Goal: Task Accomplishment & Management: Use online tool/utility

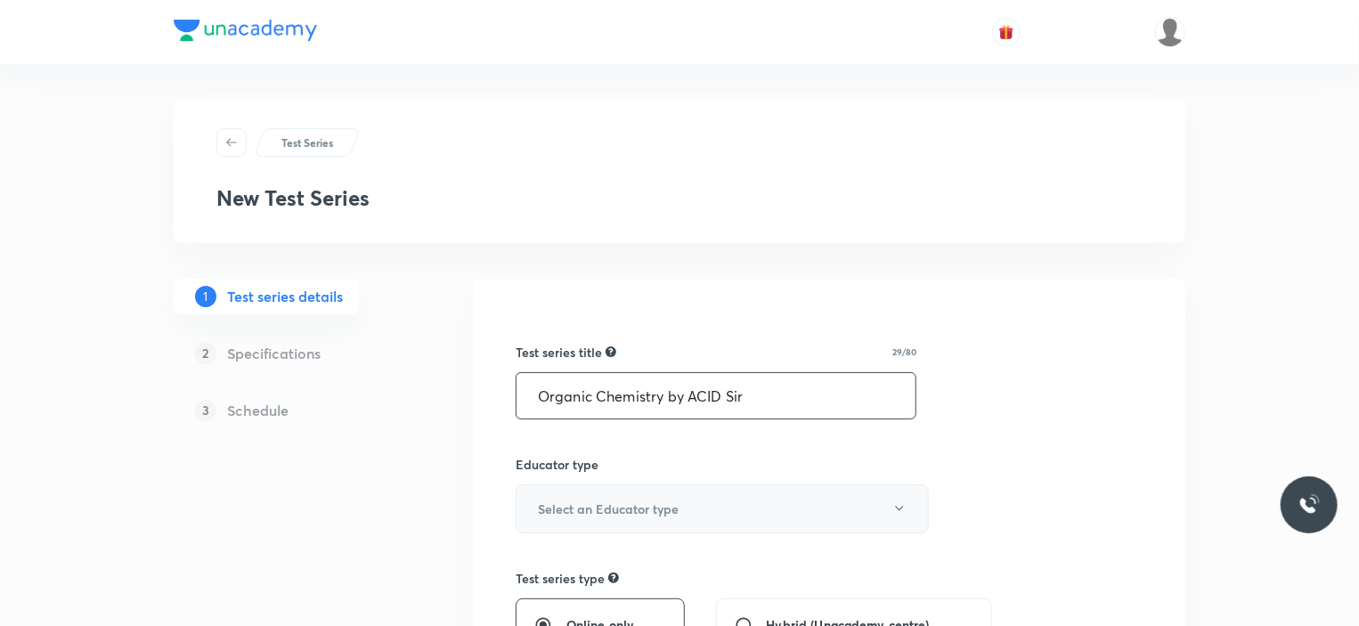
type input "Organic Chemistry by ACID Sir"
click at [648, 505] on h6 "Select an Educator type" at bounding box center [608, 508] width 141 height 19
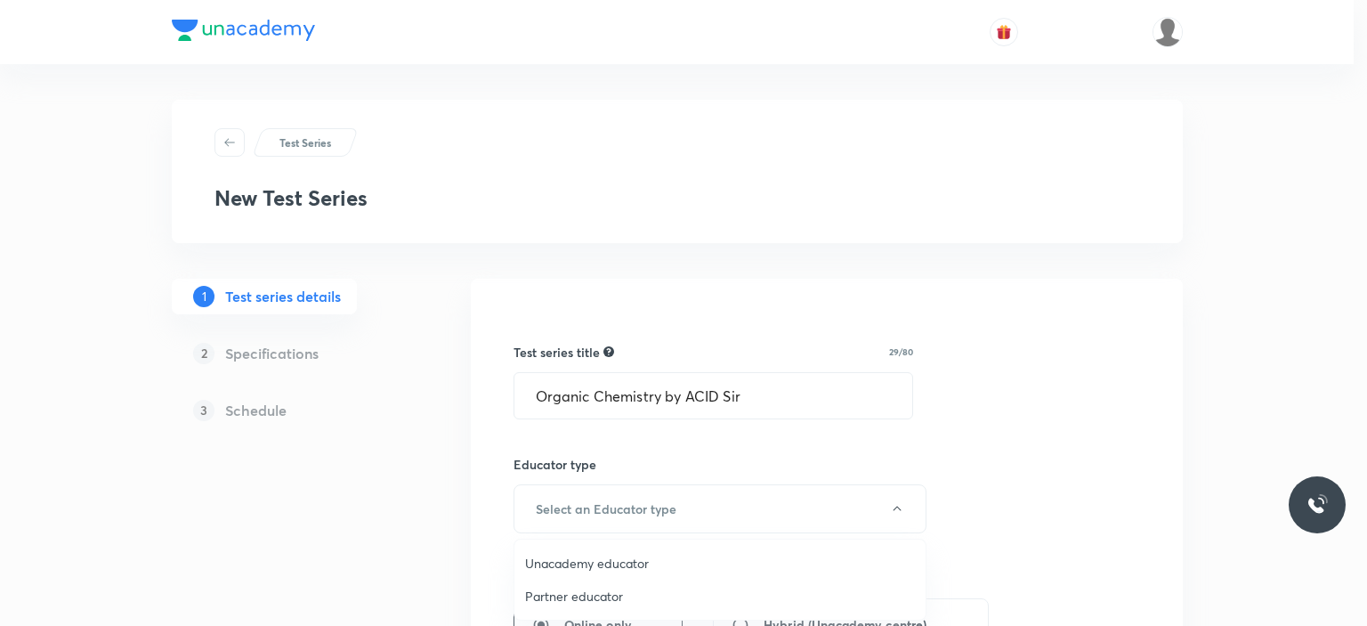
click at [584, 557] on span "Unacademy educator" at bounding box center [720, 563] width 390 height 19
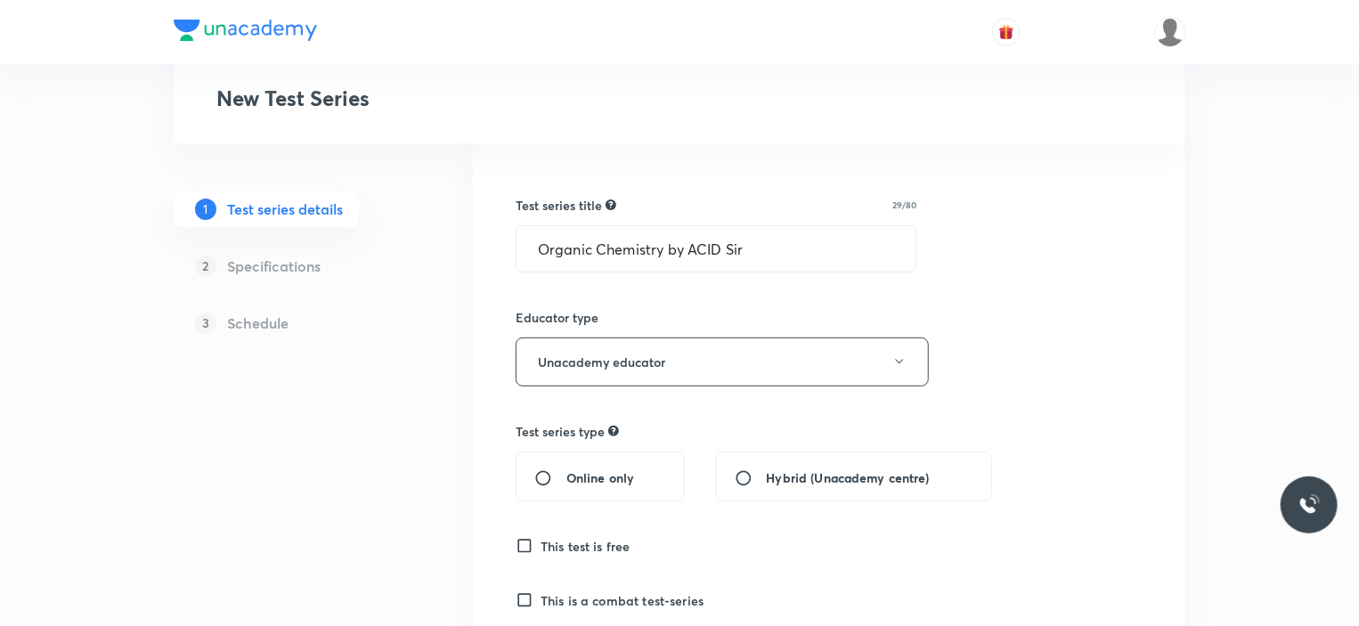
scroll to position [178, 0]
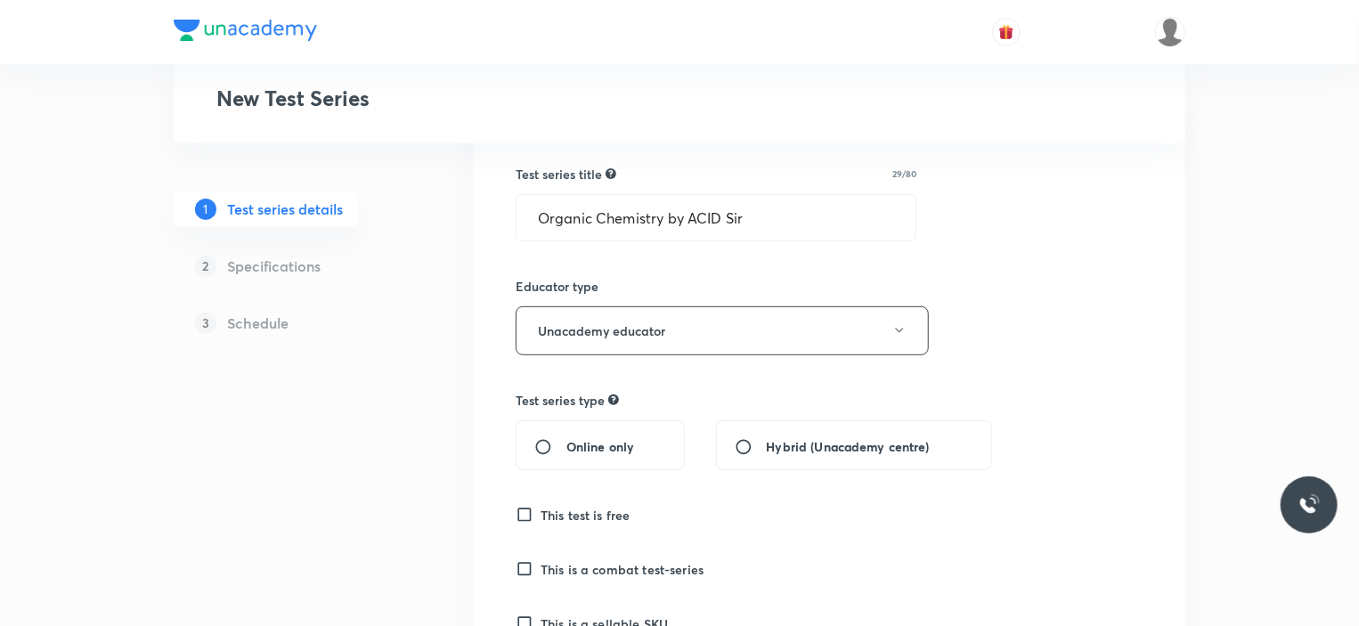
click at [560, 453] on input "Online only" at bounding box center [550, 447] width 32 height 18
radio input "true"
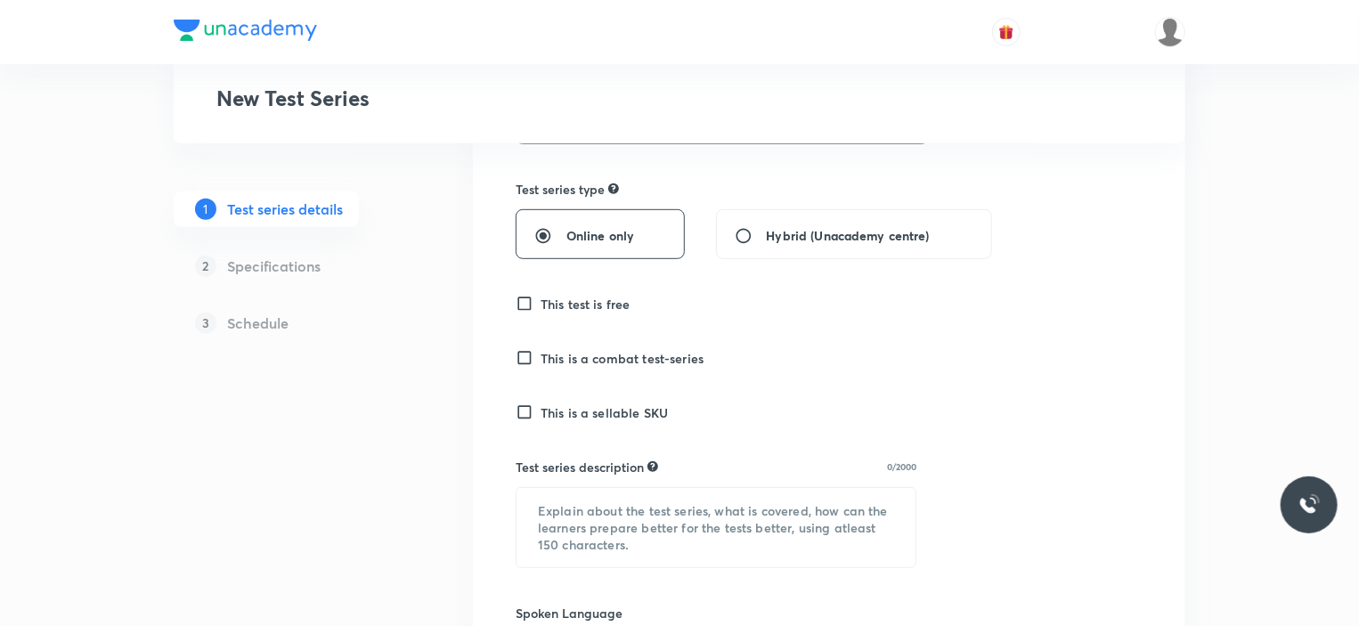
scroll to position [534, 0]
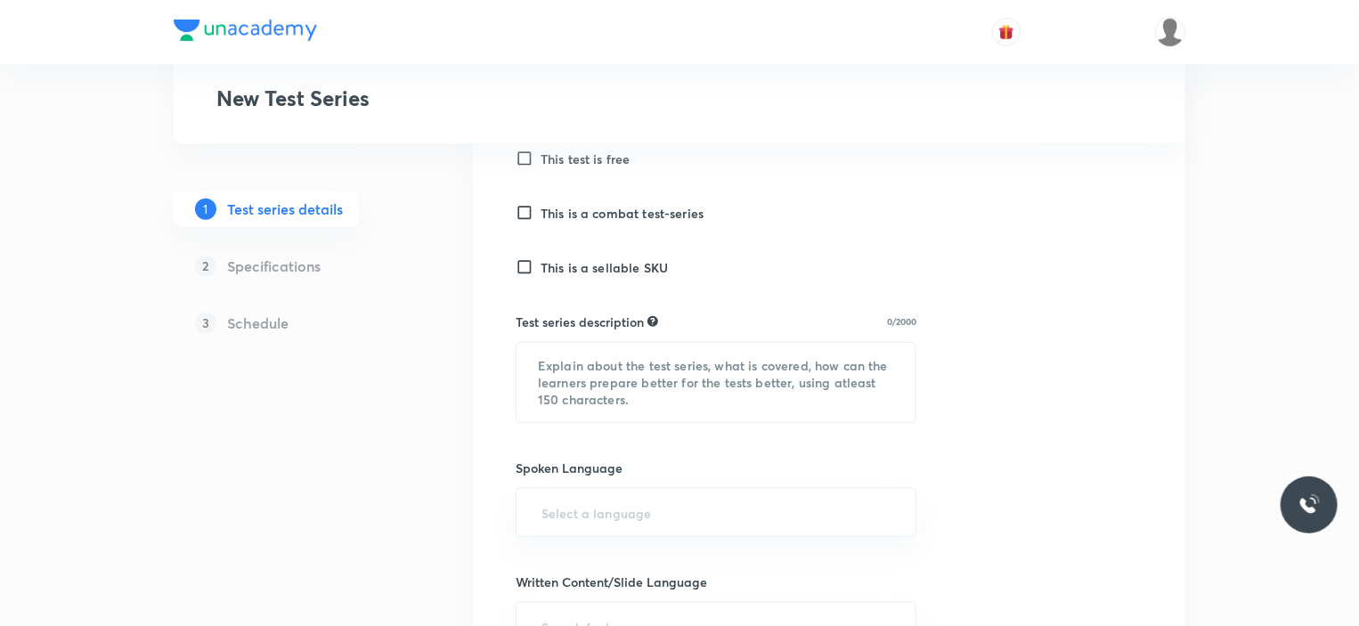
click at [564, 271] on h6 "This is a sellable SKU" at bounding box center [603, 267] width 127 height 19
click at [540, 271] on input "This is a sellable SKU" at bounding box center [527, 267] width 25 height 18
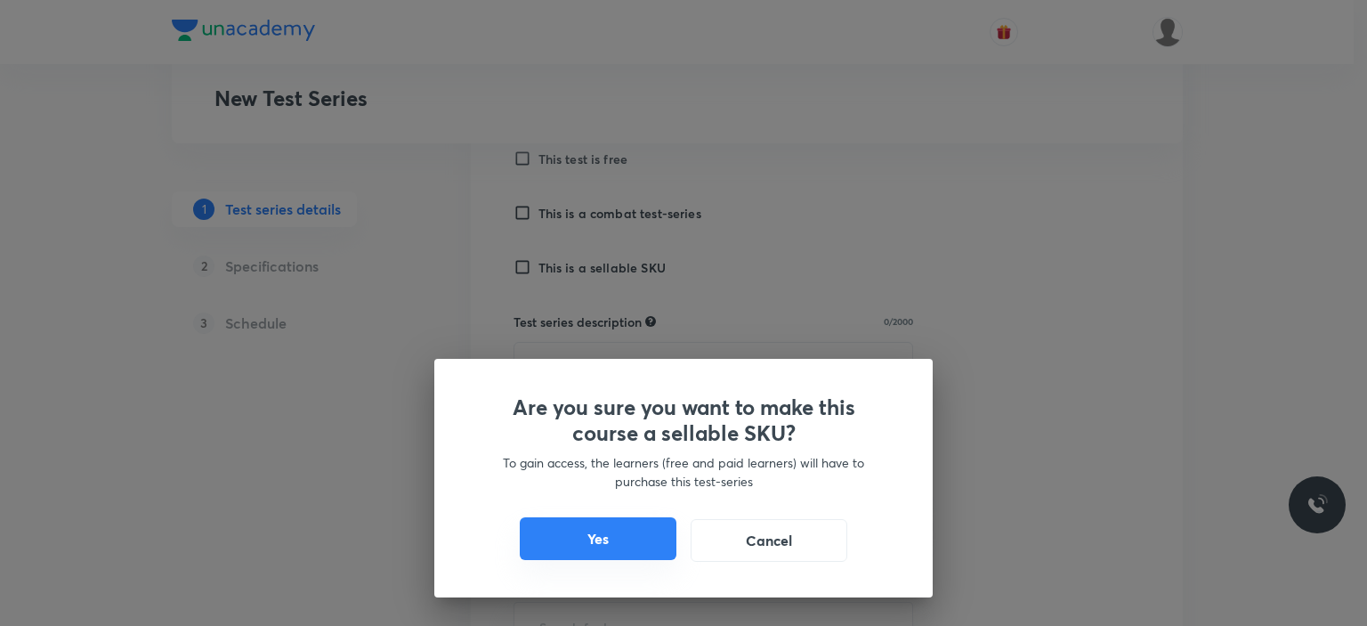
click at [618, 530] on button "Yes" at bounding box center [598, 538] width 157 height 43
checkbox input "true"
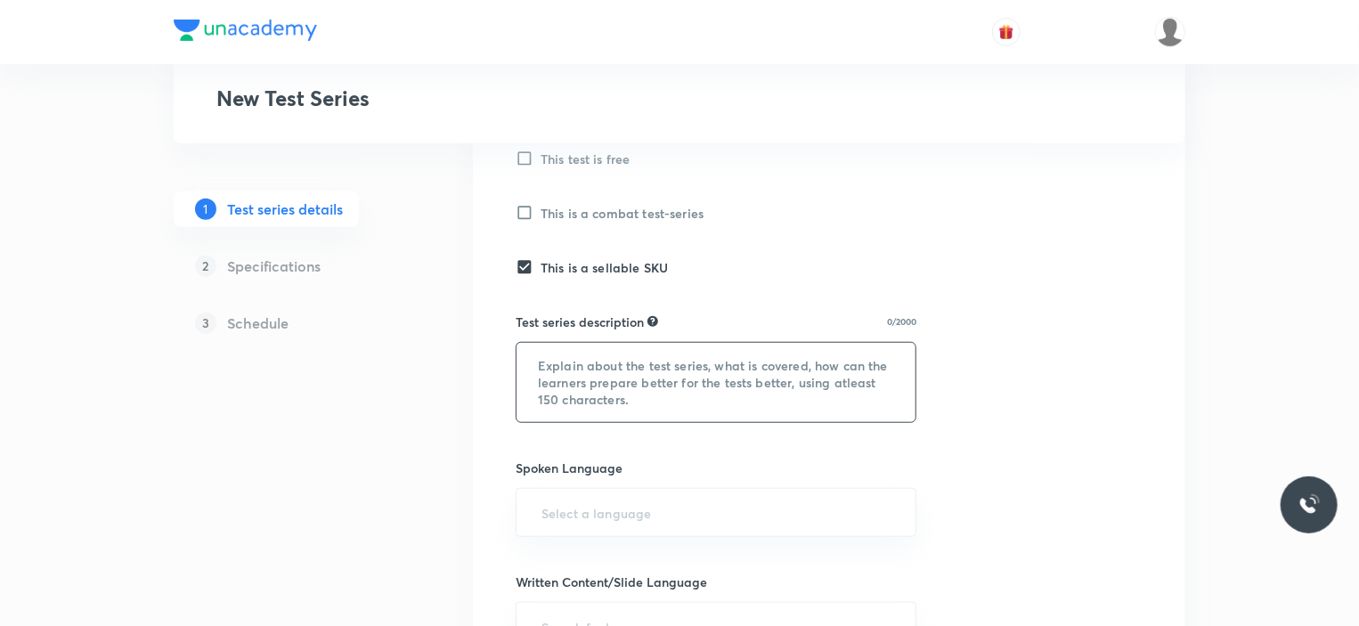
click at [638, 356] on textarea at bounding box center [715, 382] width 399 height 79
paste textarea "This series comprises module-wise tests for the Udaan Chemistry Test - Sonali M…"
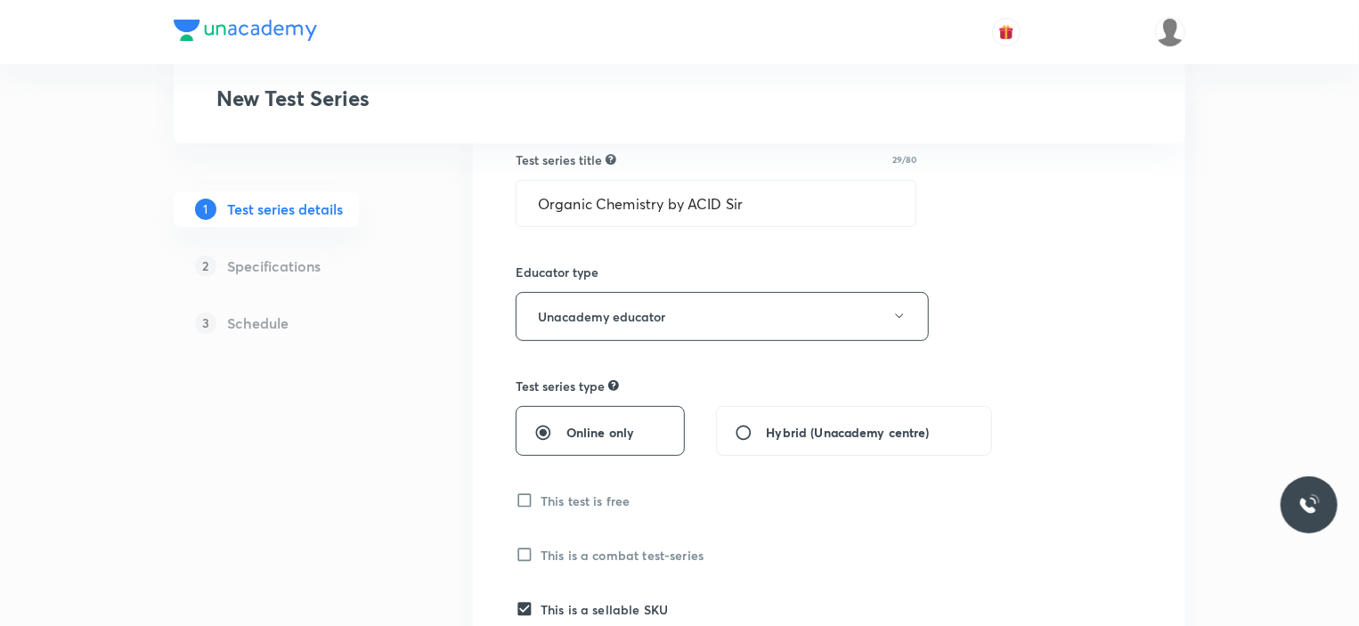
scroll to position [0, 0]
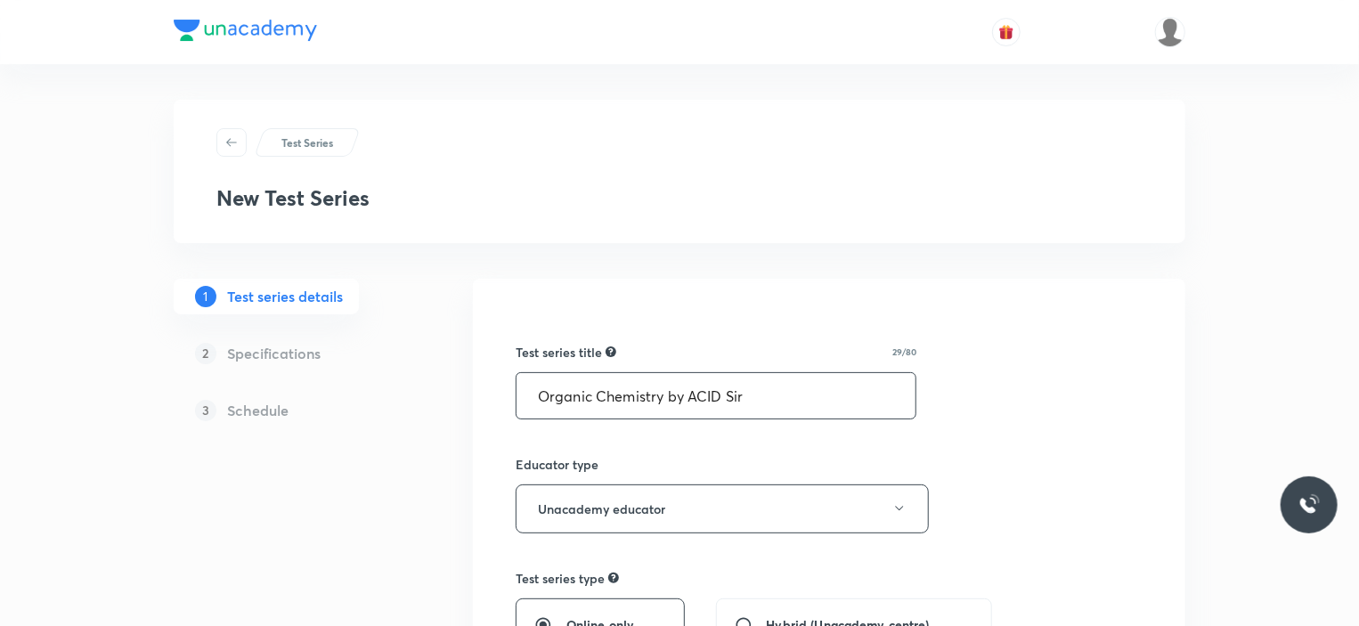
click at [712, 391] on input "Organic Chemistry by ACID Sir" at bounding box center [715, 395] width 399 height 45
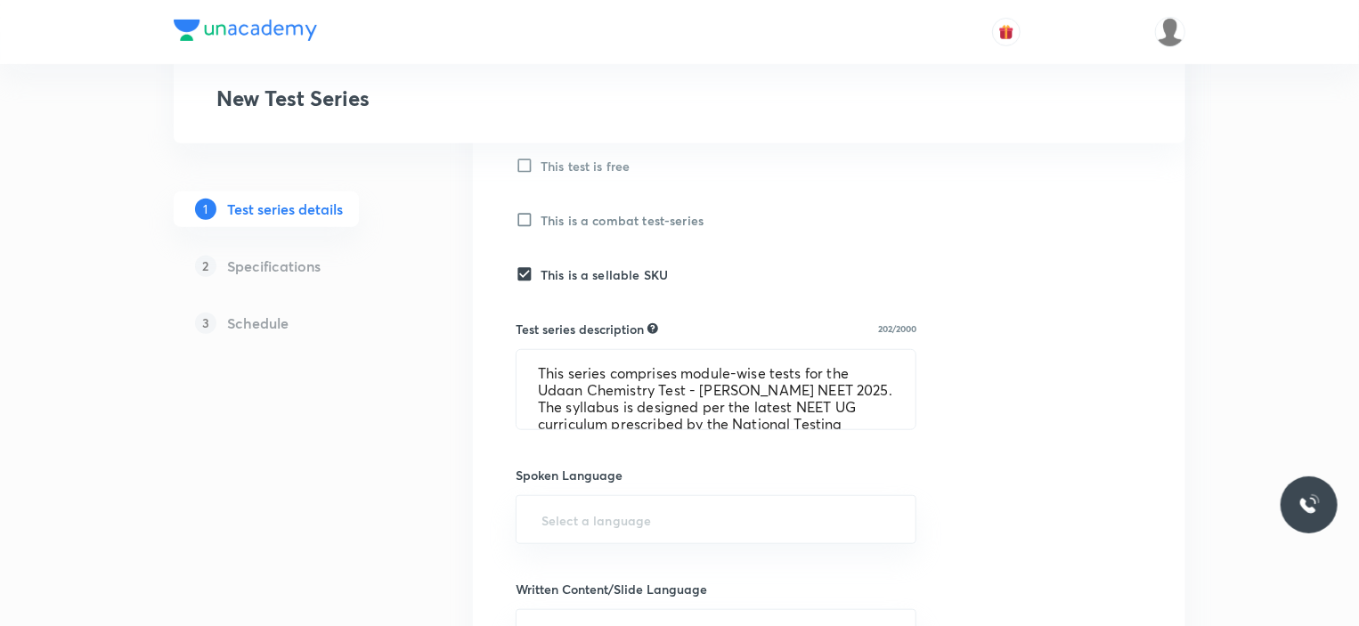
scroll to position [534, 0]
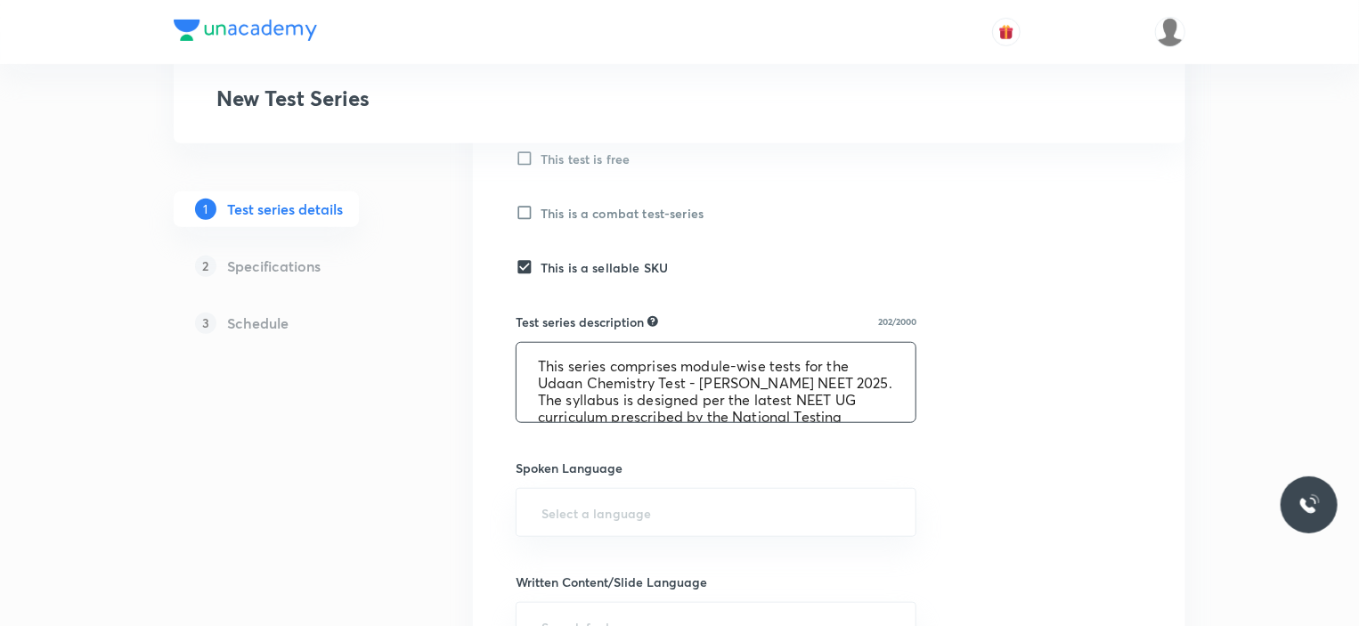
drag, startPoint x: 652, startPoint y: 382, endPoint x: 540, endPoint y: 385, distance: 112.2
click at [540, 385] on textarea "This series comprises module-wise tests for the Udaan Chemistry Test - Sonali M…" at bounding box center [715, 382] width 399 height 79
paste textarea "Organic Chemistry by ACID Sir"
drag, startPoint x: 777, startPoint y: 381, endPoint x: 890, endPoint y: 384, distance: 113.1
click at [890, 384] on textarea "This series comprises module-wise tests for the Organic Chemistry by ACID Sir T…" at bounding box center [715, 382] width 399 height 79
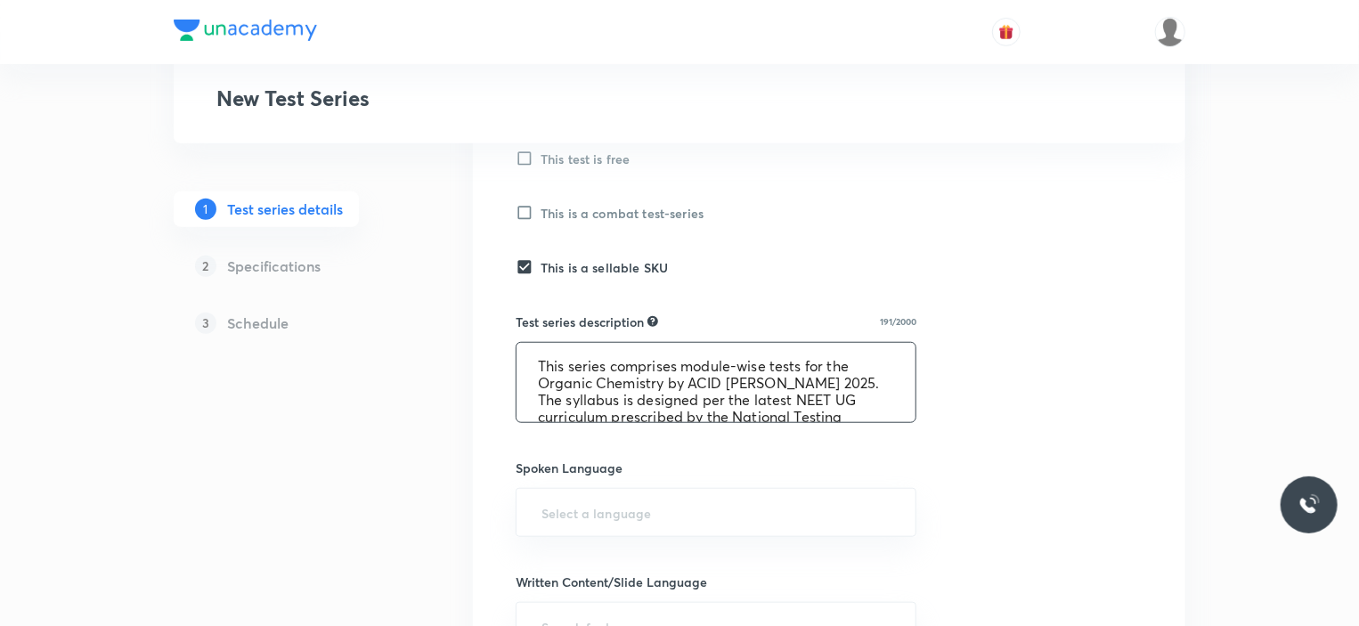
click at [662, 385] on textarea "This series comprises module-wise tests for the Organic Chemistry by ACID Sir N…" at bounding box center [715, 382] width 399 height 79
click at [780, 391] on textarea "This series comprises module-wise tests for the Organic Chemistry Test by ACID …" at bounding box center [715, 382] width 399 height 79
click at [782, 379] on textarea "This series comprises module-wise tests for the Organic Chemistry Test by ACID …" at bounding box center [715, 382] width 399 height 79
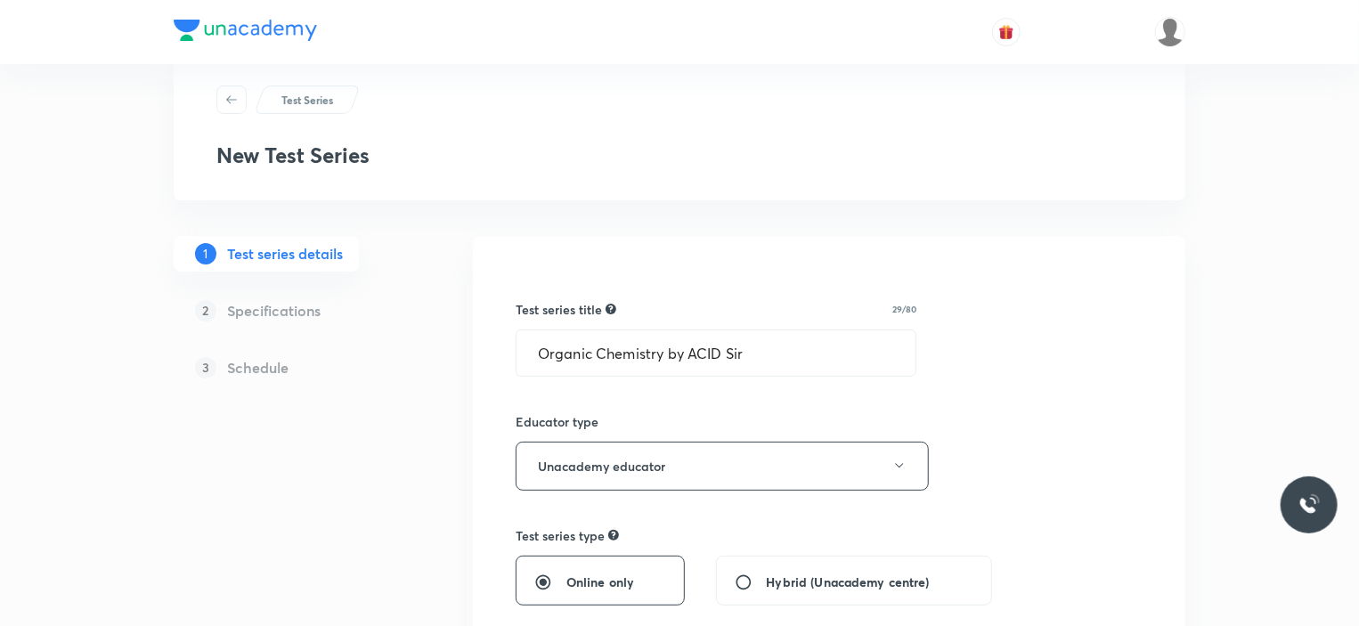
scroll to position [0, 0]
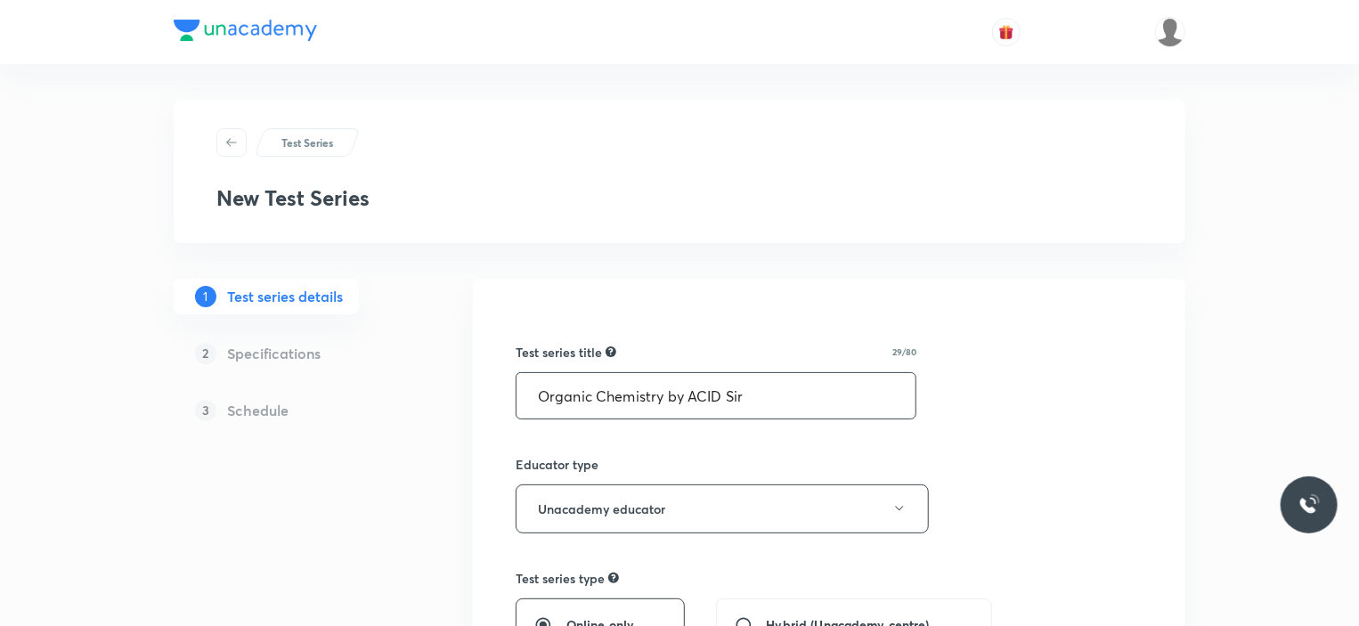
type textarea "This series comprises module-wise tests for the Organic Chemistry Test by ACID …"
click at [660, 404] on input "Organic Chemistry by ACID Sir" at bounding box center [715, 395] width 399 height 45
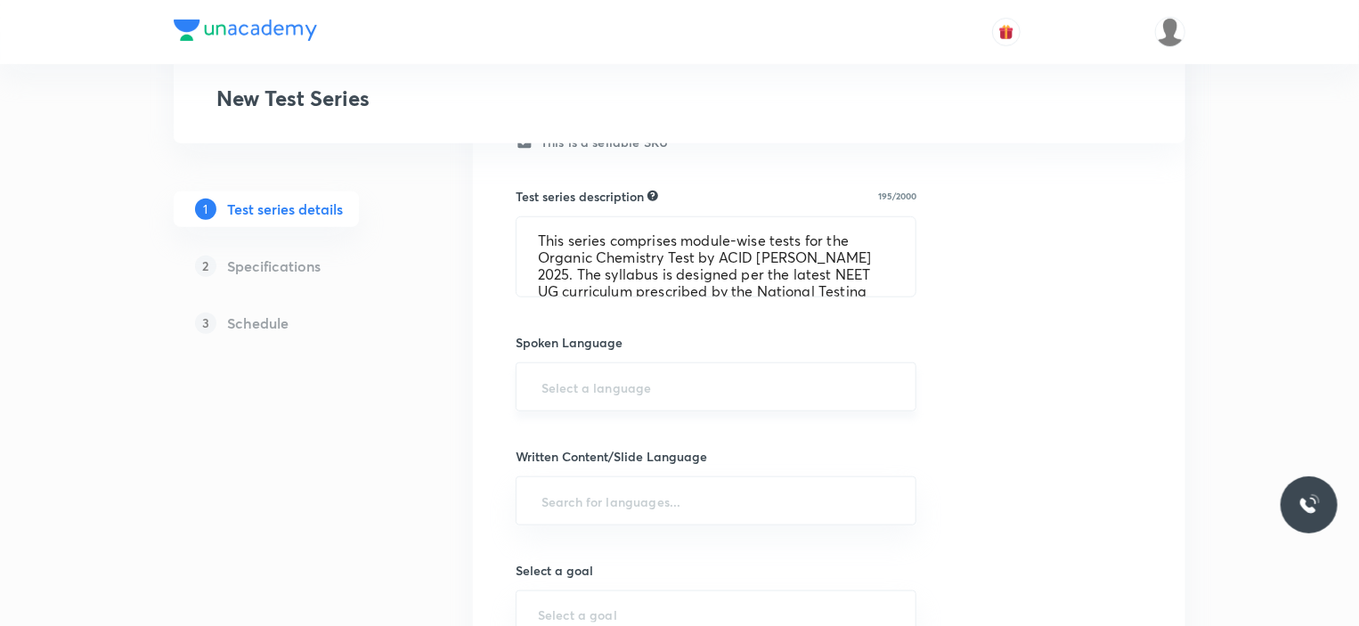
scroll to position [1052, 0]
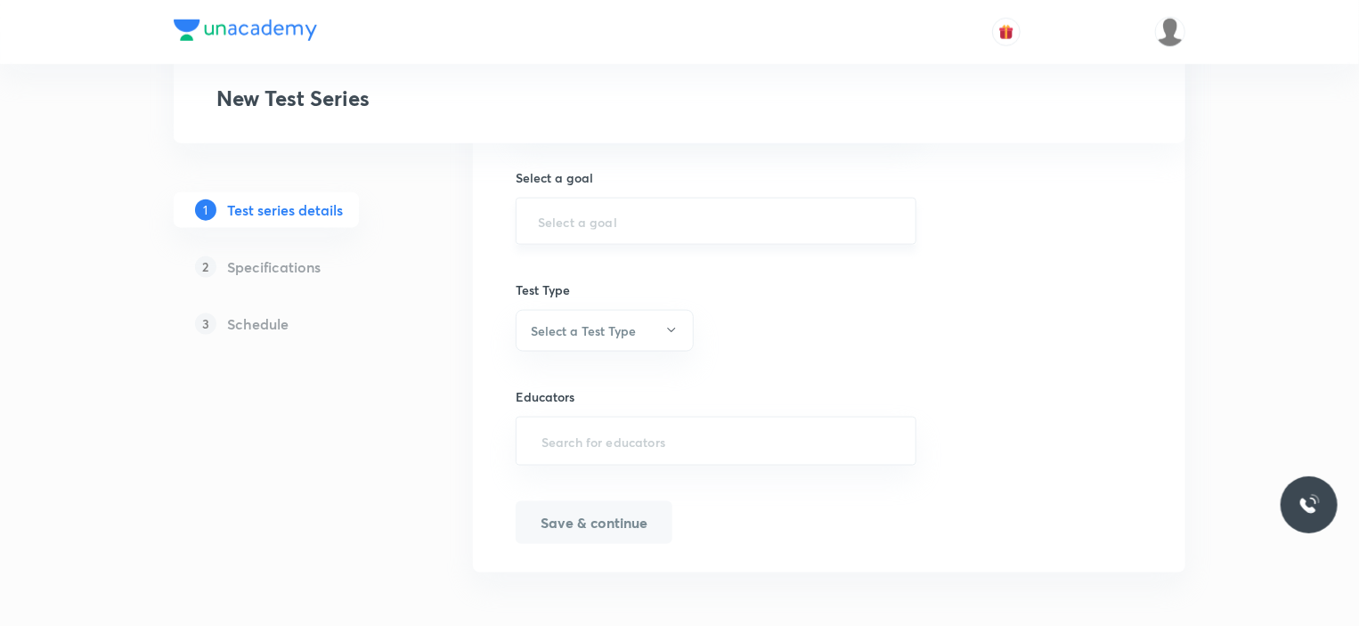
type input "Organic Chemistry Test by ACID Sir"
click at [567, 223] on input "text" at bounding box center [716, 221] width 356 height 17
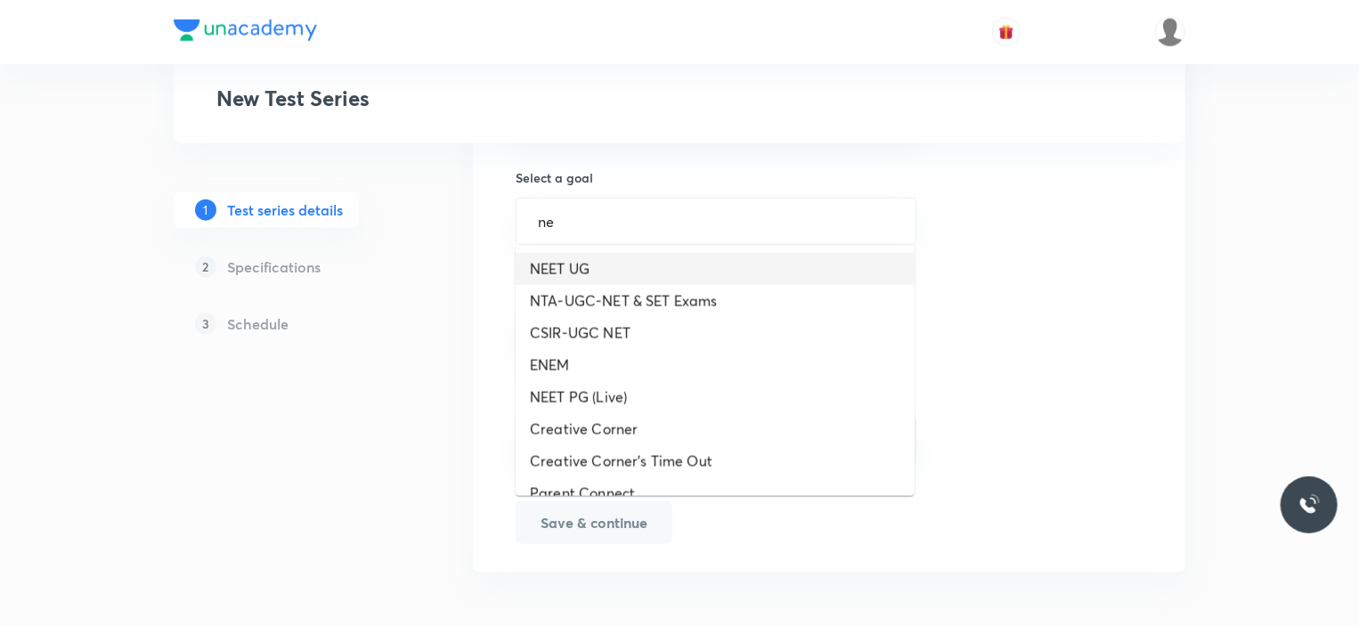
click at [582, 253] on li "NEET UG" at bounding box center [714, 269] width 399 height 32
type input "NEET UG"
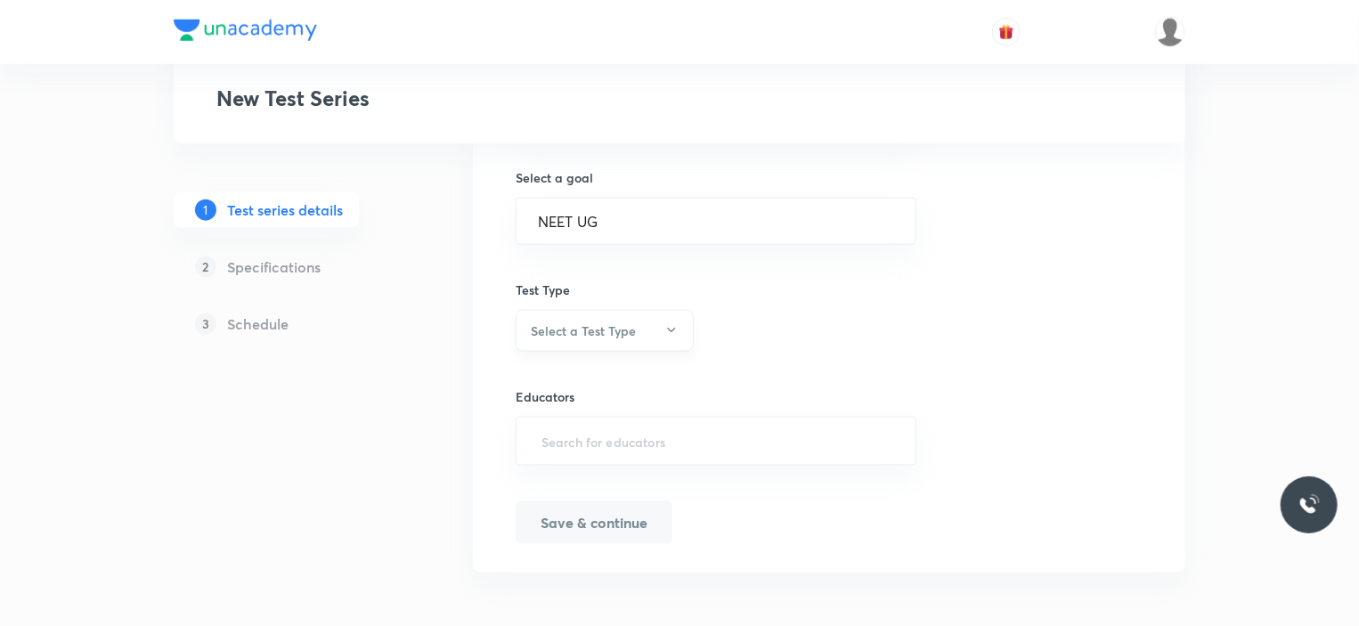
click at [573, 321] on h6 "Select a Test Type" at bounding box center [583, 330] width 105 height 19
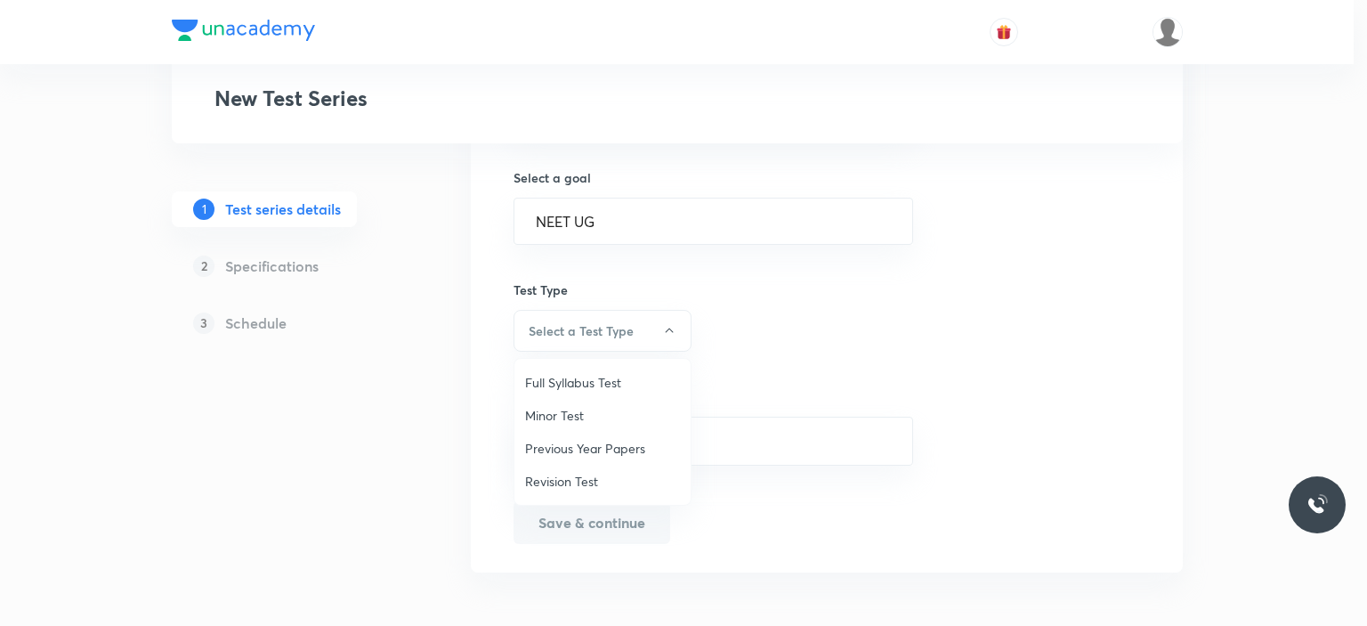
click at [573, 373] on span "Full Syllabus Test" at bounding box center [602, 382] width 155 height 19
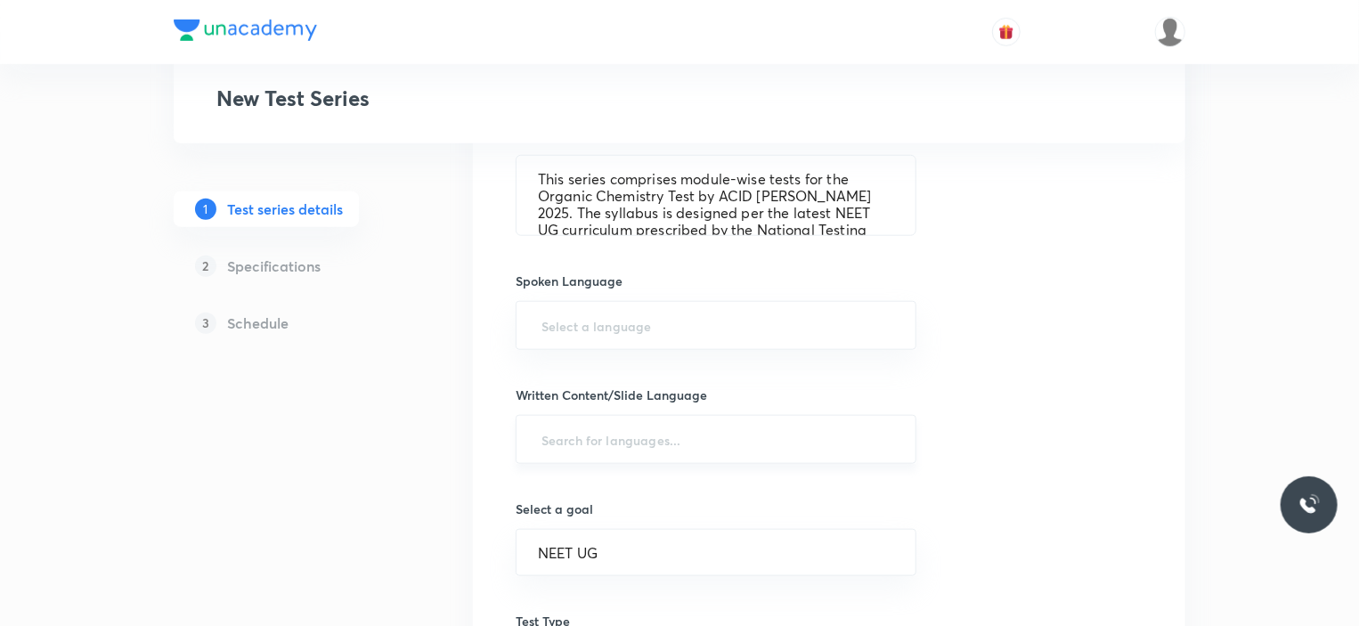
scroll to position [518, 0]
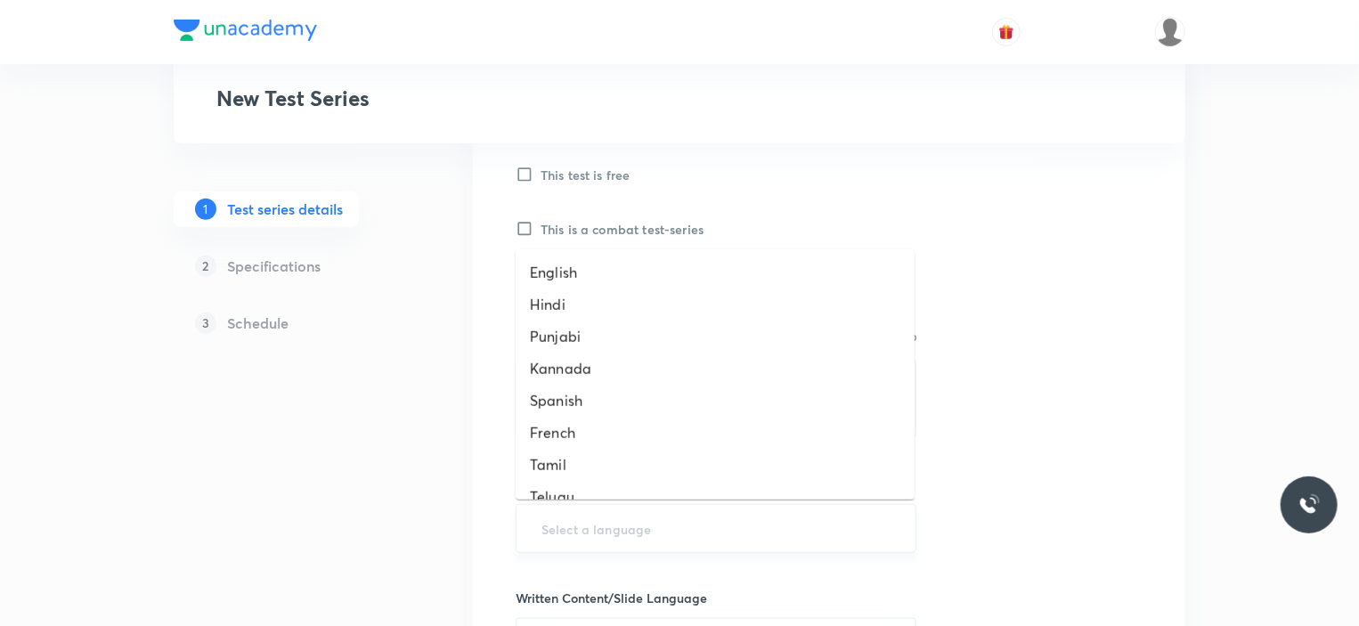
click at [610, 539] on input "text" at bounding box center [716, 528] width 356 height 33
click at [583, 272] on li "English" at bounding box center [714, 272] width 399 height 32
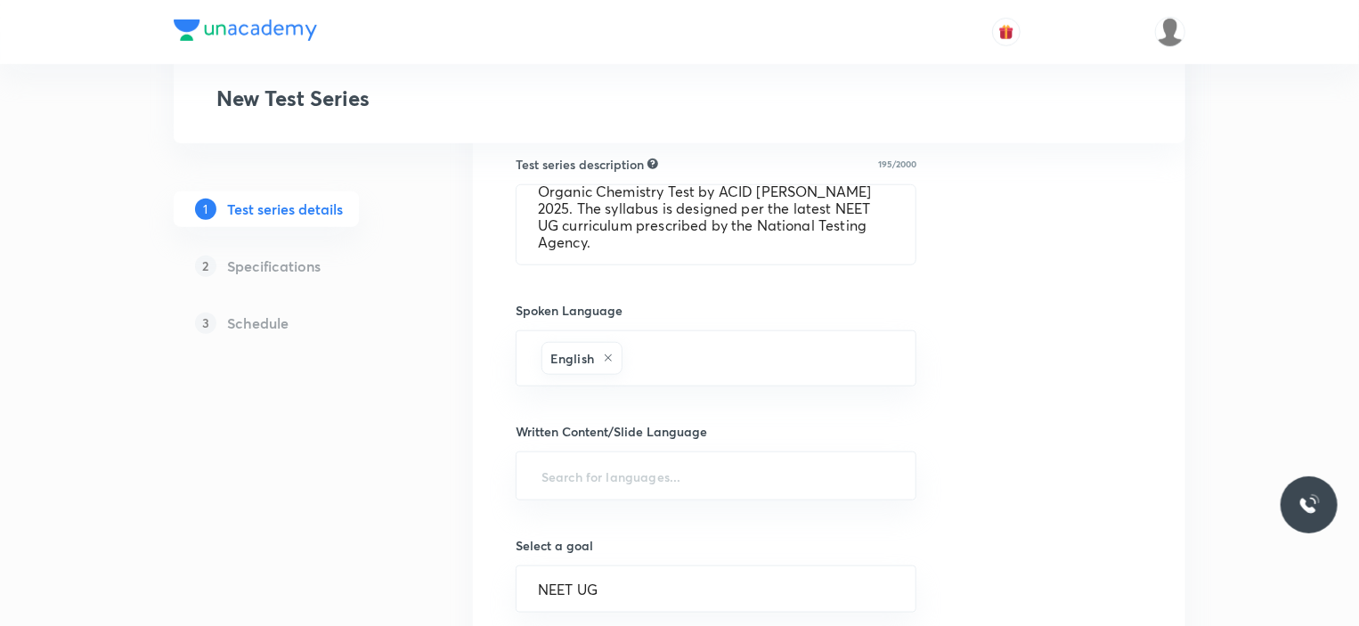
scroll to position [874, 0]
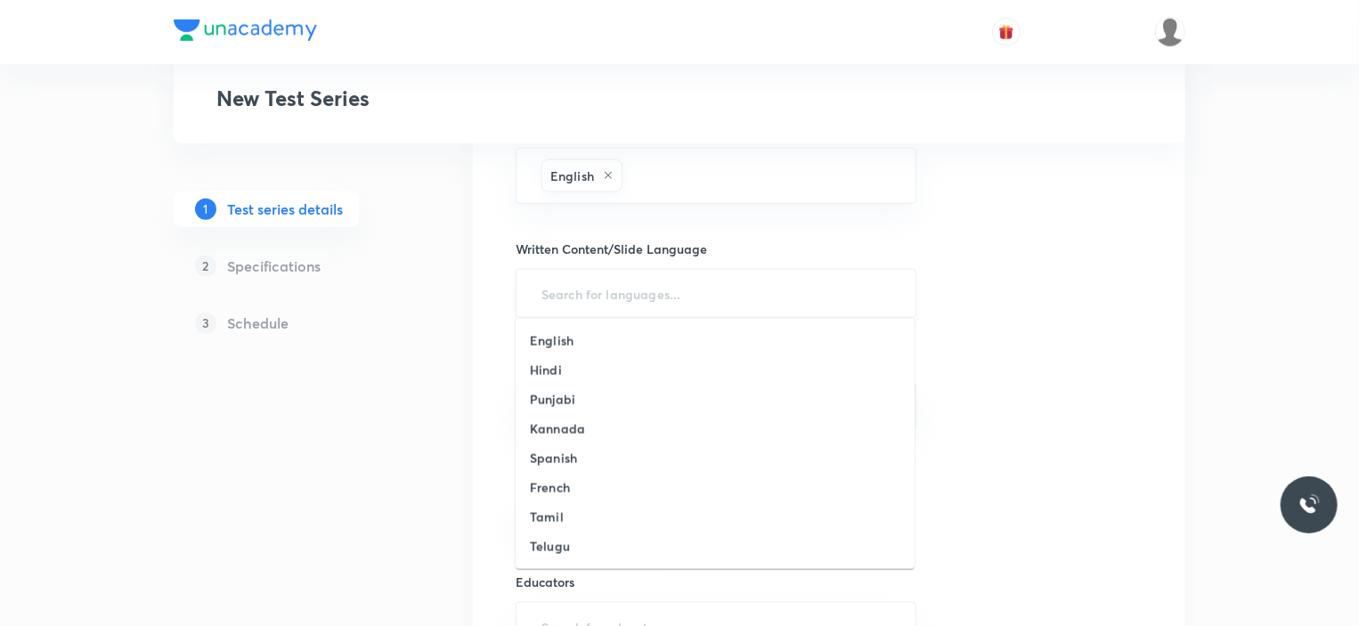
click at [580, 295] on input "text" at bounding box center [716, 293] width 356 height 33
click at [564, 332] on h6 "English" at bounding box center [552, 340] width 44 height 19
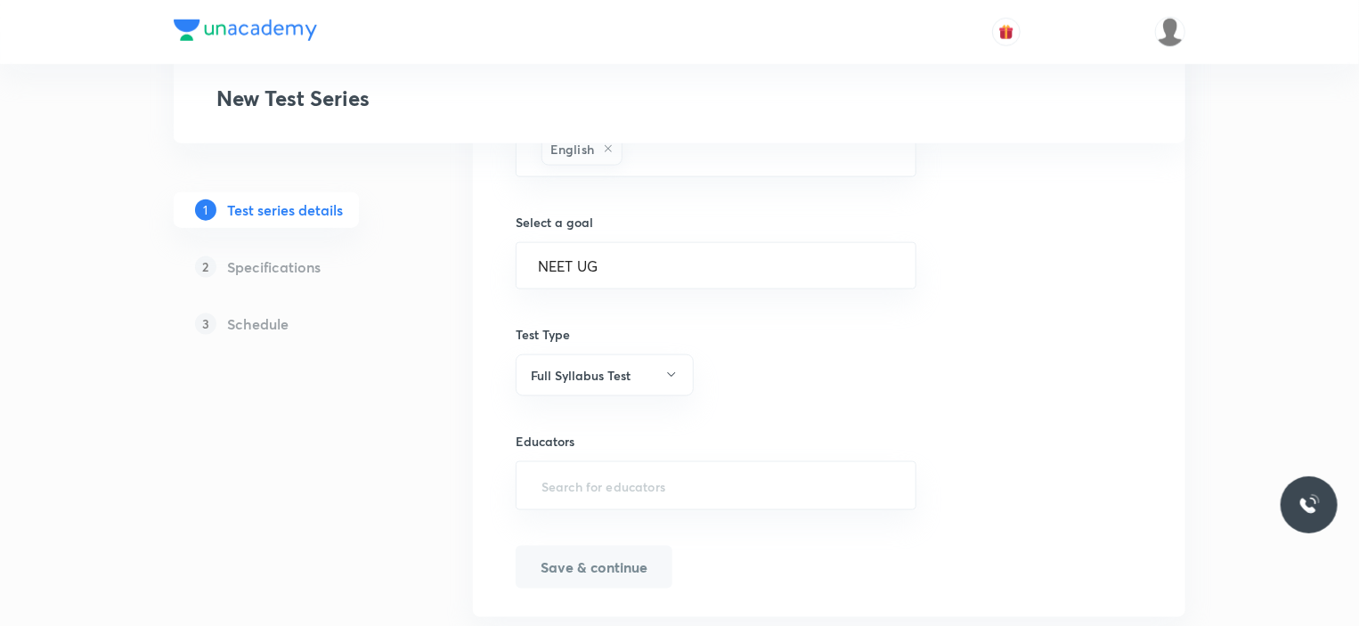
scroll to position [1052, 0]
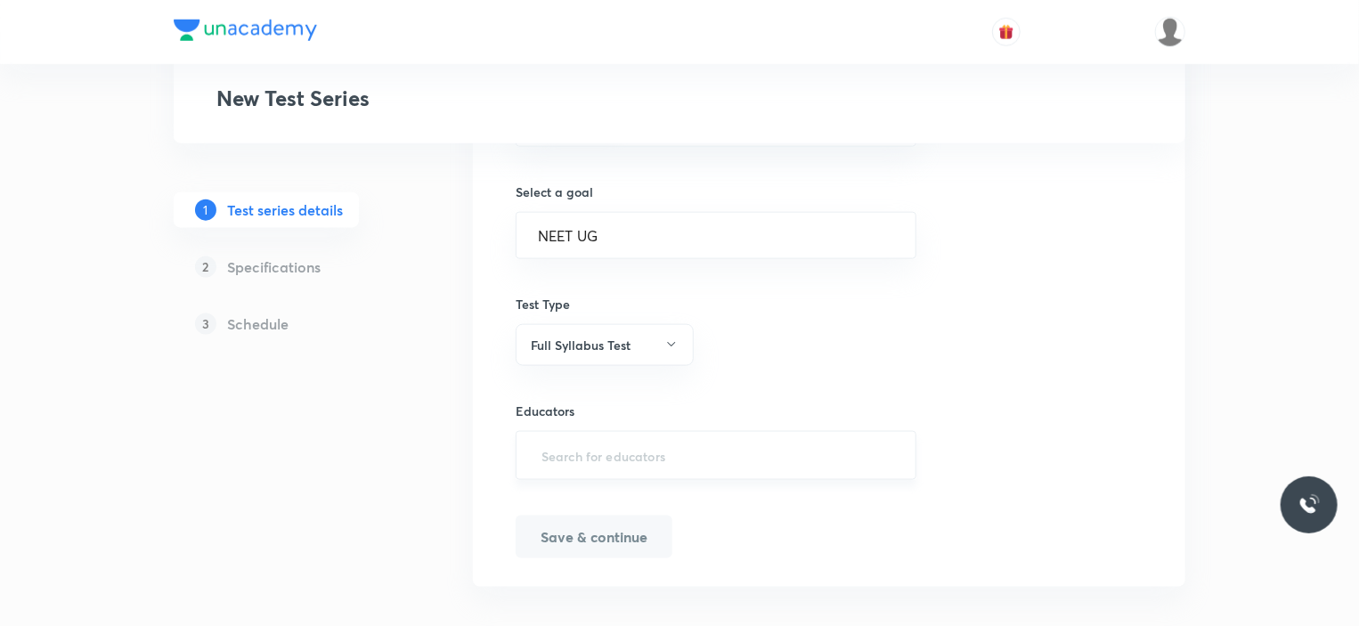
click at [609, 469] on div "​" at bounding box center [715, 455] width 401 height 49
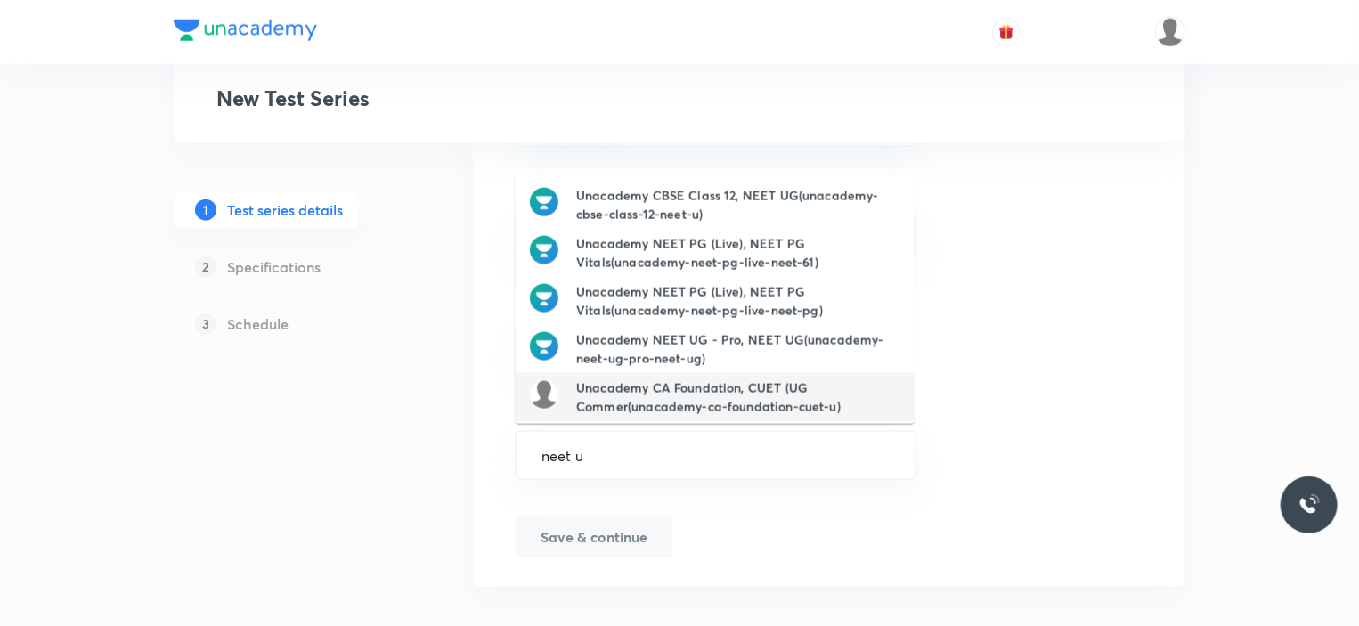
type input "neet ug"
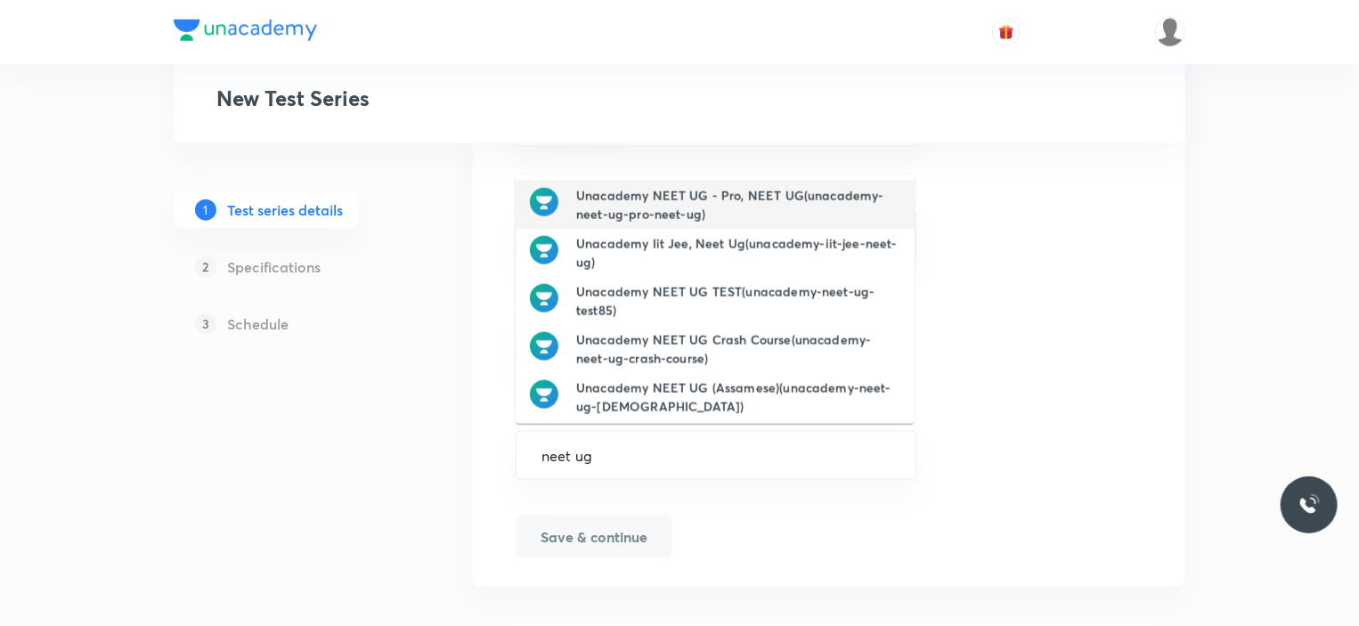
click at [663, 192] on h6 "Unacademy NEET UG - Pro, NEET UG(unacademy-neet-ug-pro-neet-ug)" at bounding box center [738, 204] width 324 height 37
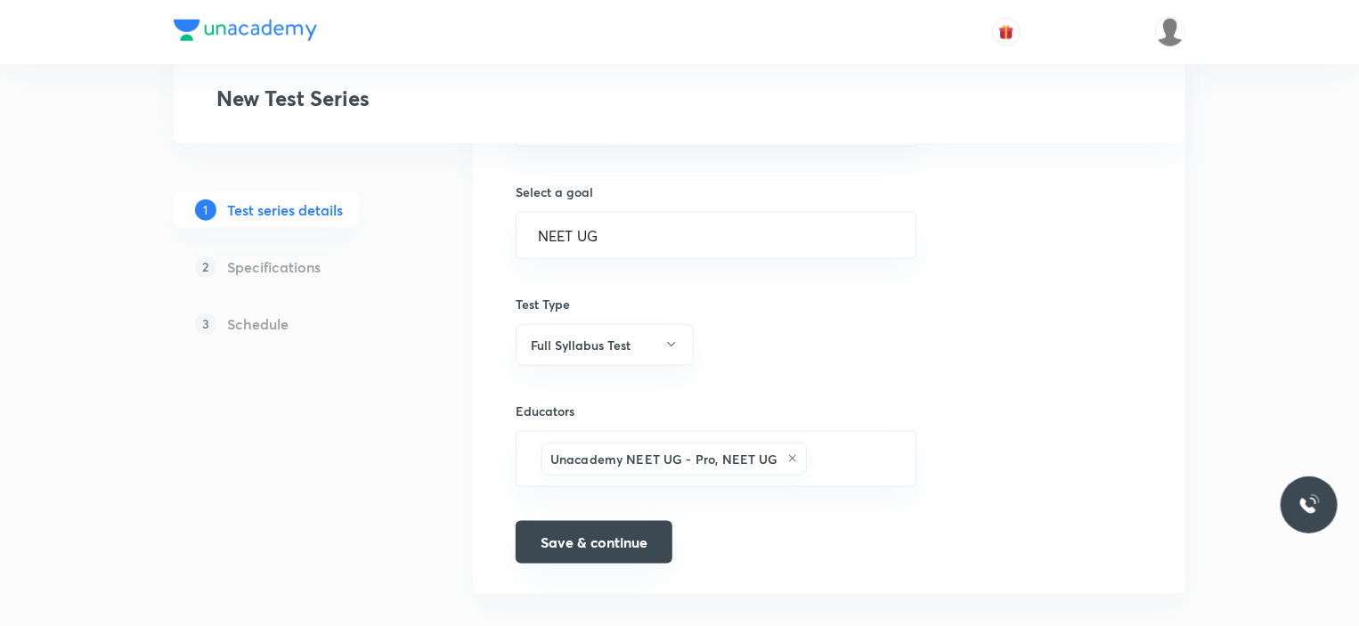
click at [644, 521] on button "Save & continue" at bounding box center [593, 542] width 157 height 43
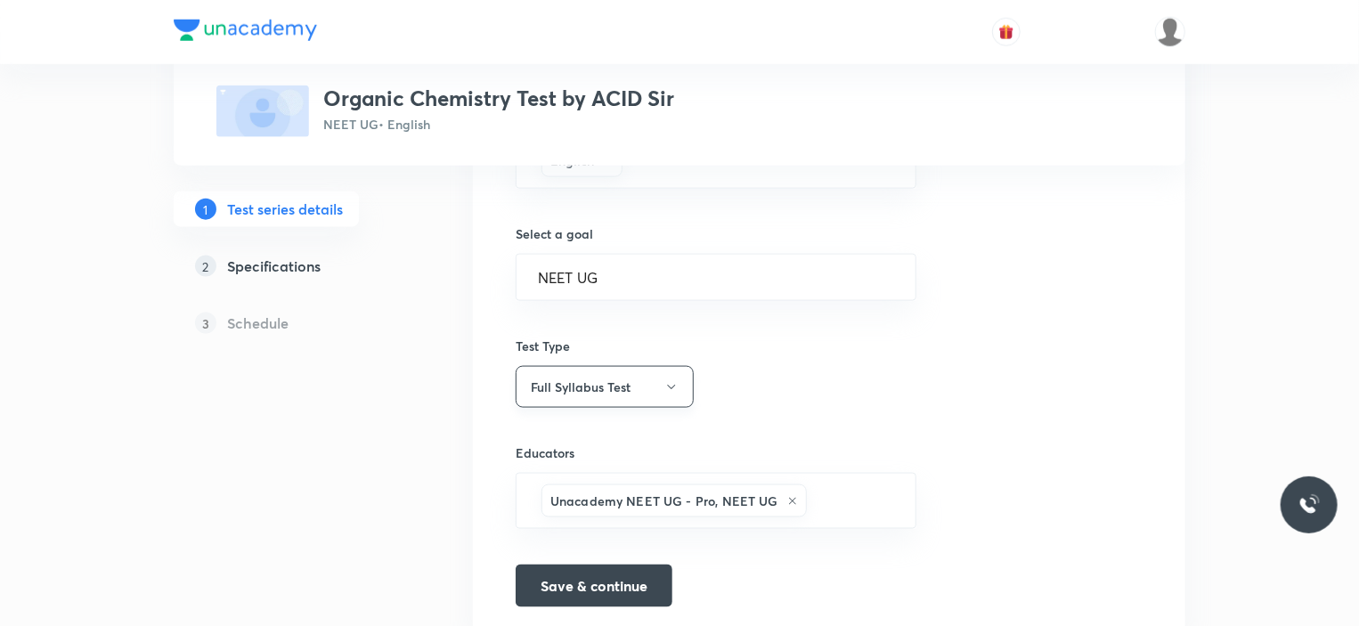
scroll to position [1075, 0]
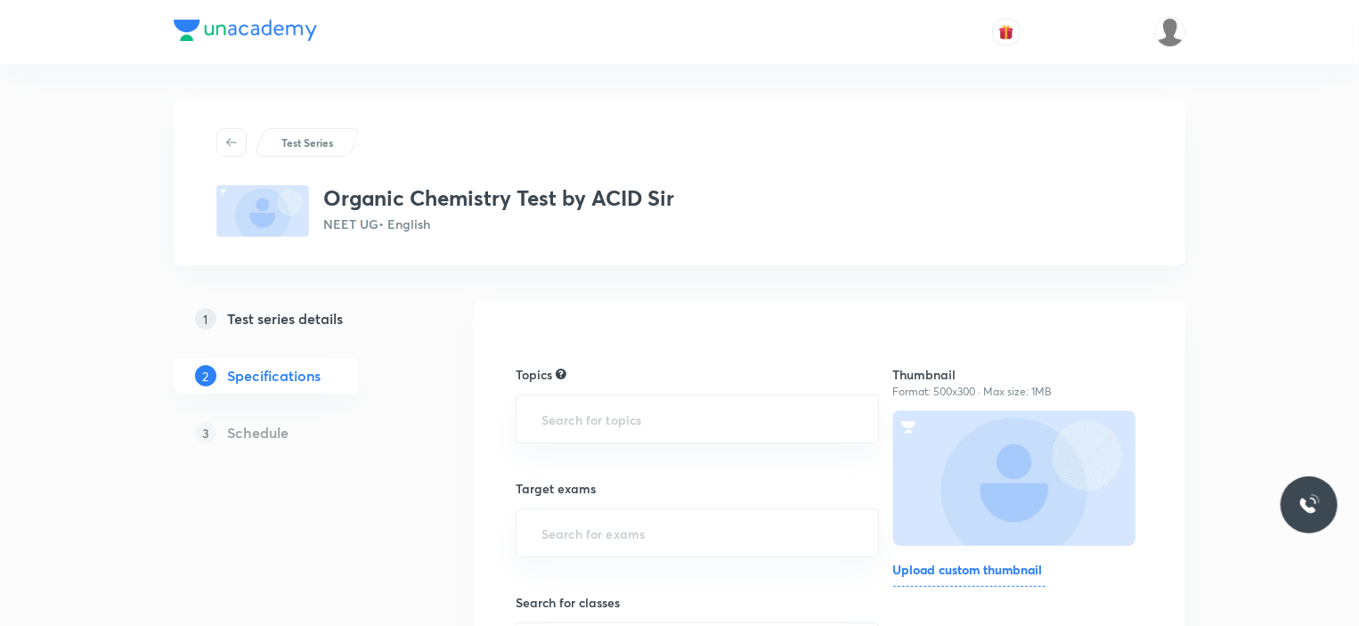
click at [627, 391] on div "Topics ​" at bounding box center [696, 404] width 363 height 78
click at [625, 409] on input "text" at bounding box center [697, 418] width 319 height 33
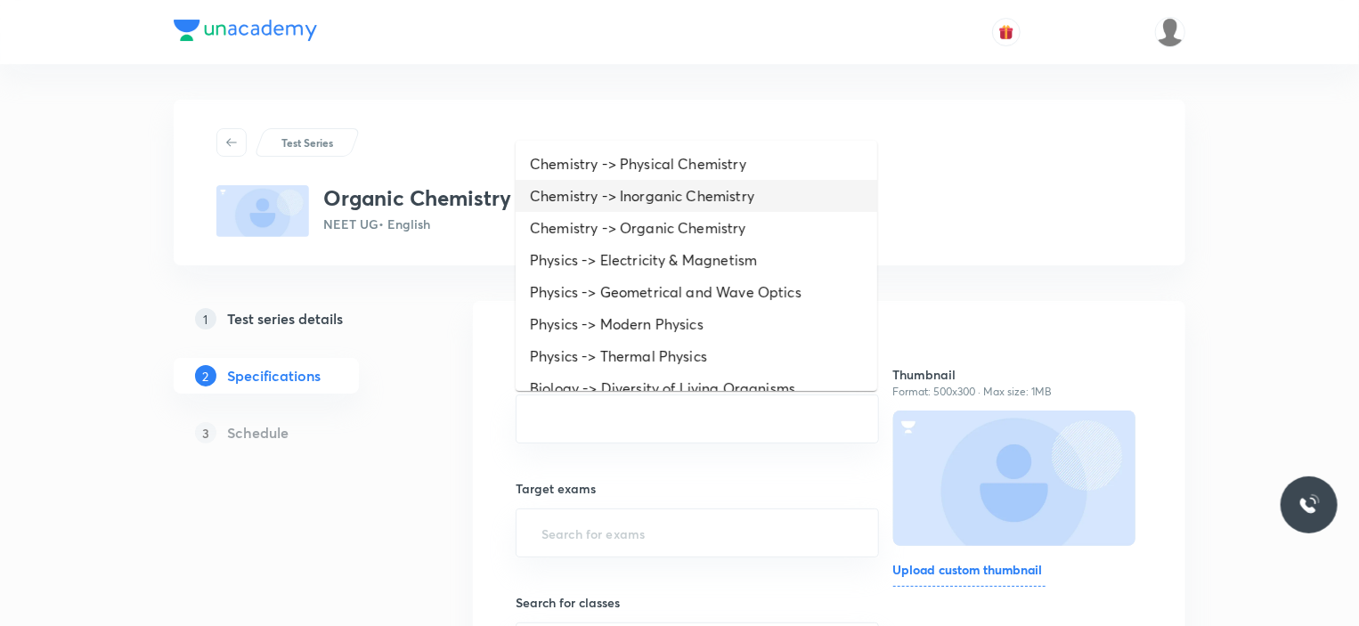
click at [620, 189] on li "Chemistry -> Inorganic Chemistry" at bounding box center [695, 196] width 361 height 32
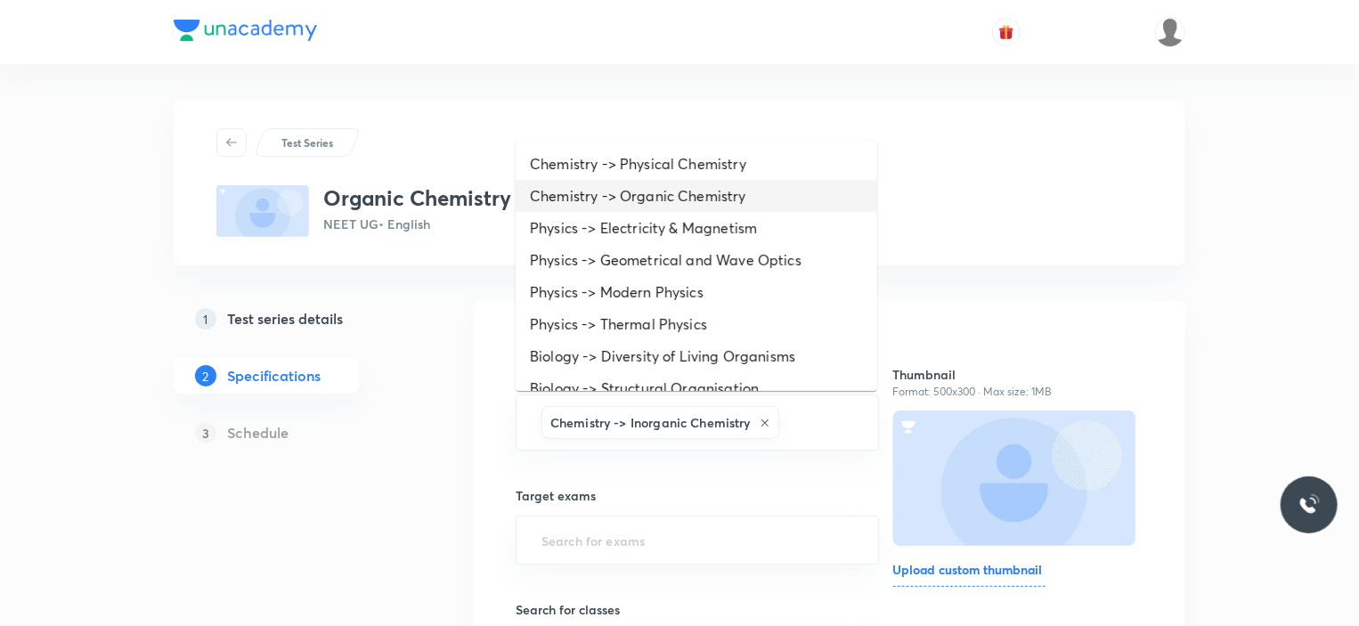
click at [618, 187] on li "Chemistry -> Organic Chemistry" at bounding box center [695, 196] width 361 height 32
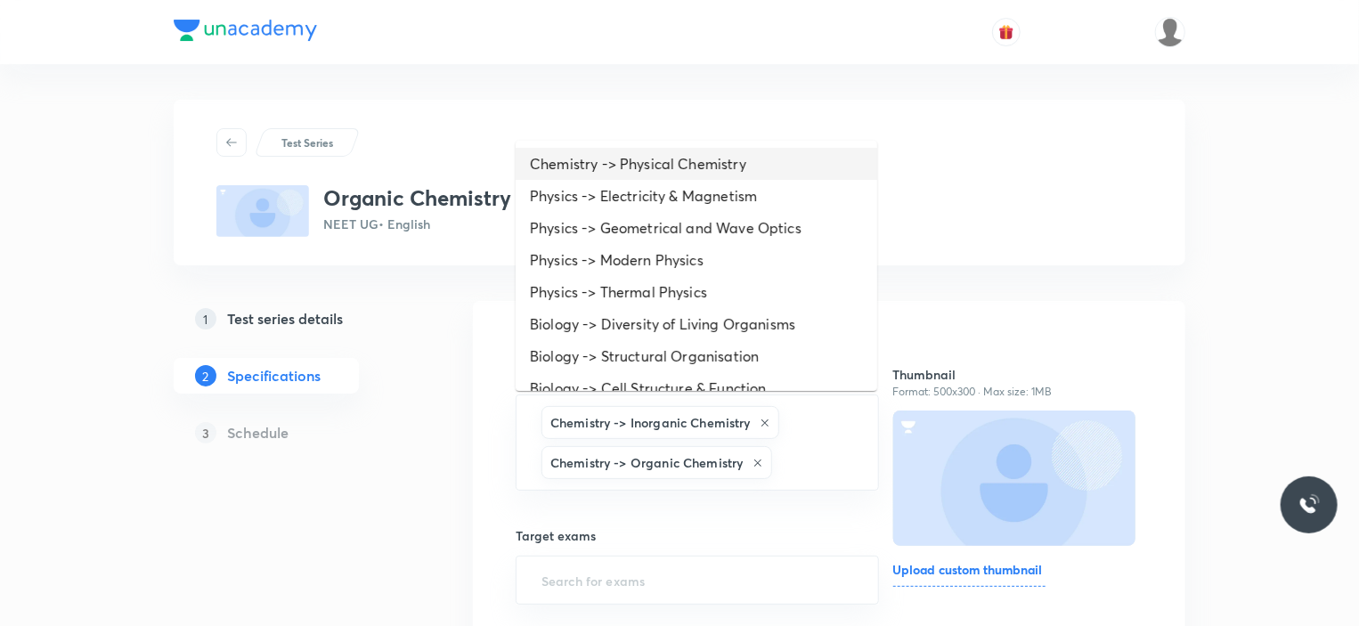
click at [611, 173] on li "Chemistry -> Physical Chemistry" at bounding box center [695, 164] width 361 height 32
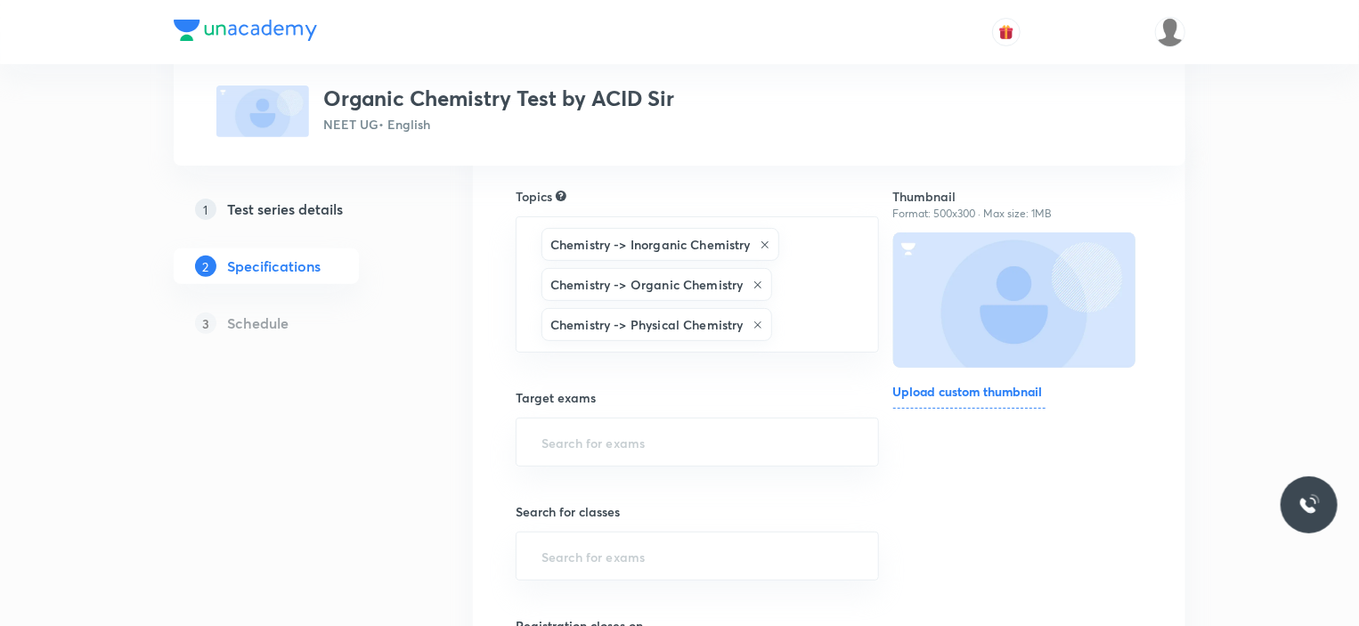
scroll to position [356, 0]
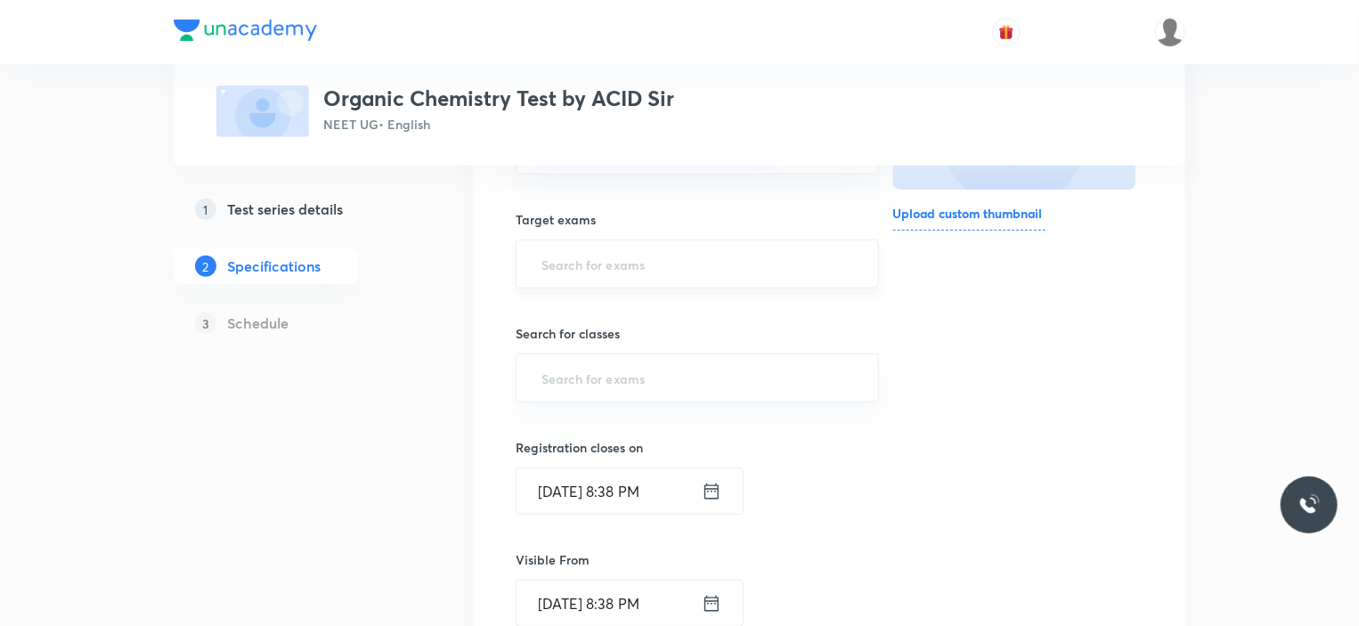
click at [584, 253] on input "text" at bounding box center [697, 263] width 319 height 33
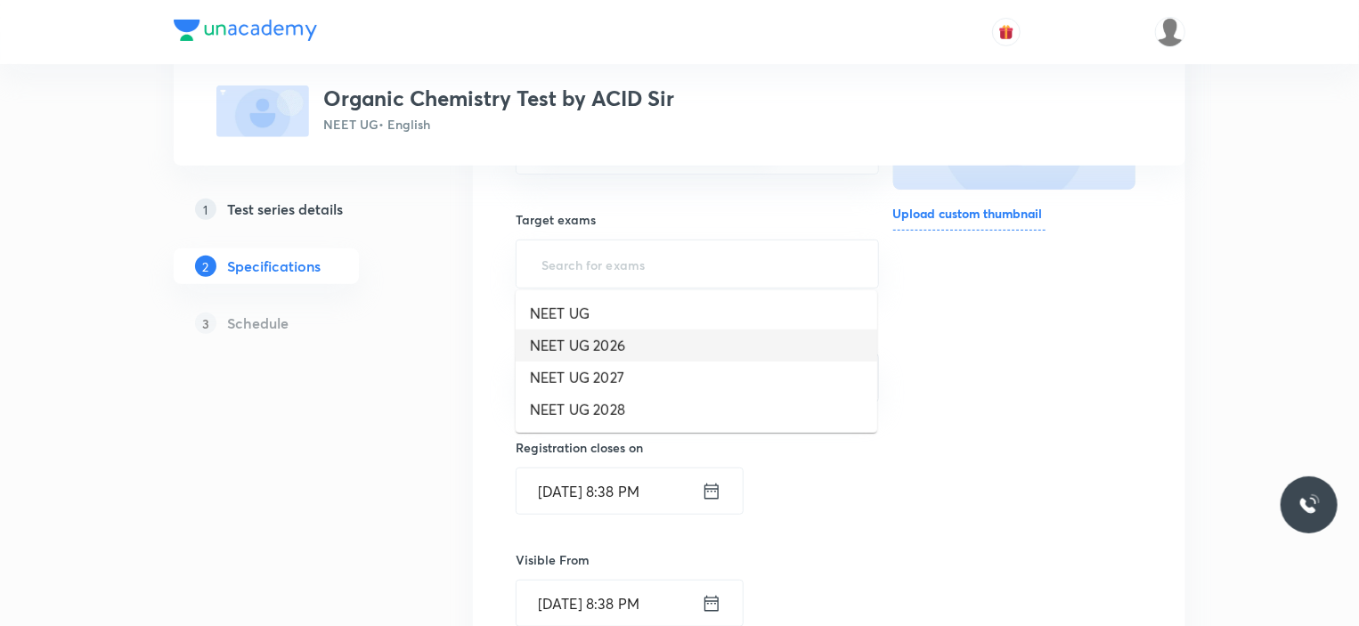
click at [584, 329] on li "NEET UG 2026" at bounding box center [695, 345] width 361 height 32
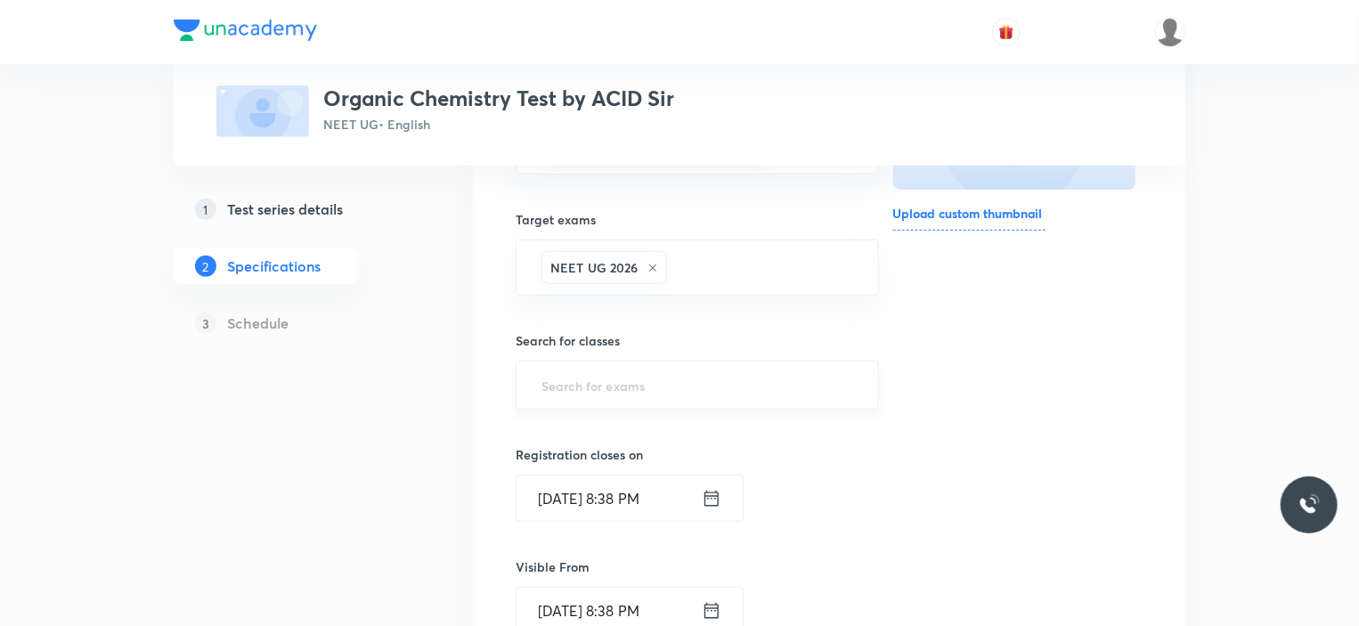
click at [595, 384] on input "text" at bounding box center [697, 385] width 319 height 33
click at [568, 434] on li "Class 11" at bounding box center [695, 434] width 361 height 32
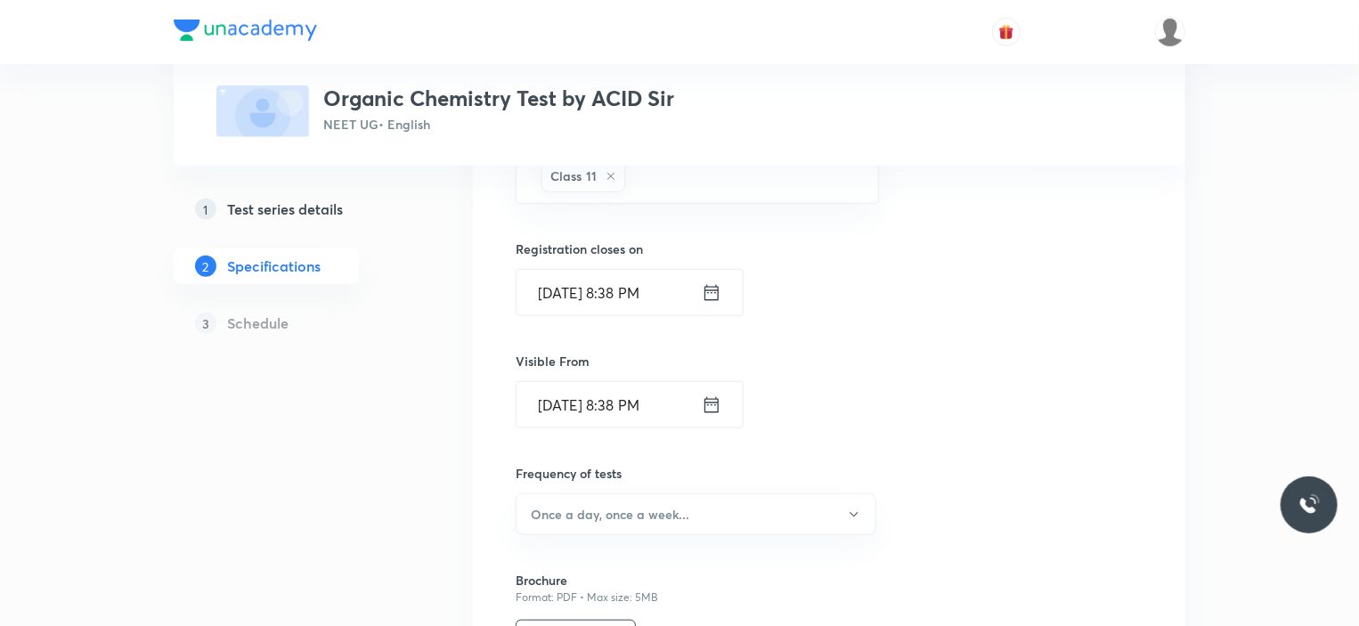
scroll to position [712, 0]
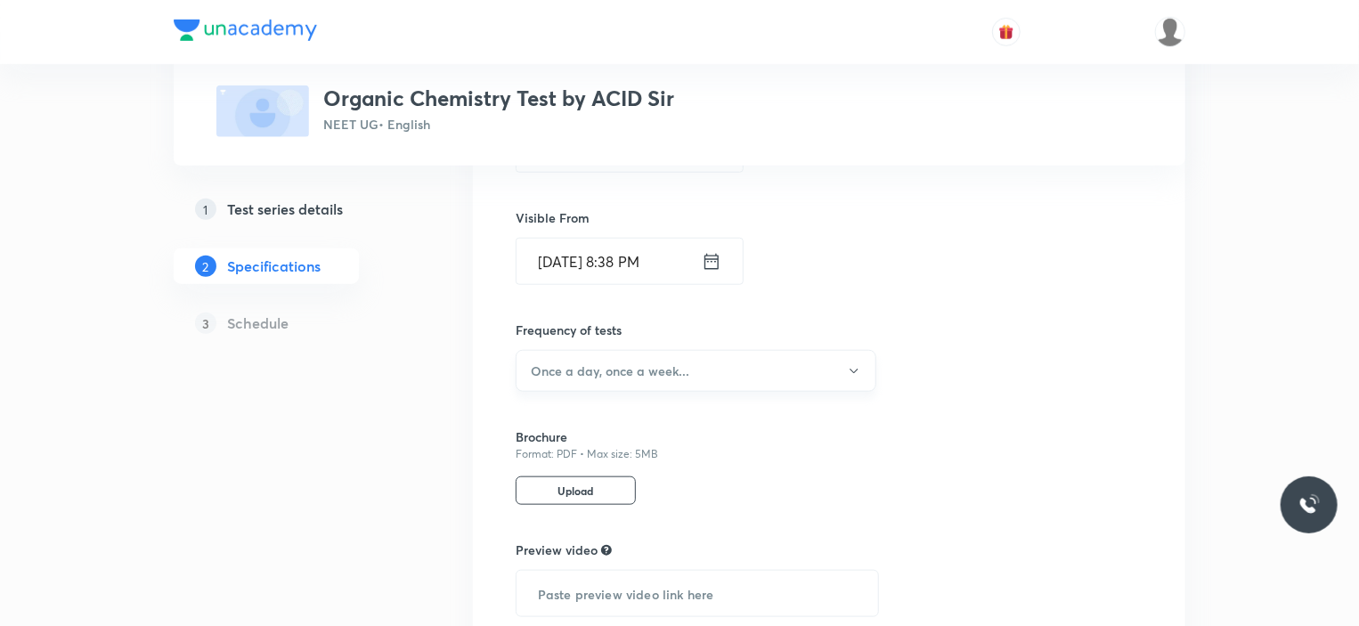
click at [609, 382] on button "Once a day, once a week..." at bounding box center [695, 371] width 361 height 42
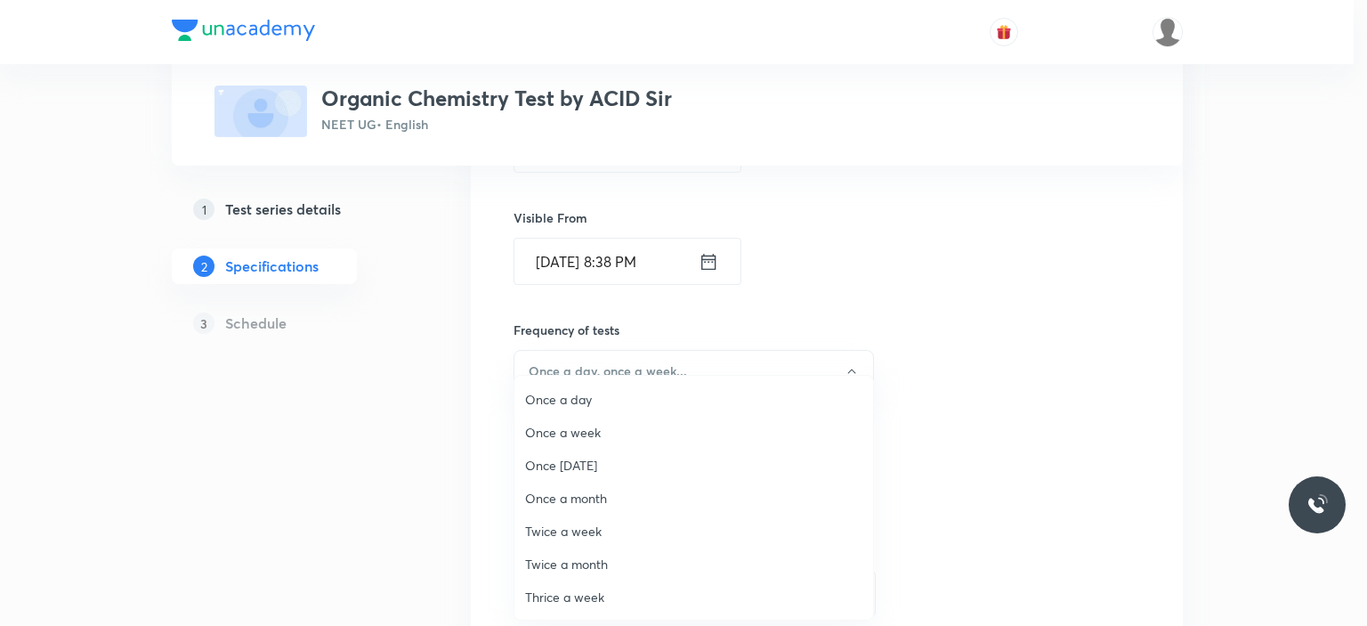
click at [587, 428] on span "Once a week" at bounding box center [693, 432] width 337 height 19
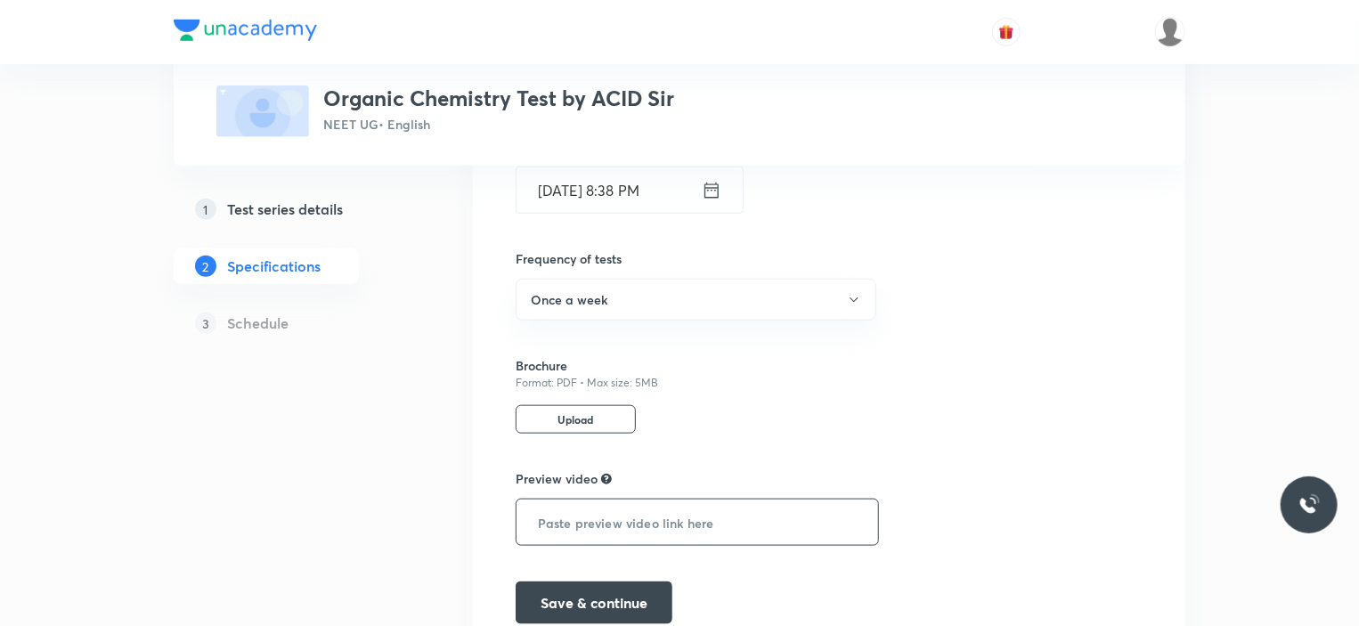
scroll to position [862, 0]
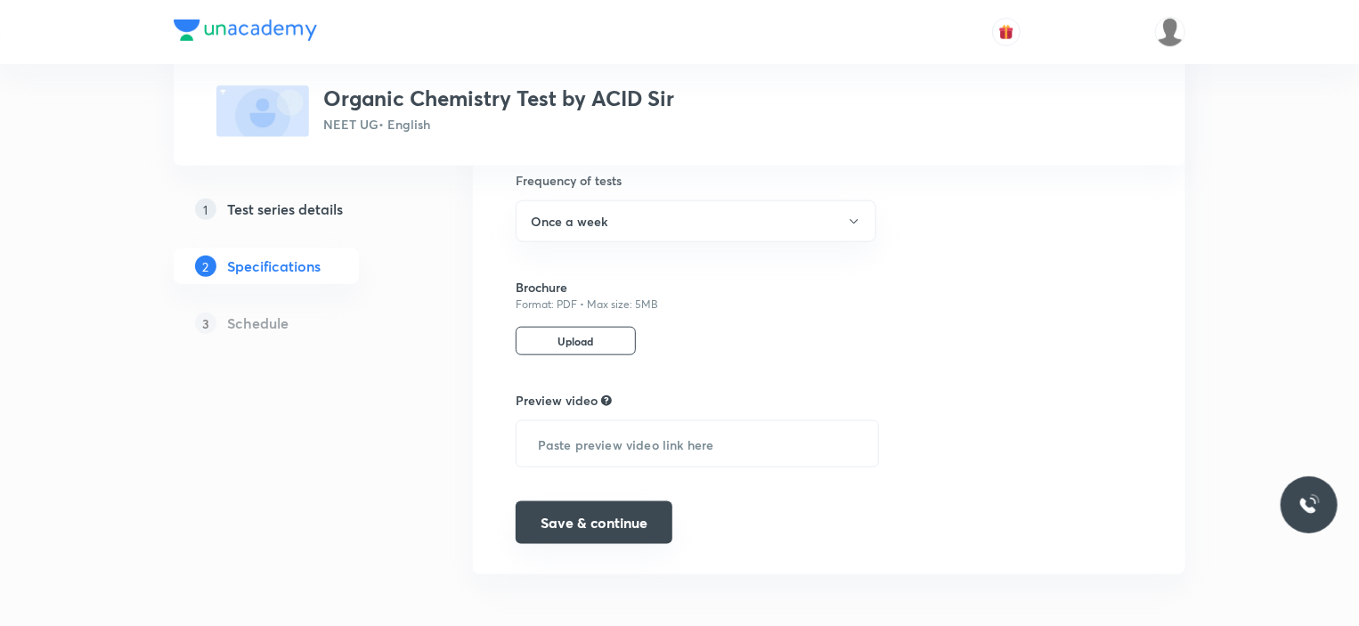
click at [620, 510] on button "Save & continue" at bounding box center [593, 522] width 157 height 43
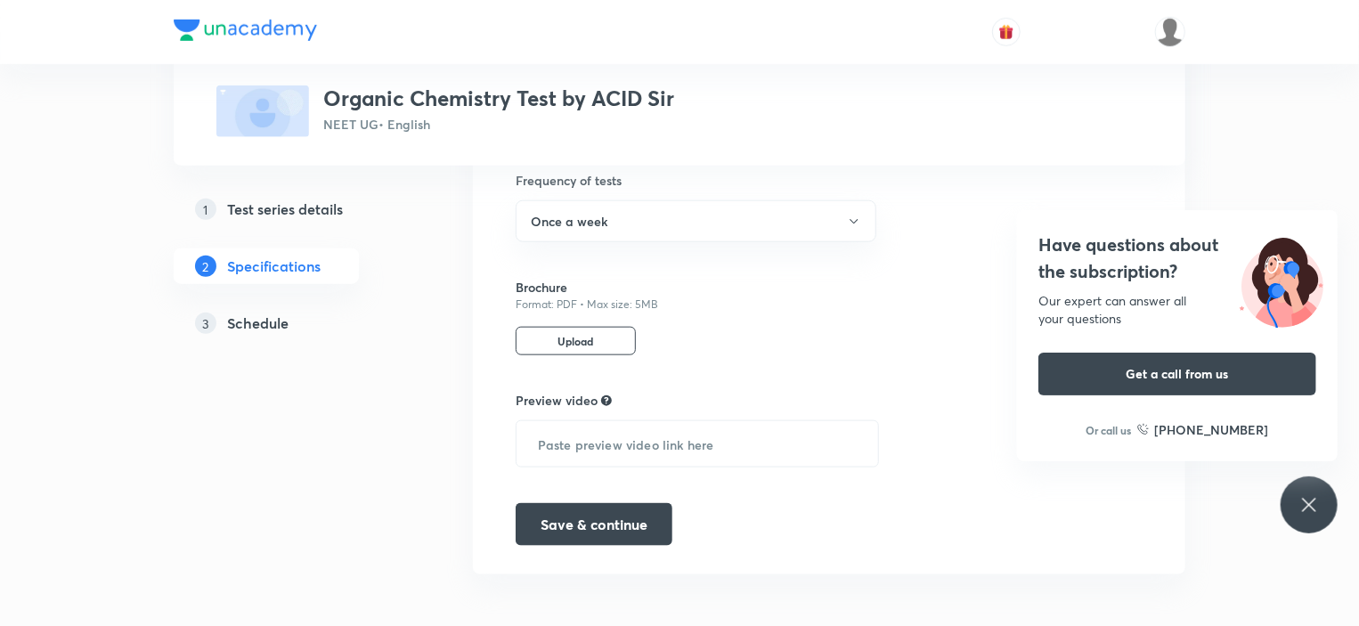
click at [1294, 498] on div "Have questions about the subscription? Our expert can answer all your questions…" at bounding box center [1308, 504] width 57 height 57
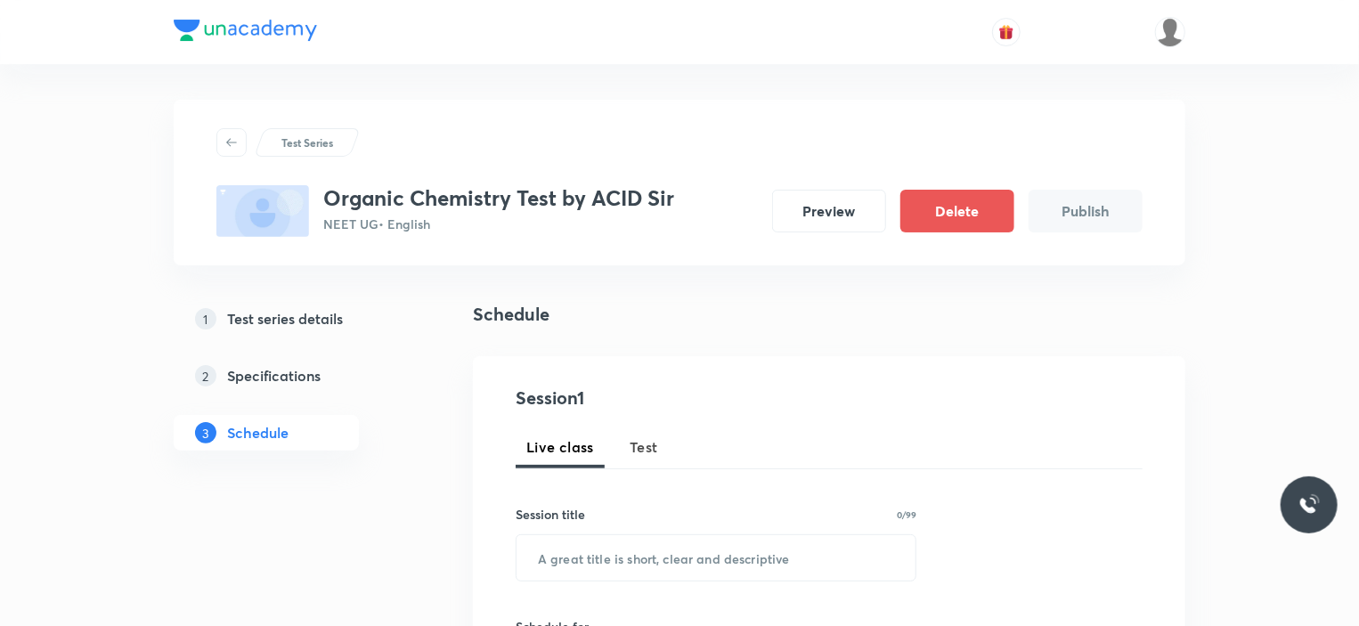
click at [666, 457] on button "Test" at bounding box center [644, 447] width 50 height 43
click at [640, 560] on input "text" at bounding box center [715, 557] width 399 height 45
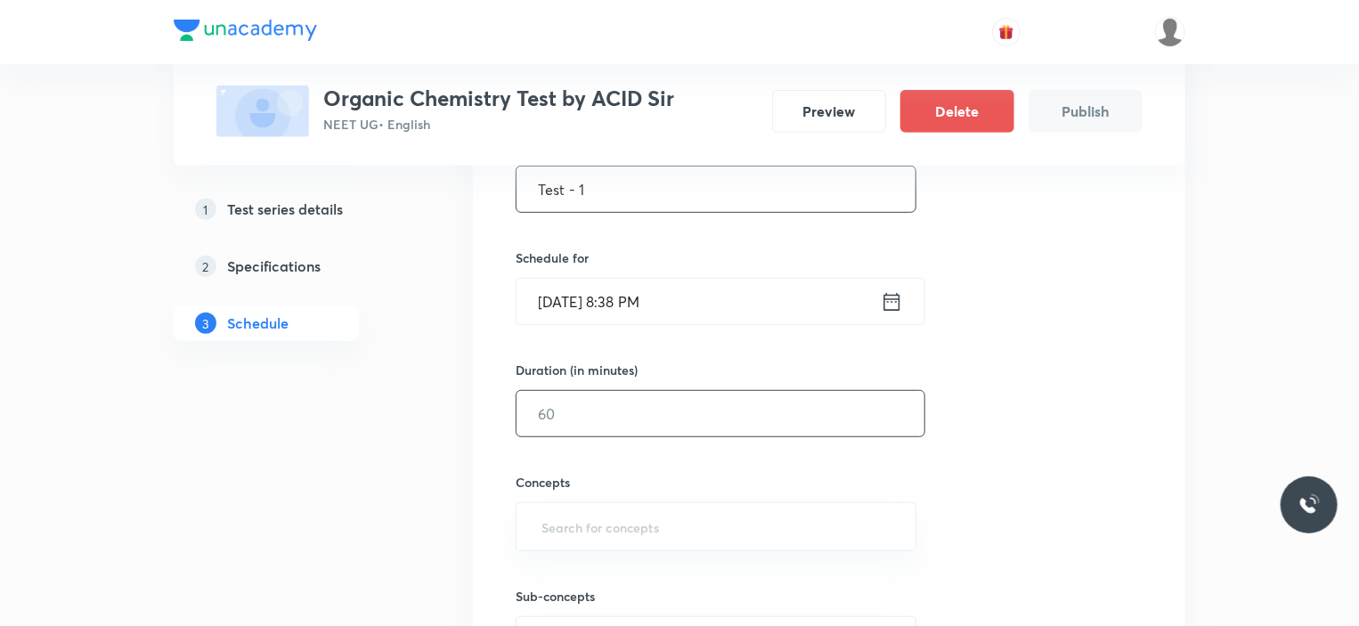
scroll to position [534, 0]
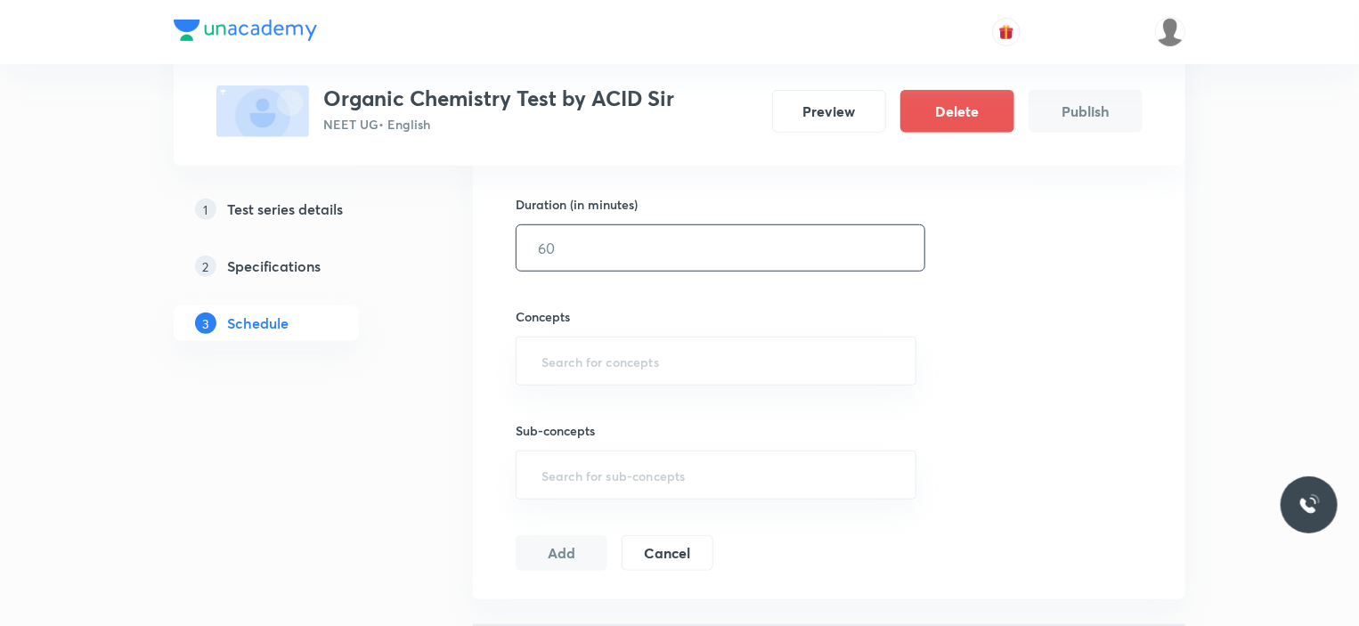
type input "Test - 1"
click at [596, 256] on input "text" at bounding box center [720, 247] width 408 height 45
type input "60"
click at [614, 348] on input "text" at bounding box center [716, 361] width 356 height 33
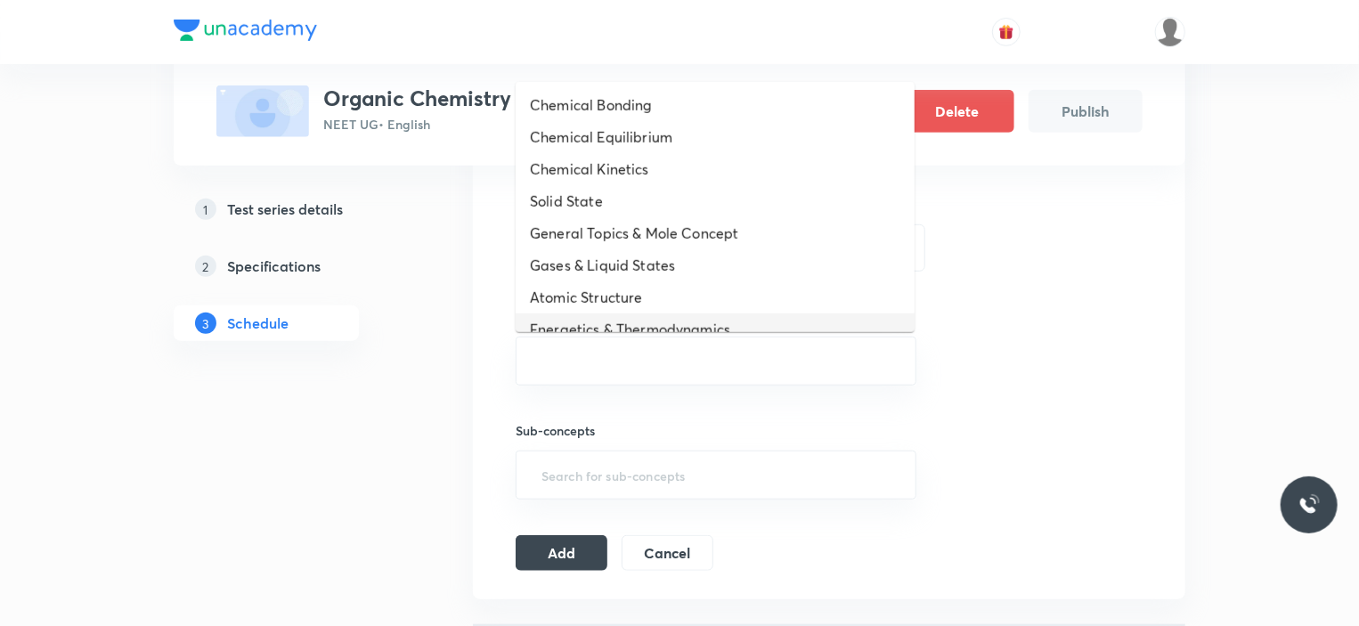
click at [608, 311] on li "Atomic Structure" at bounding box center [714, 297] width 399 height 32
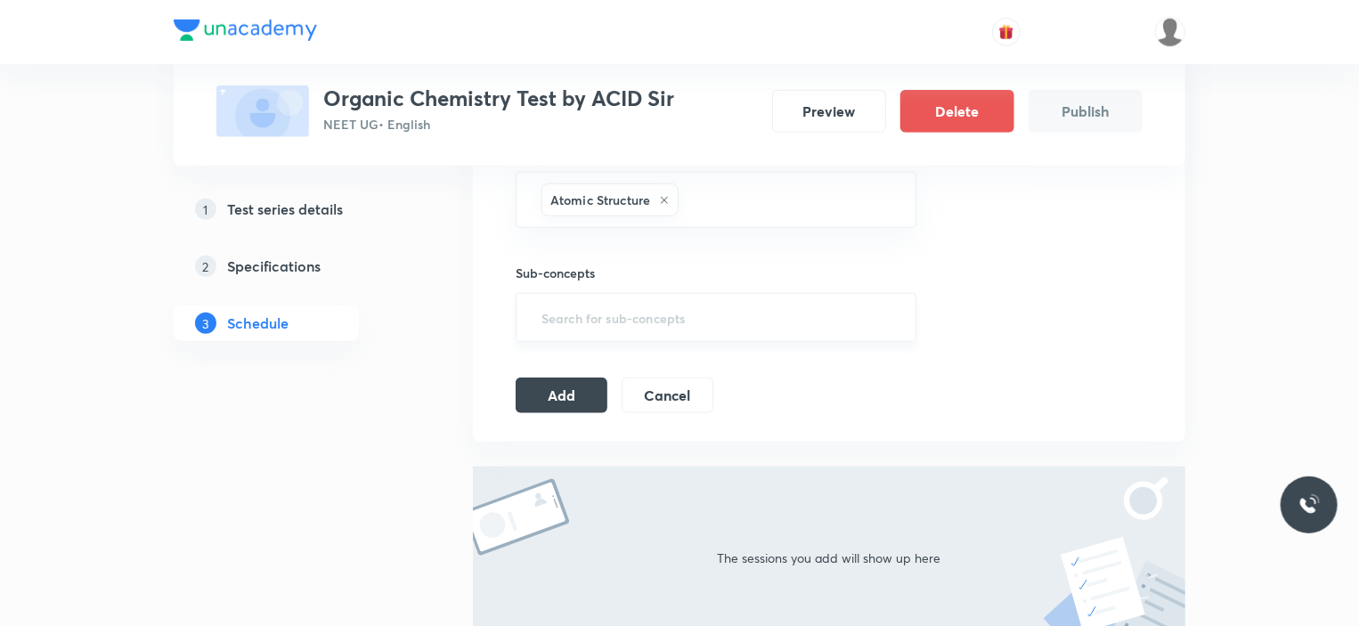
scroll to position [712, 0]
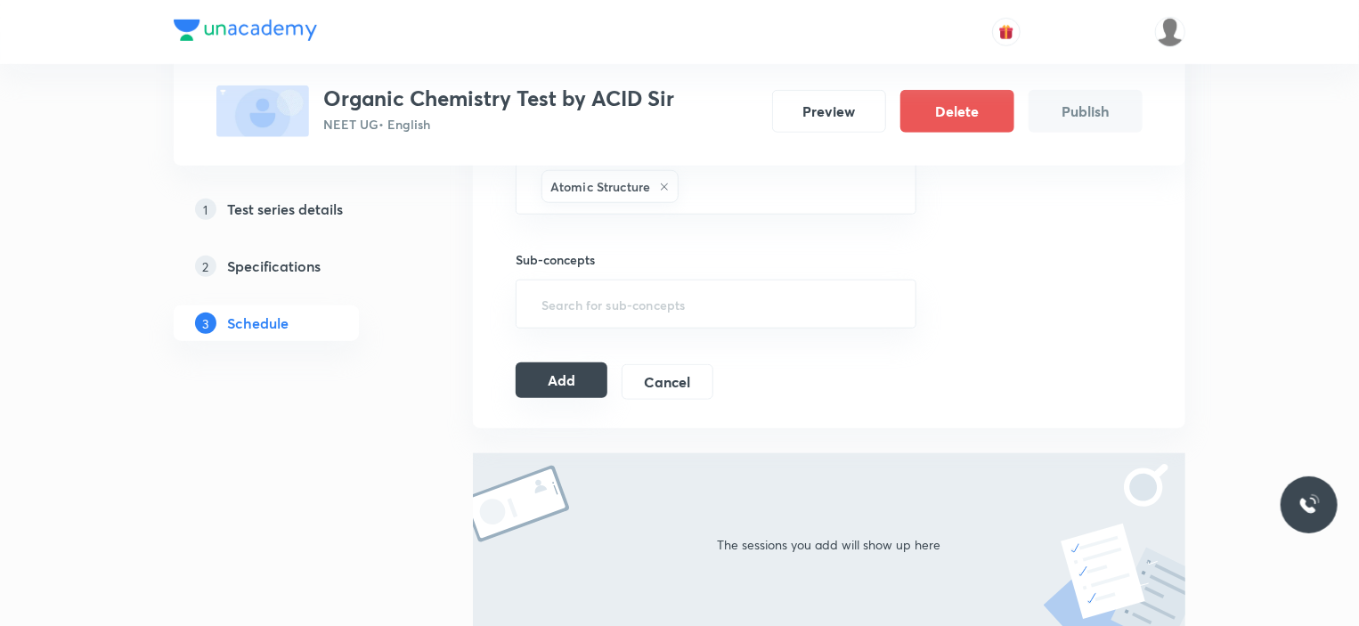
click at [564, 387] on button "Add" at bounding box center [561, 380] width 92 height 36
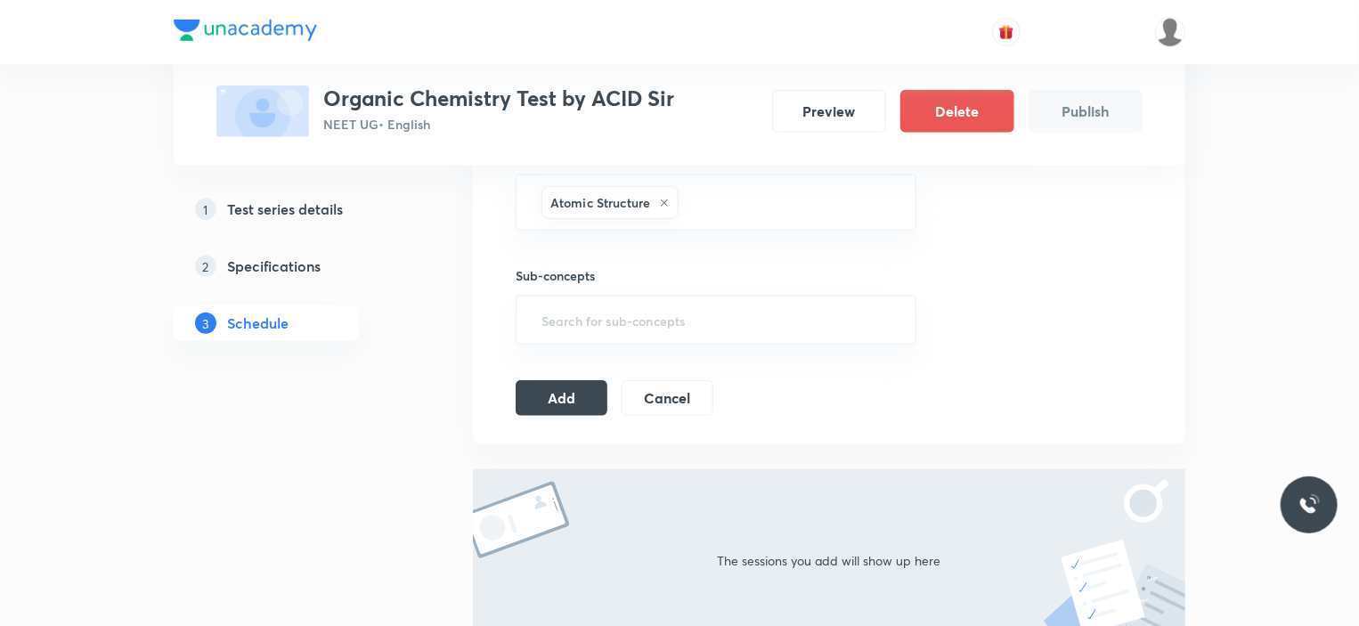
click at [517, 418] on div "Session 1 Live class Test Session title 8/99 Test - 1 ​ Schedule for Sep 3, 202…" at bounding box center [829, 44] width 712 height 800
click at [533, 397] on button "Add" at bounding box center [561, 396] width 92 height 36
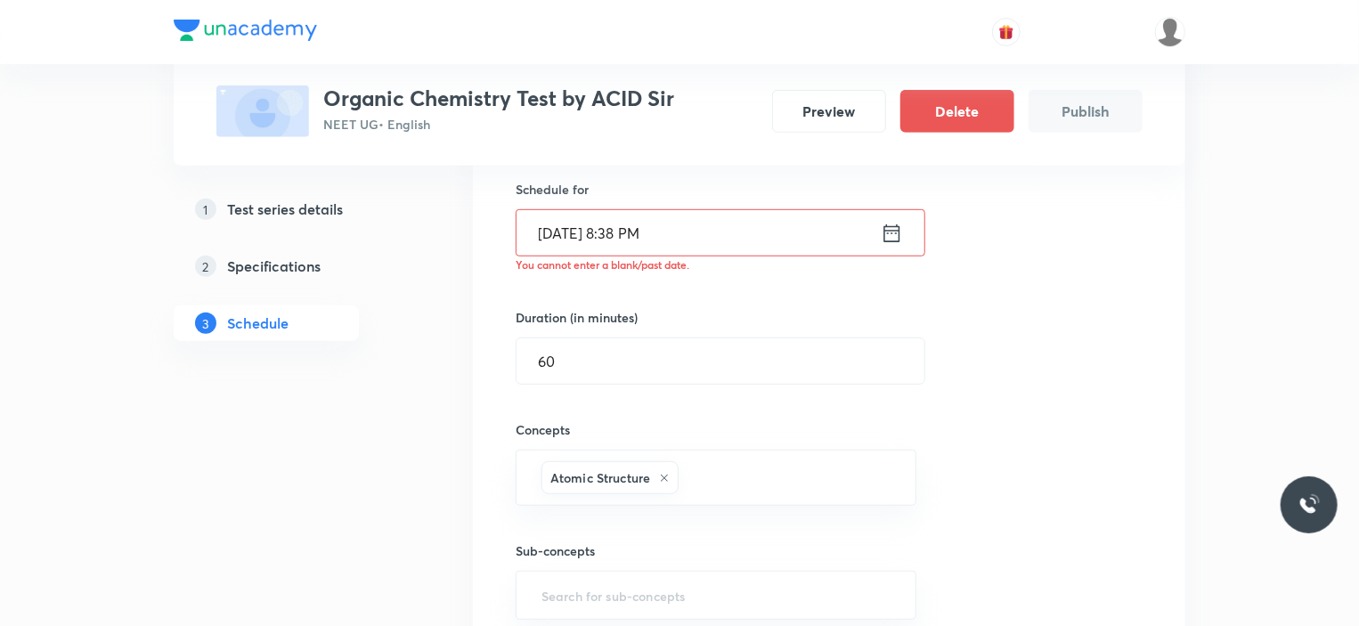
scroll to position [356, 0]
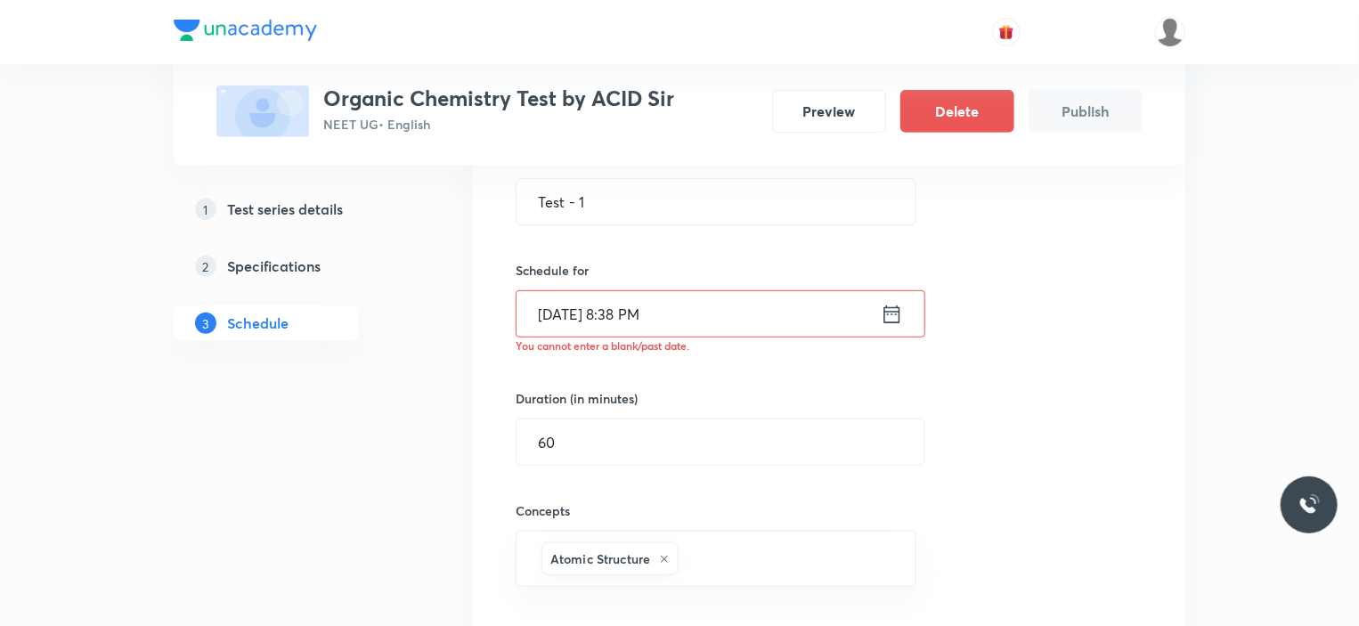
click at [613, 331] on input "Sep 3, 2025, 8:38 PM" at bounding box center [698, 313] width 364 height 45
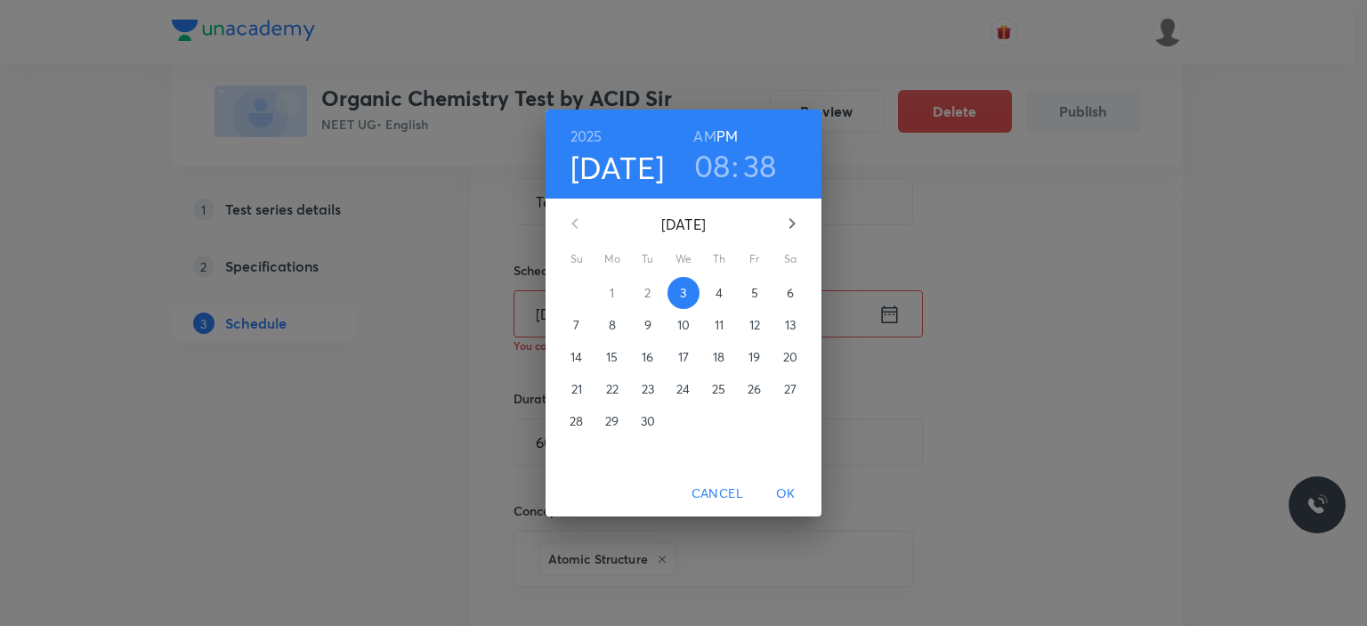
click at [573, 327] on p "7" at bounding box center [576, 325] width 6 height 18
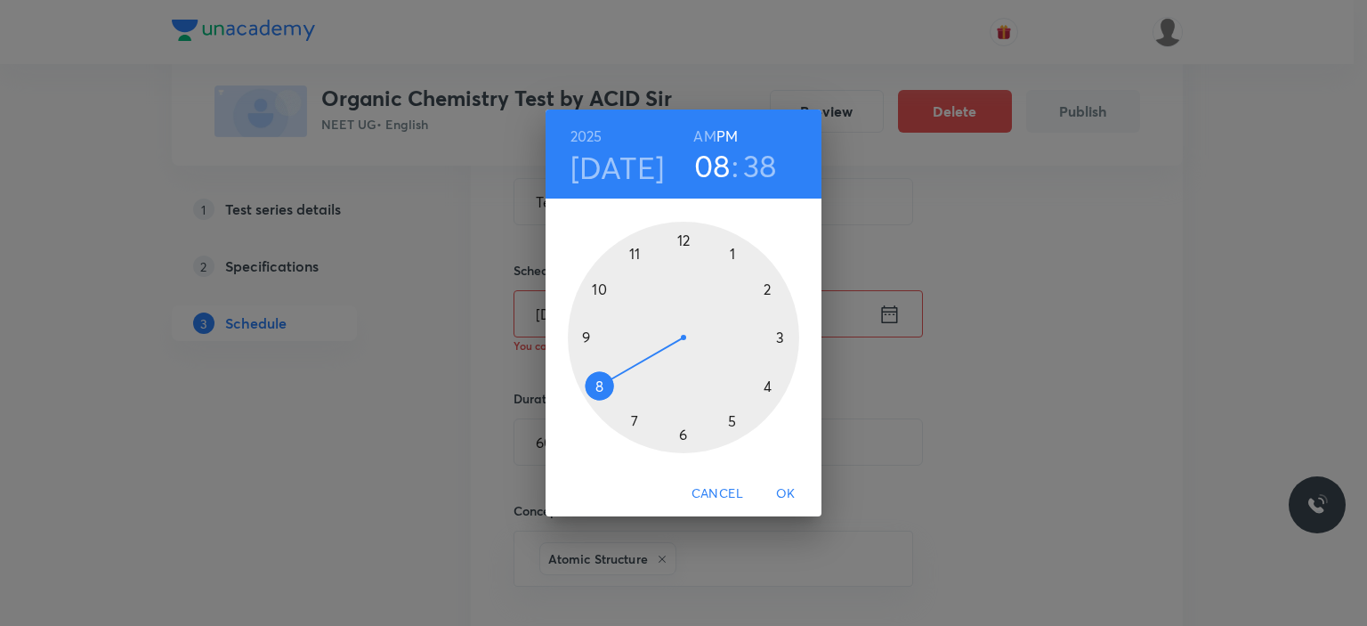
click at [769, 288] on div at bounding box center [683, 337] width 231 height 231
click at [688, 233] on div at bounding box center [683, 337] width 231 height 231
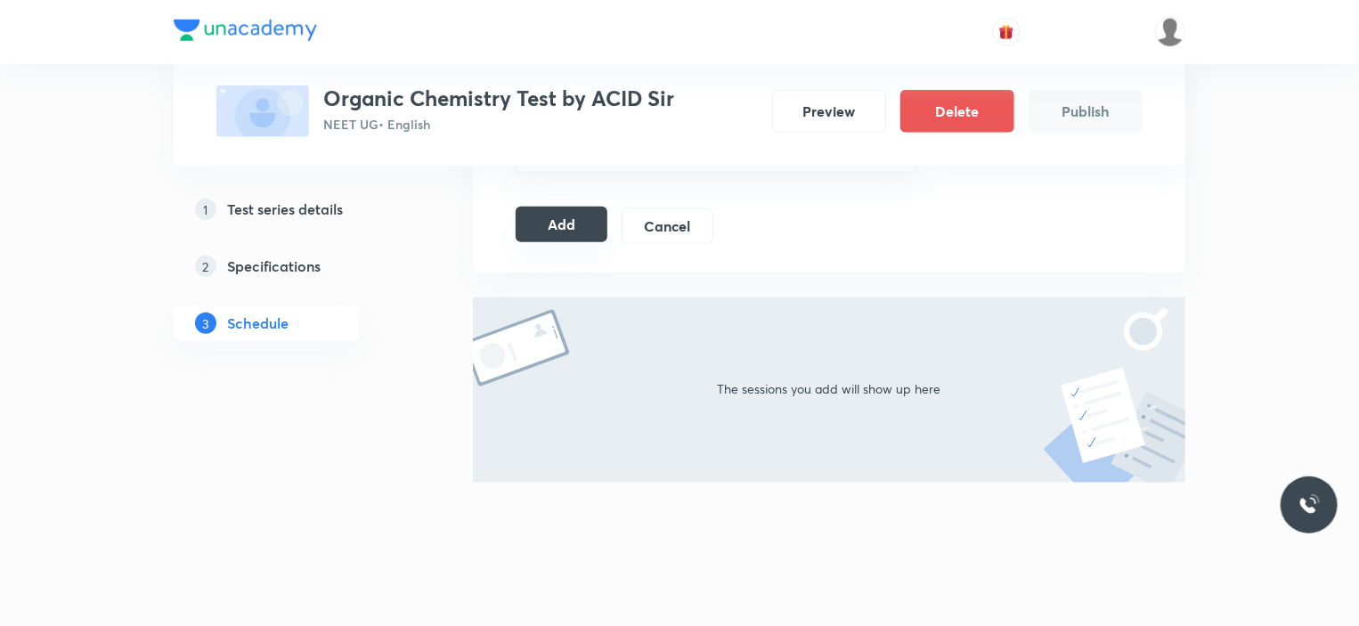
click at [576, 216] on button "Add" at bounding box center [561, 225] width 92 height 36
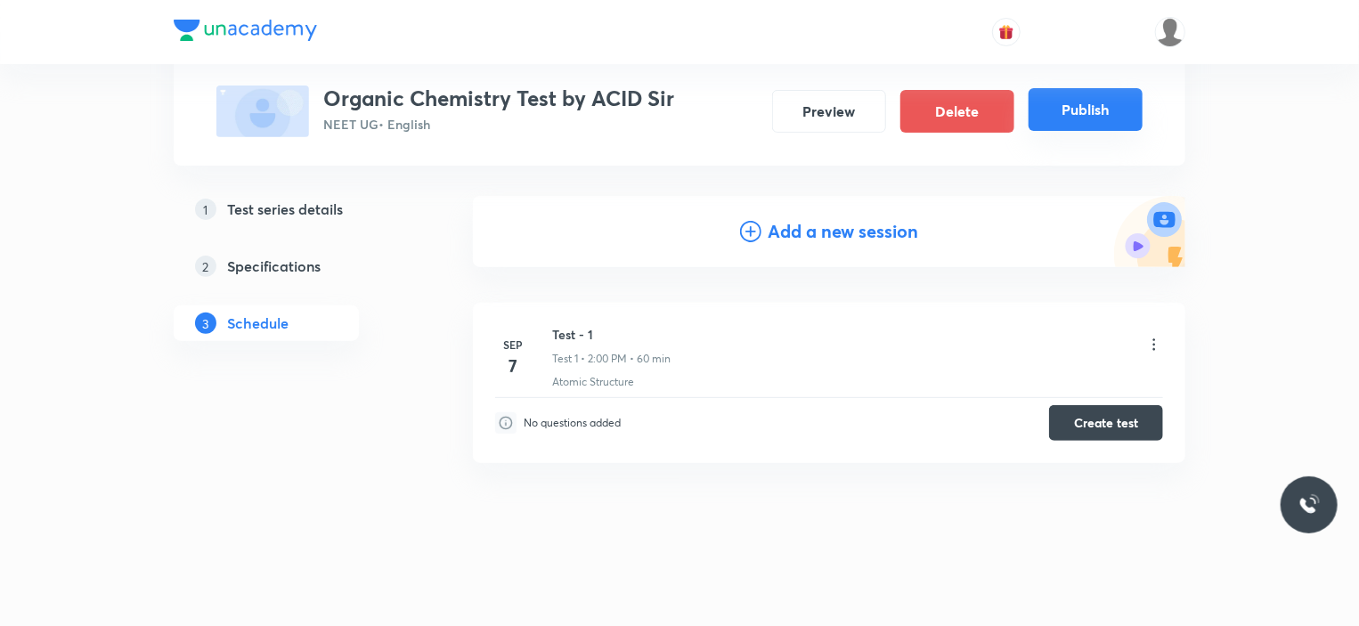
click at [1052, 107] on button "Publish" at bounding box center [1085, 109] width 114 height 43
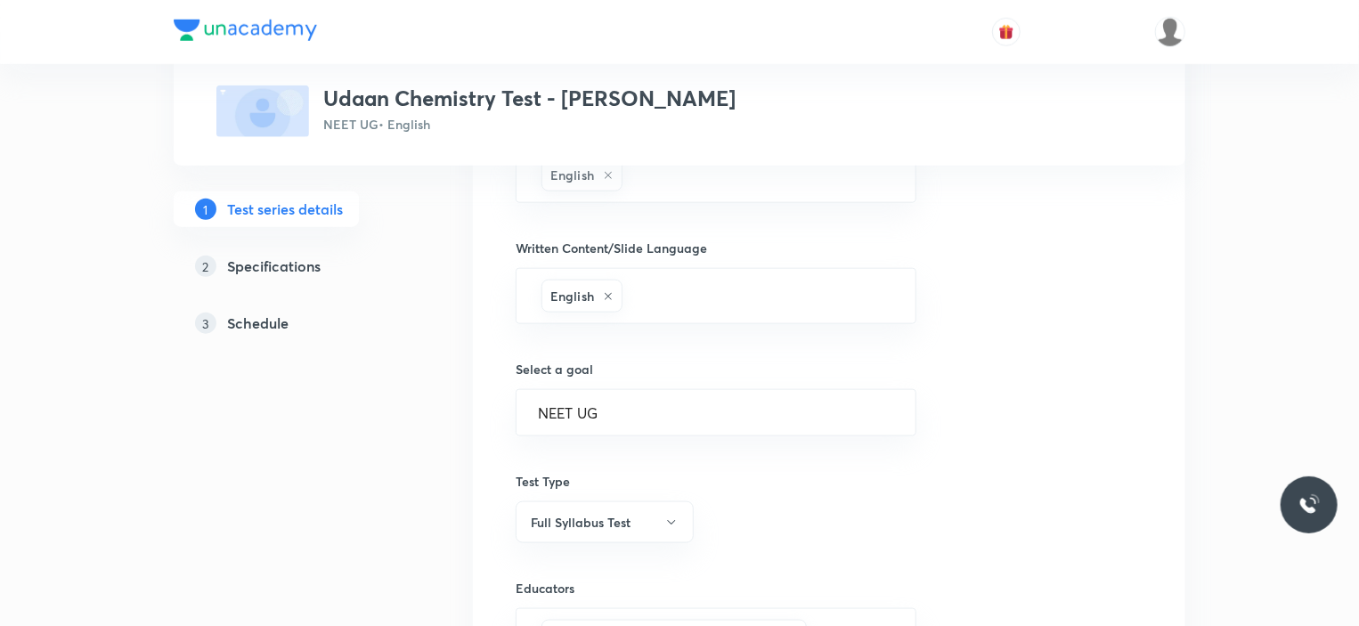
scroll to position [712, 0]
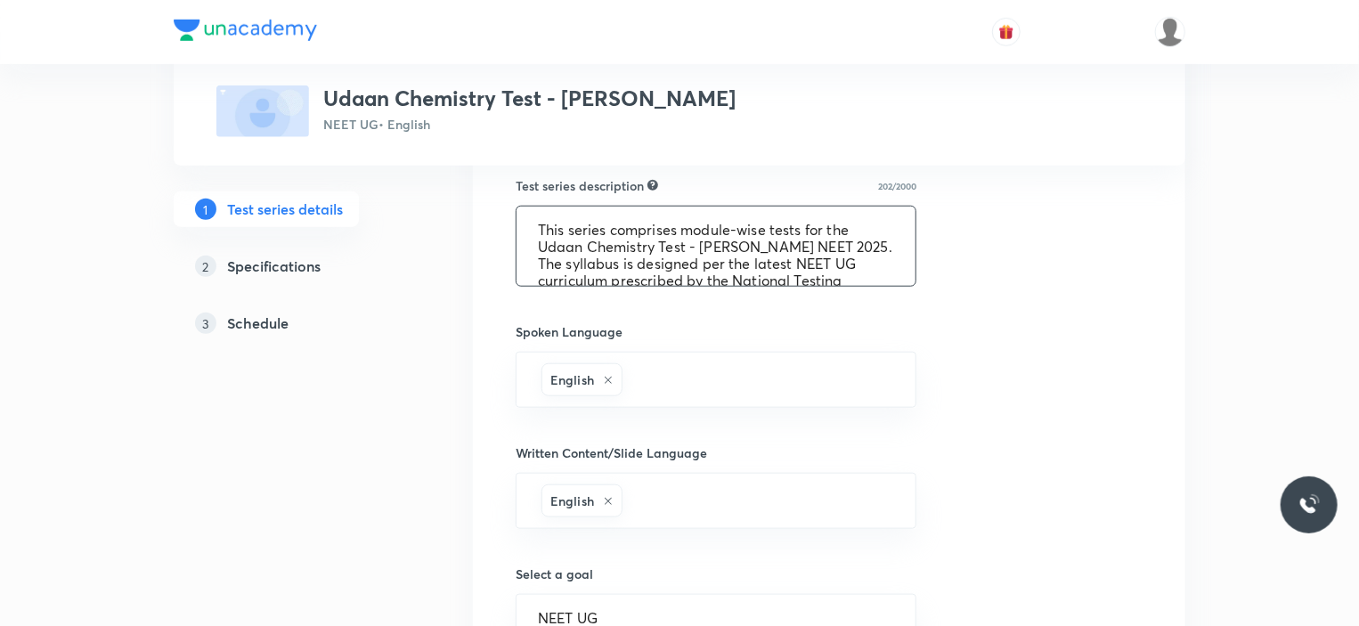
click at [629, 258] on textarea "This series comprises module-wise tests for the Udaan Chemistry Test - Sonali M…" at bounding box center [715, 246] width 399 height 79
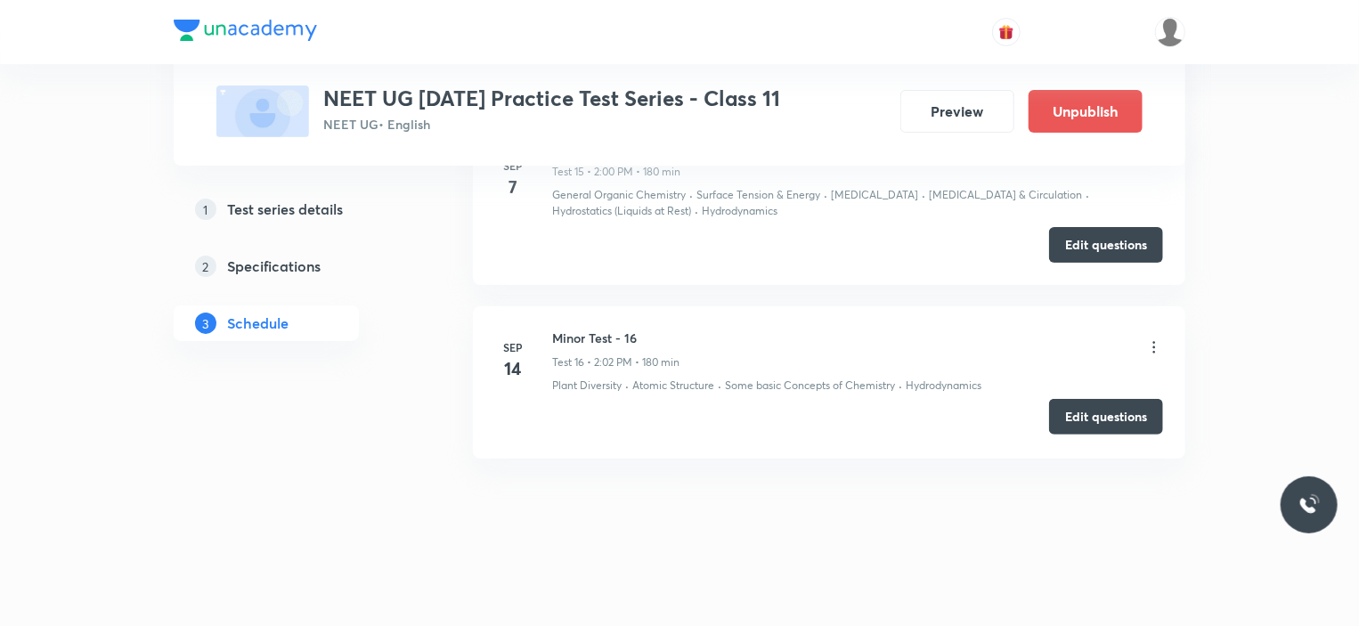
click at [1068, 416] on button "Edit questions" at bounding box center [1106, 417] width 114 height 36
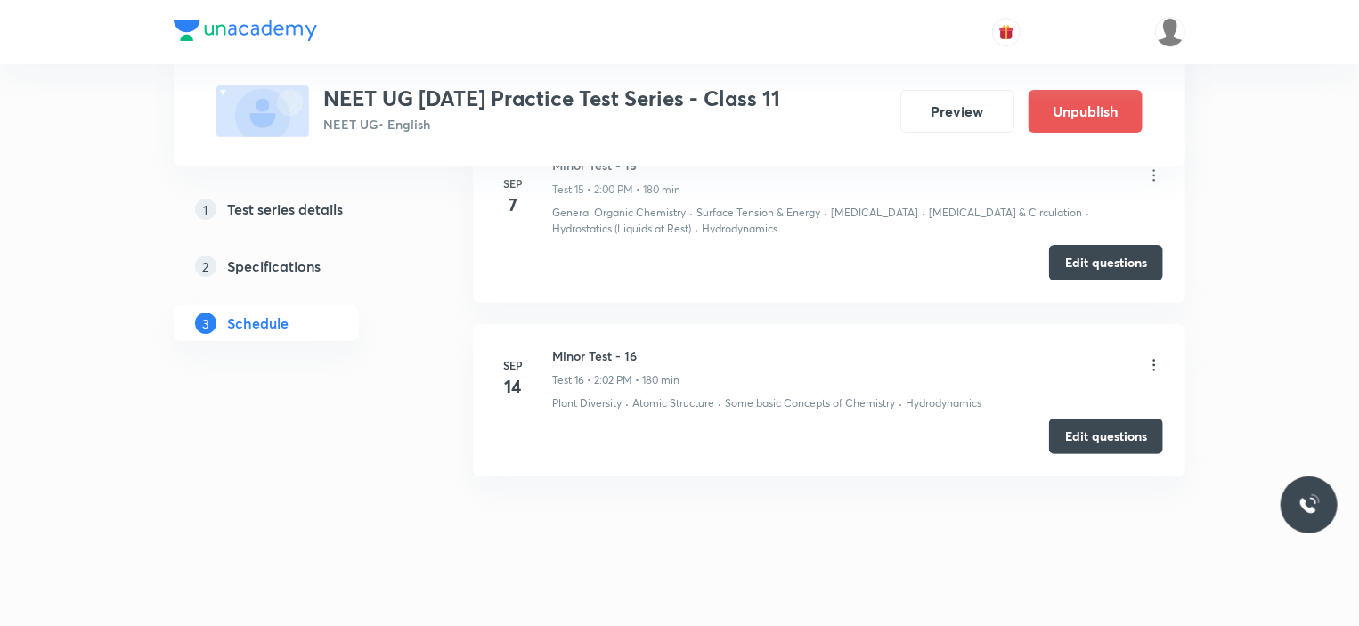
scroll to position [3460, 0]
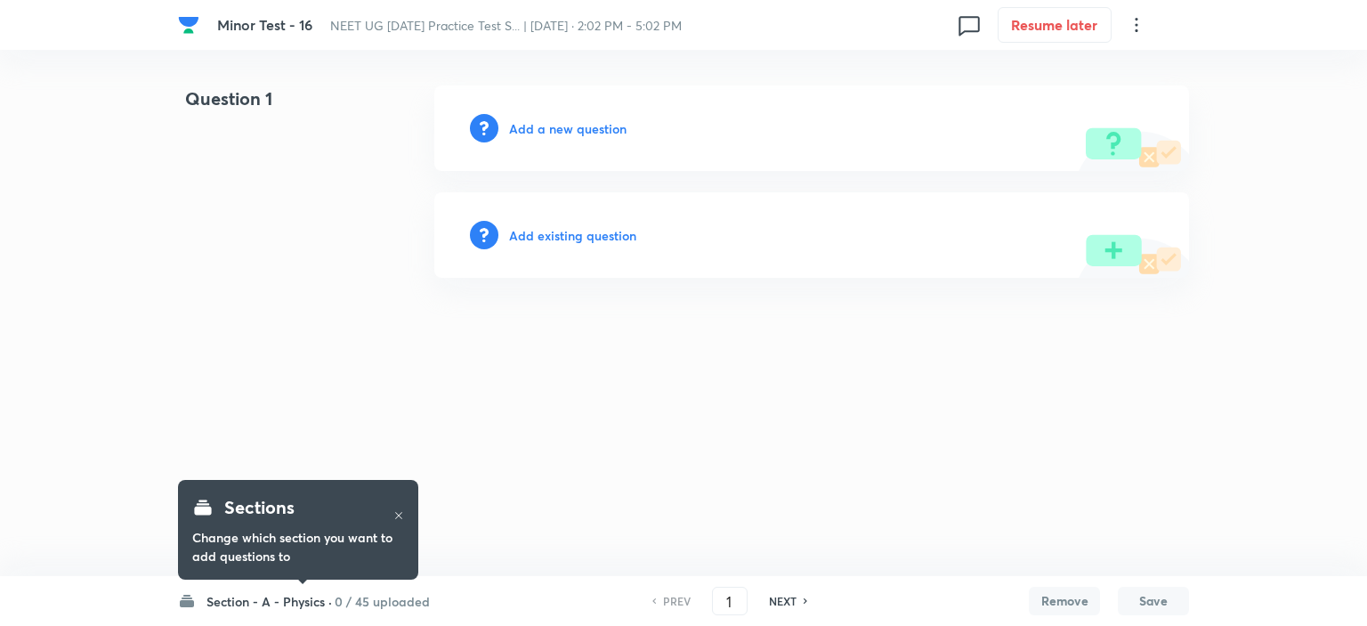
click at [345, 595] on h6 "0 / 45 uploaded" at bounding box center [382, 601] width 95 height 19
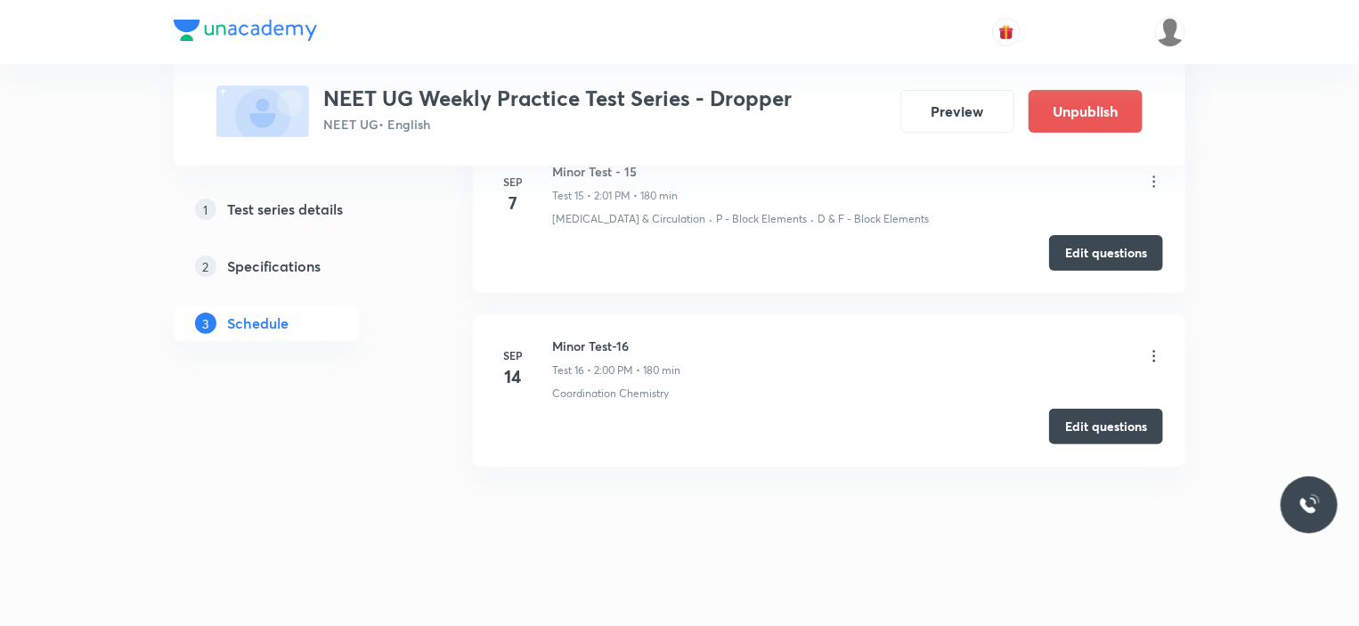
scroll to position [3314, 0]
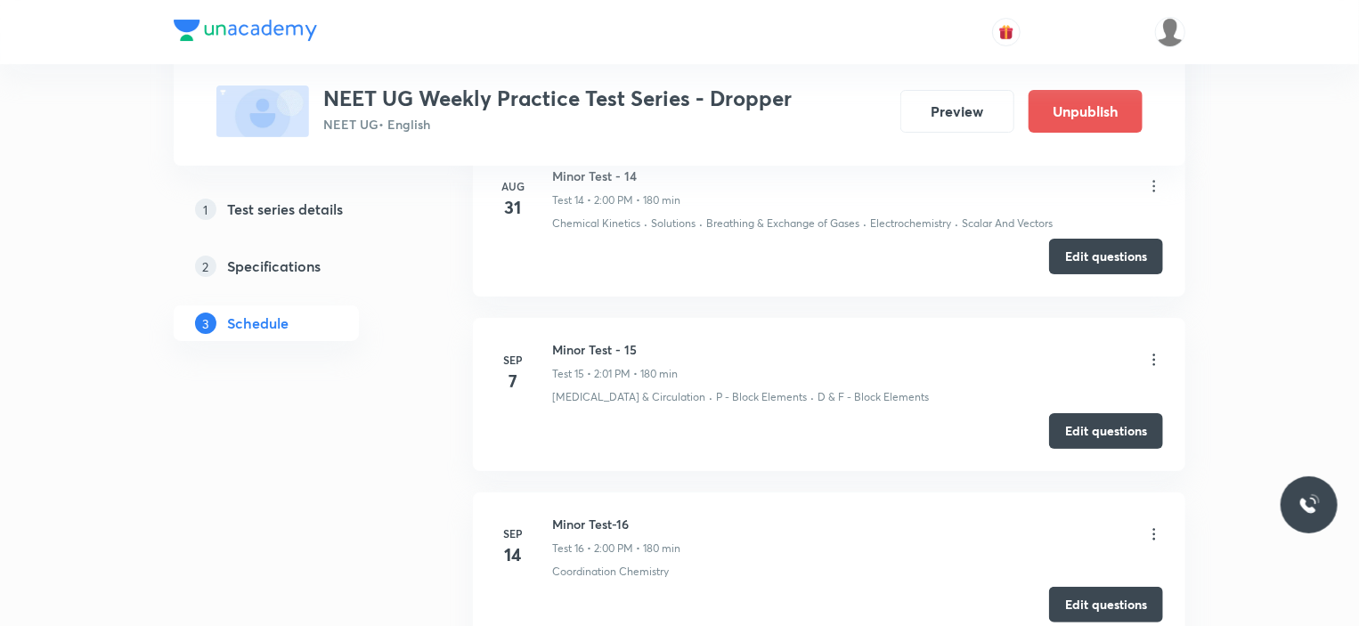
click at [1154, 525] on icon at bounding box center [1154, 534] width 18 height 18
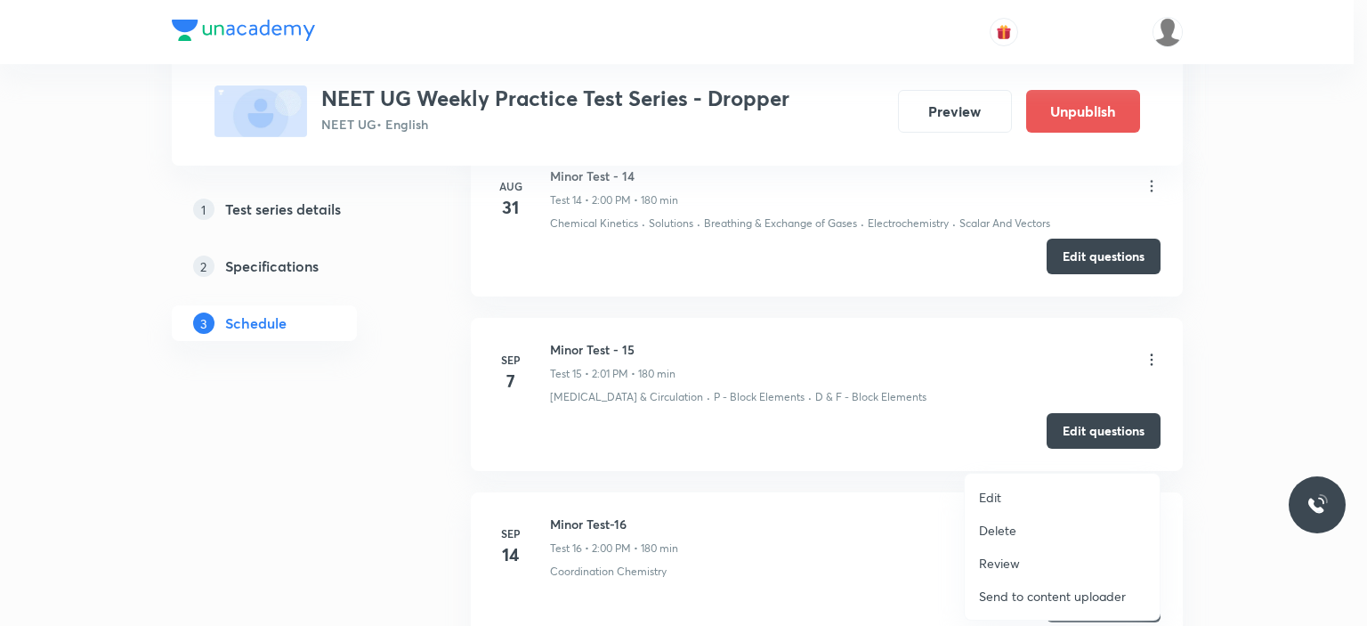
click at [320, 516] on div at bounding box center [683, 313] width 1367 height 626
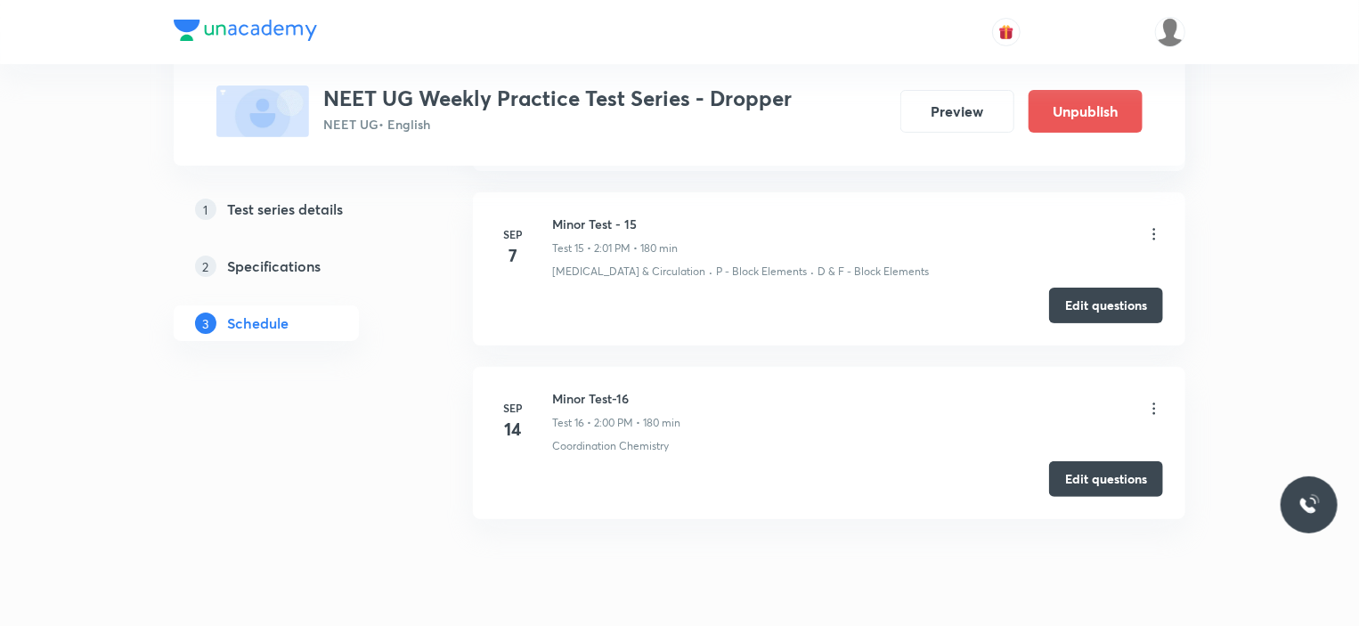
scroll to position [3493, 0]
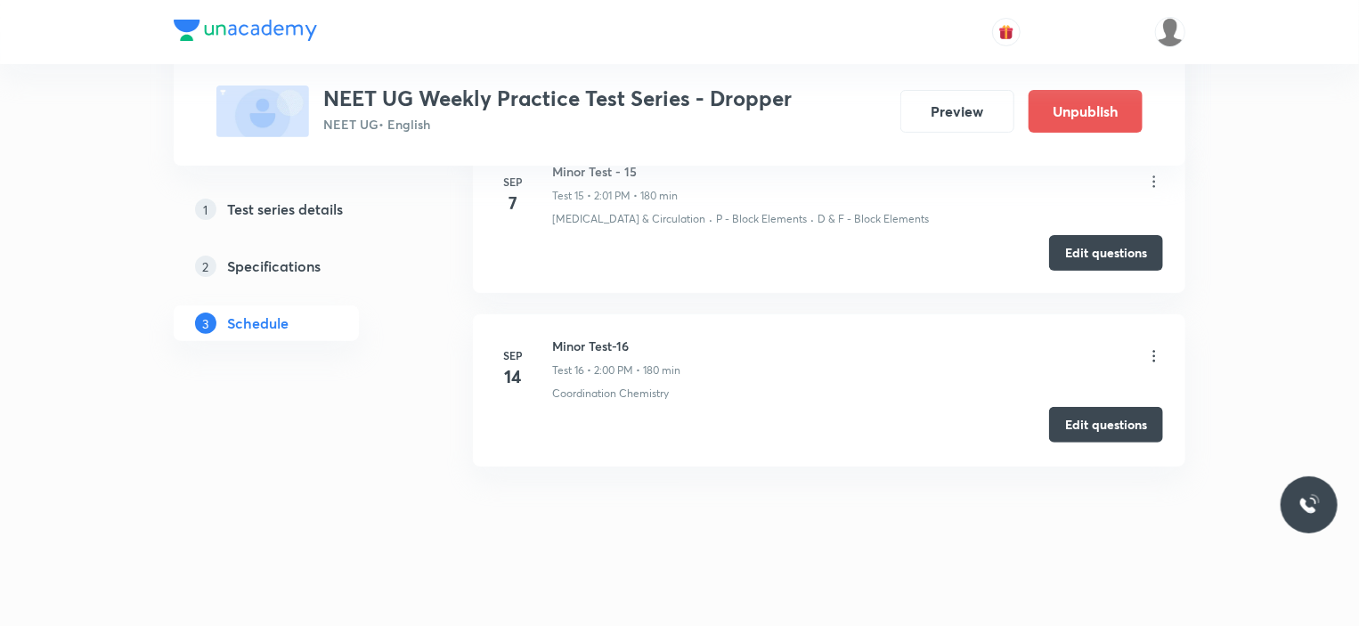
click at [1107, 409] on button "Edit questions" at bounding box center [1106, 425] width 114 height 36
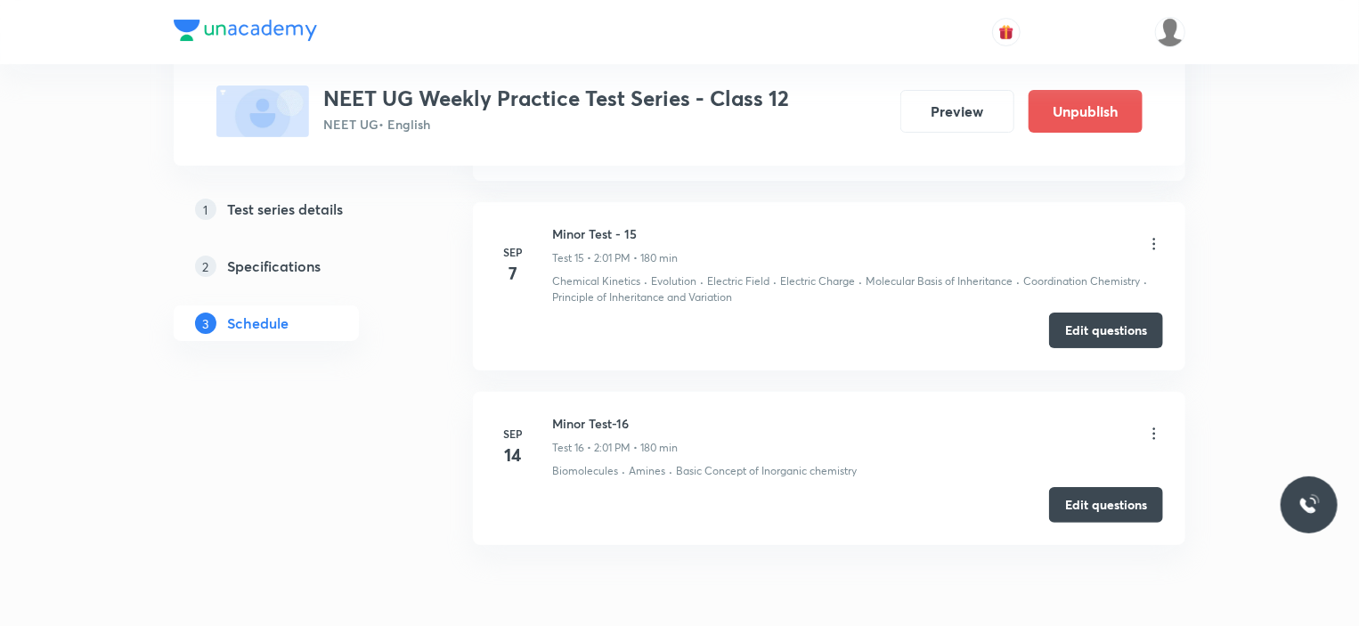
scroll to position [3395, 0]
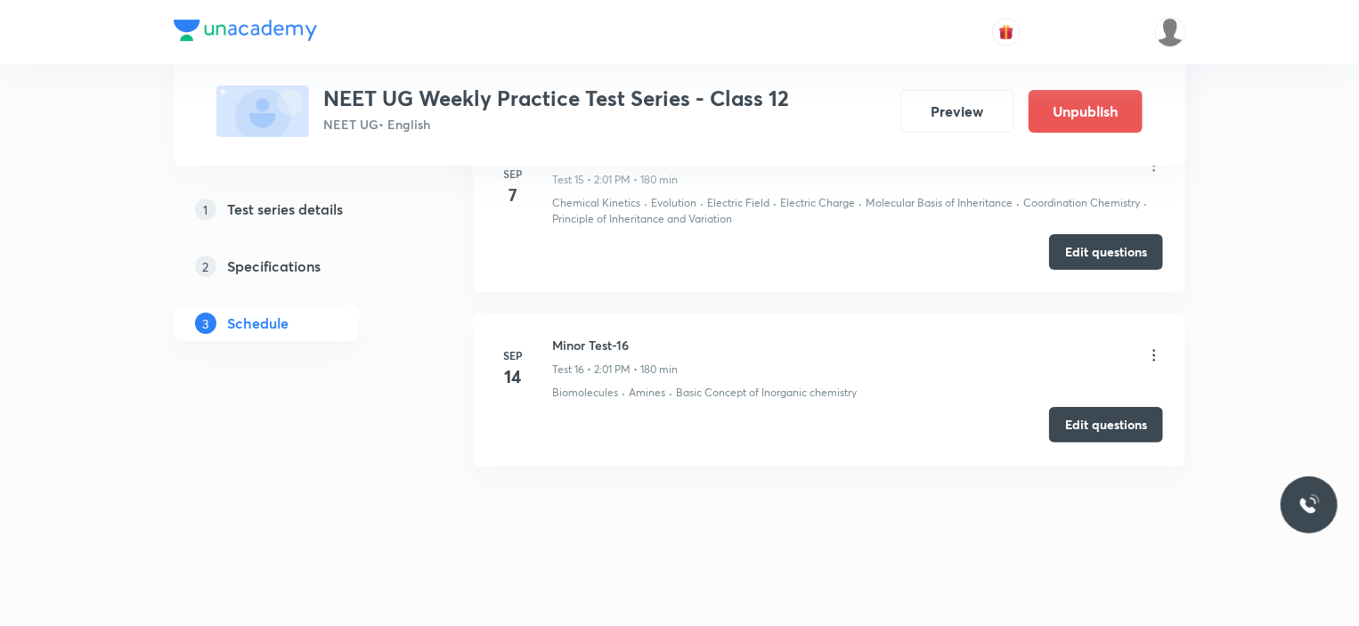
click at [1115, 423] on button "Edit questions" at bounding box center [1106, 425] width 114 height 36
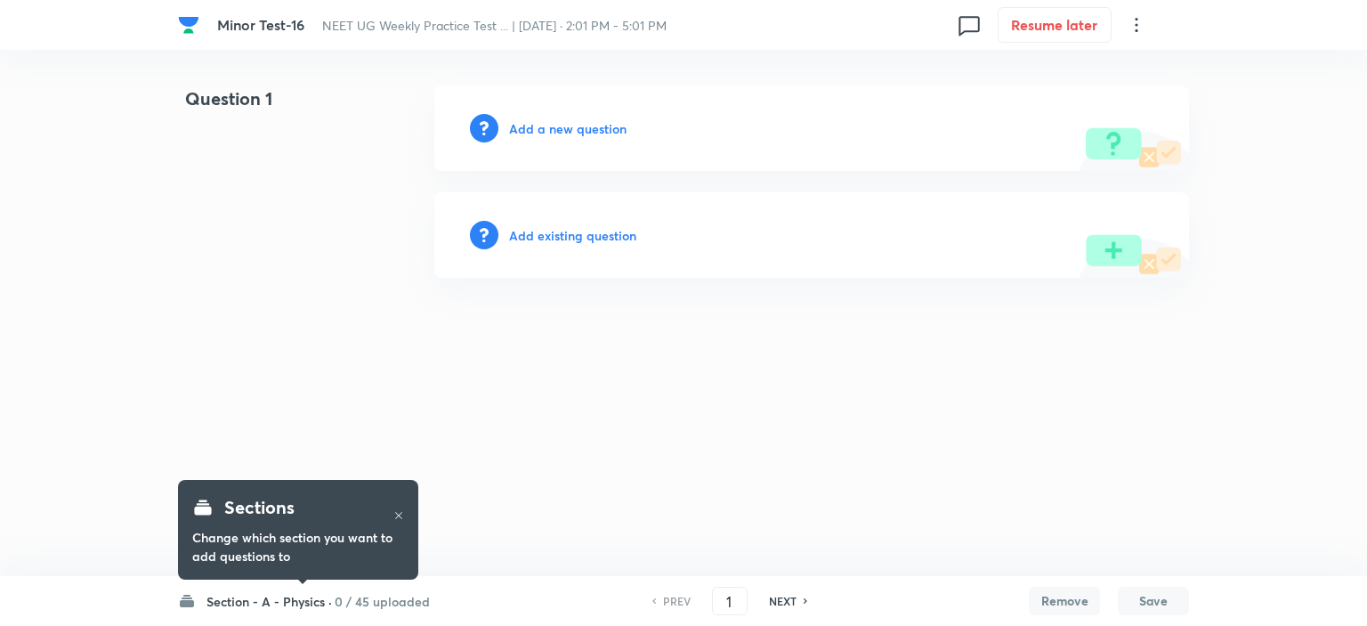
click at [379, 596] on h6 "0 / 45 uploaded" at bounding box center [382, 601] width 95 height 19
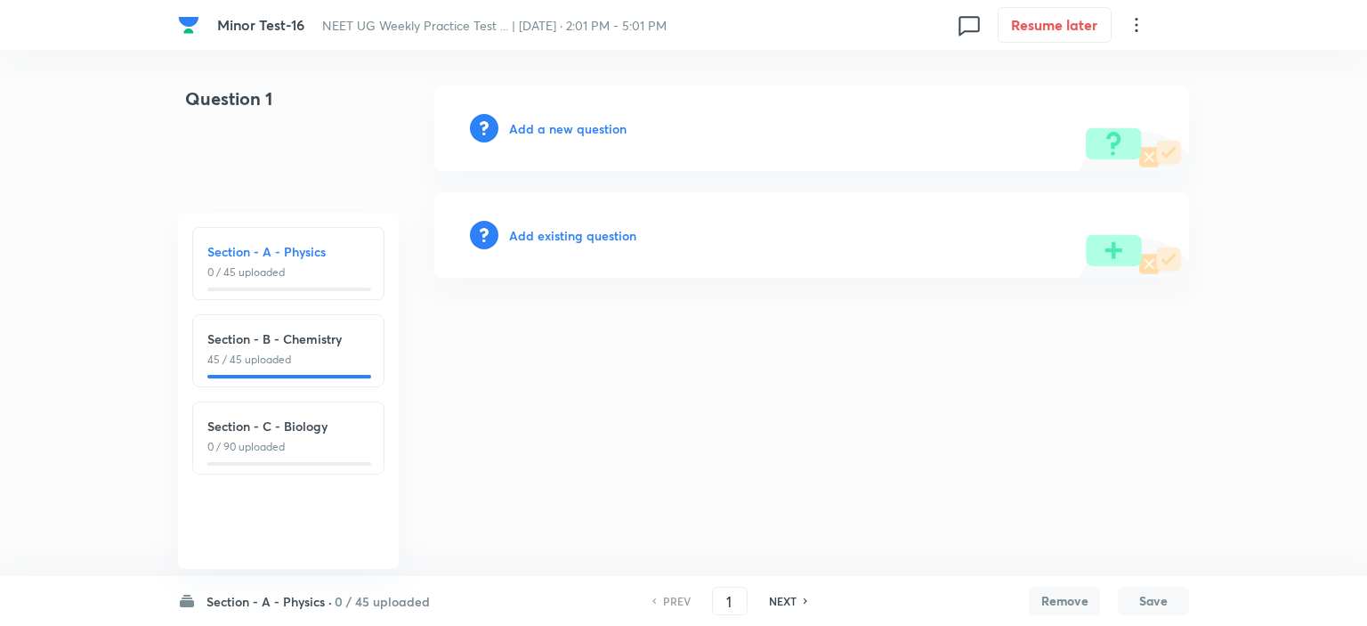
click at [306, 372] on div "Section - B - Chemistry 45 / 45 uploaded" at bounding box center [288, 350] width 192 height 73
type input "46"
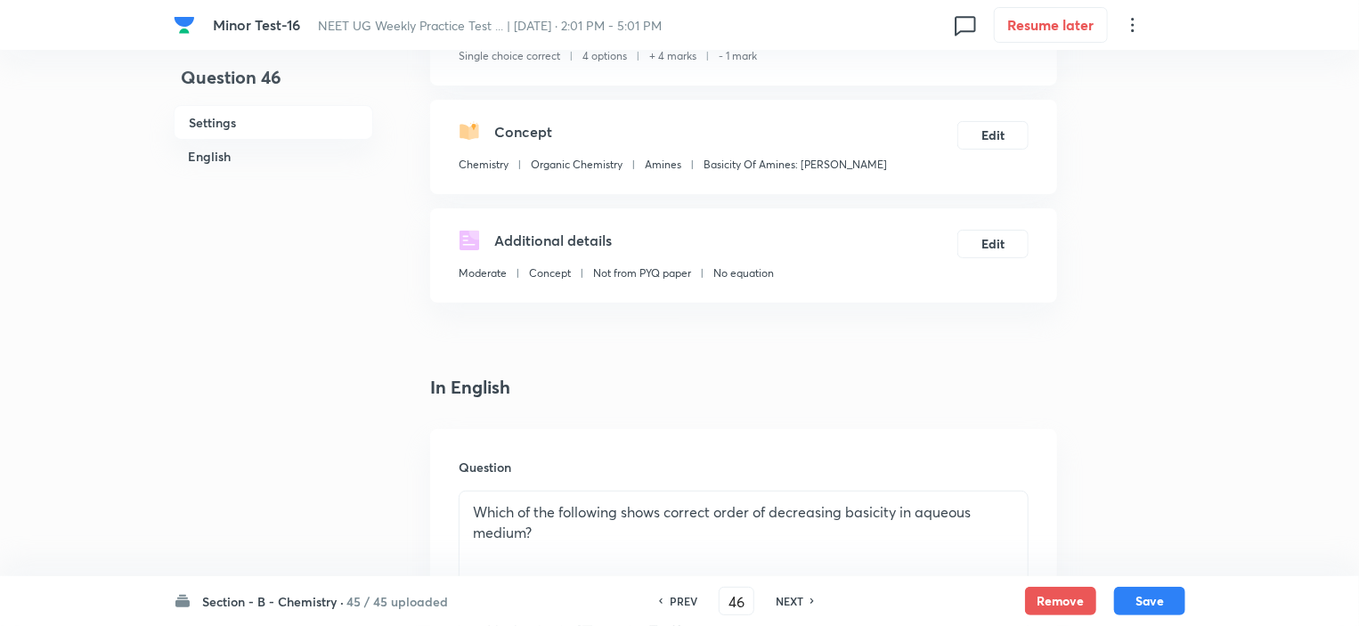
scroll to position [178, 0]
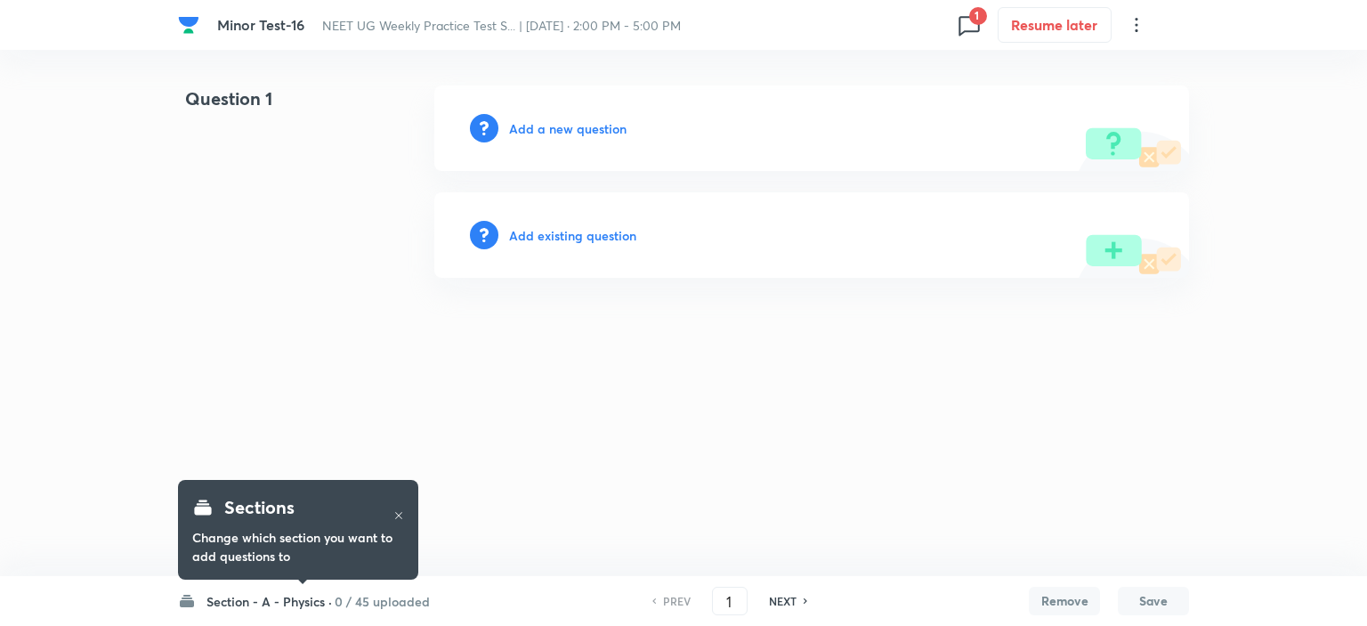
click at [353, 578] on div "Sections Change which section you want to add questions to" at bounding box center [298, 530] width 240 height 100
click at [363, 594] on h6 "0 / 45 uploaded" at bounding box center [382, 601] width 95 height 19
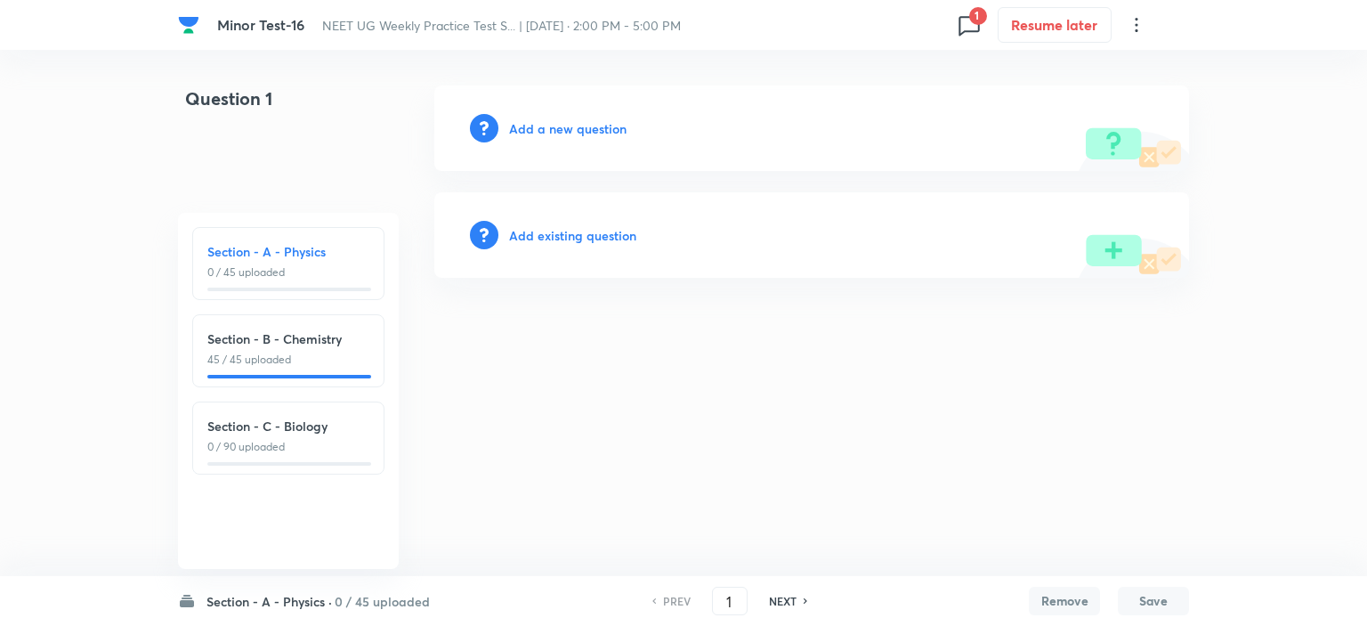
click at [270, 349] on div "Section - B - Chemistry 45 / 45 uploaded" at bounding box center [288, 348] width 162 height 38
type input "46"
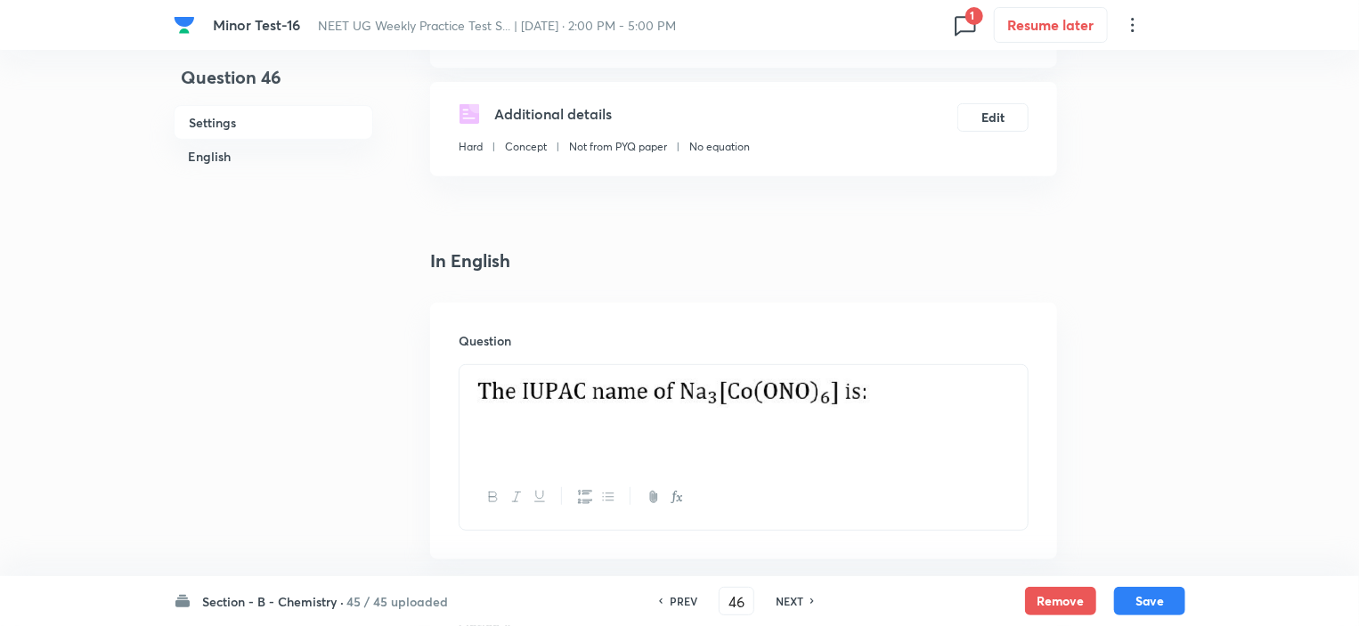
scroll to position [356, 0]
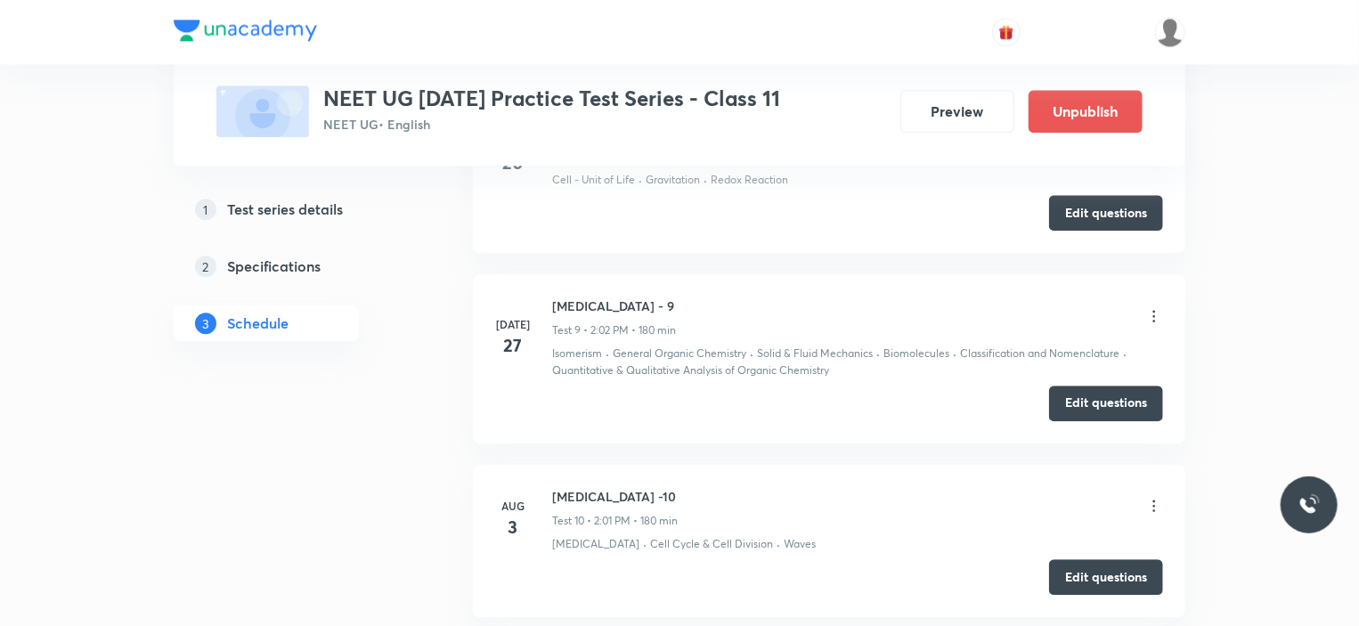
scroll to position [3205, 0]
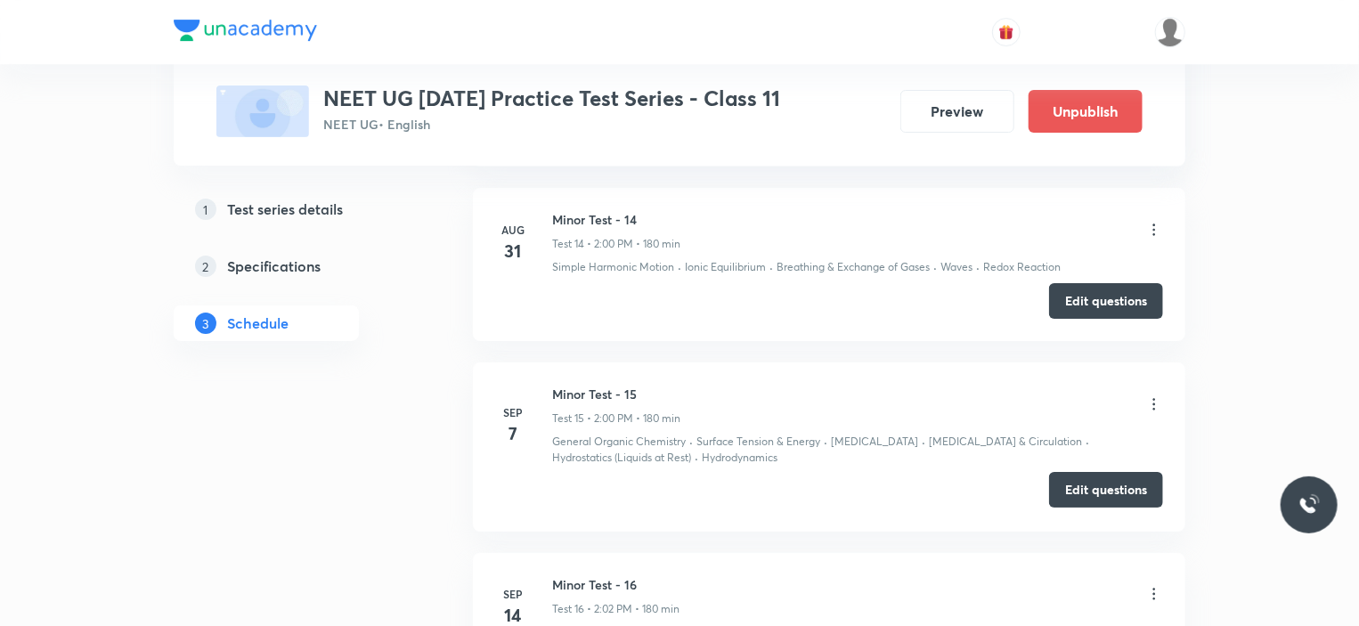
click at [1127, 494] on button "Edit questions" at bounding box center [1106, 490] width 114 height 36
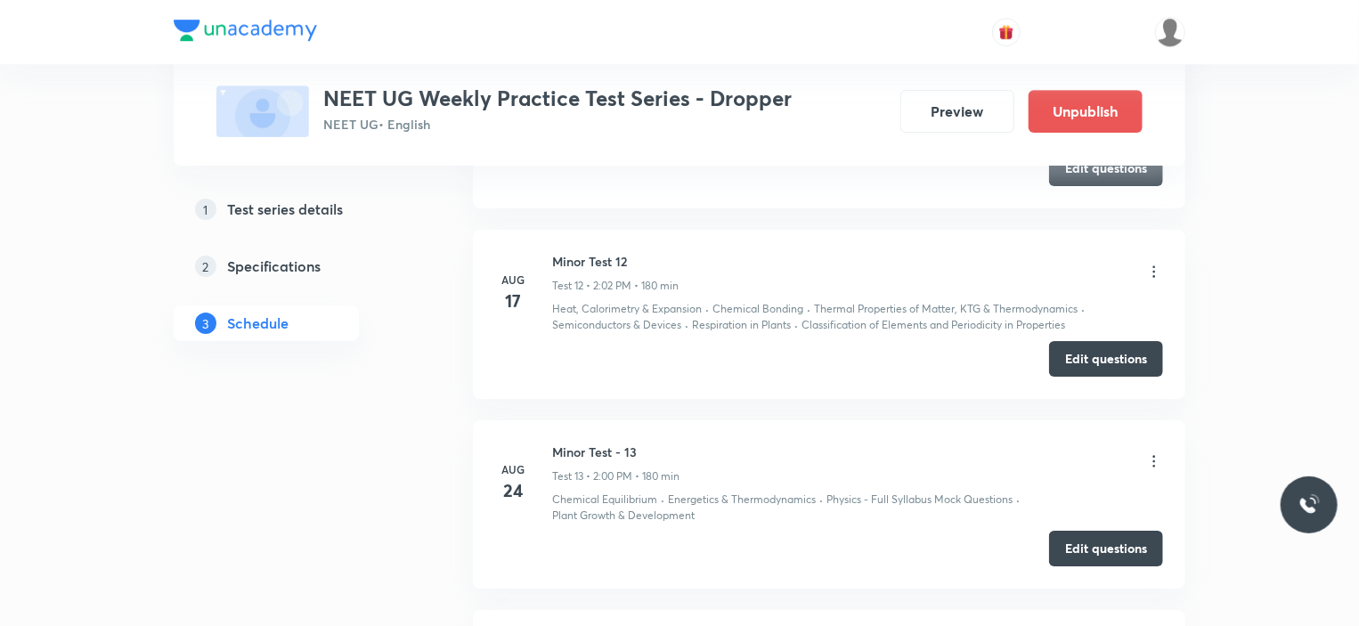
scroll to position [3205, 0]
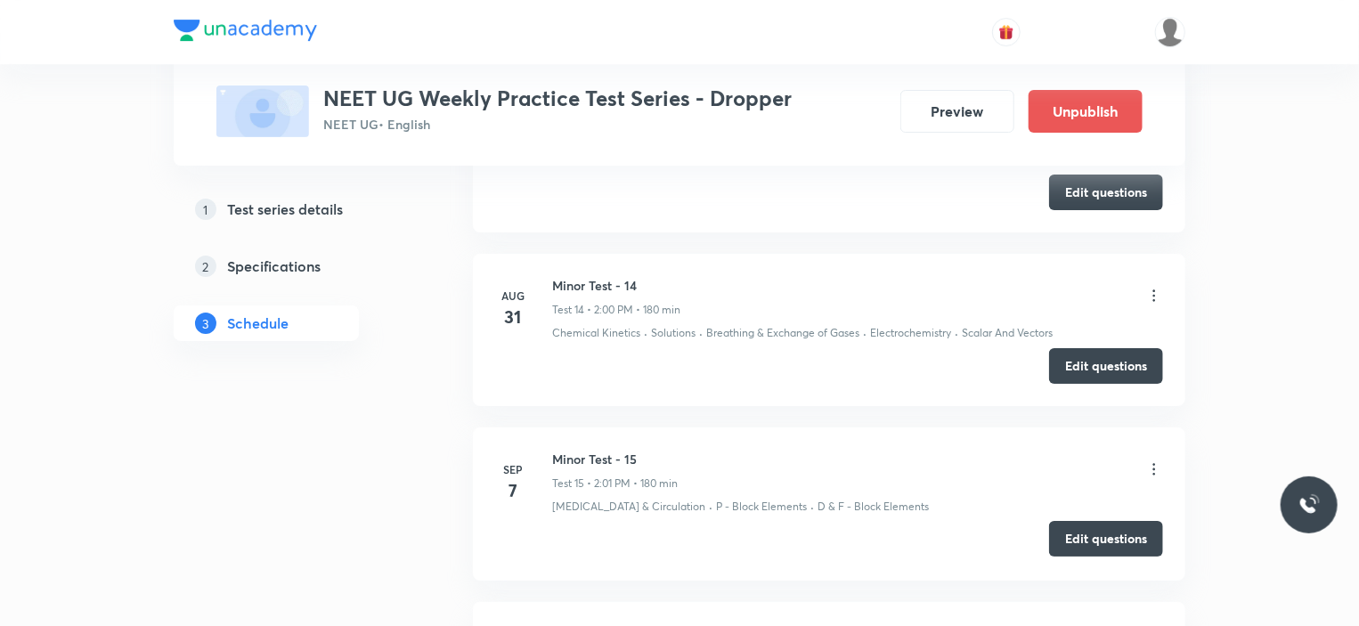
click at [1119, 530] on button "Edit questions" at bounding box center [1106, 539] width 114 height 36
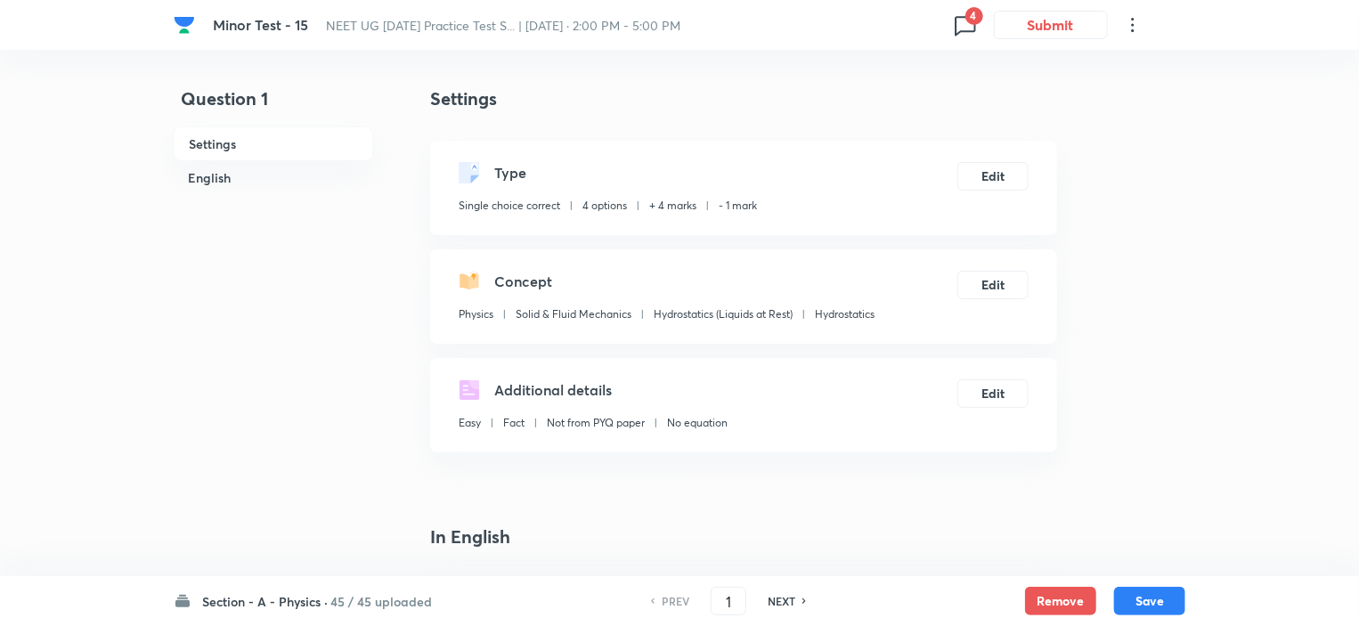
click at [356, 612] on div "Section - A - Physics · 45 / 45 uploaded PREV 1 ​ NEXT Remove Save" at bounding box center [679, 601] width 1011 height 50
click at [342, 605] on h6 "45 / 45 uploaded" at bounding box center [380, 601] width 101 height 19
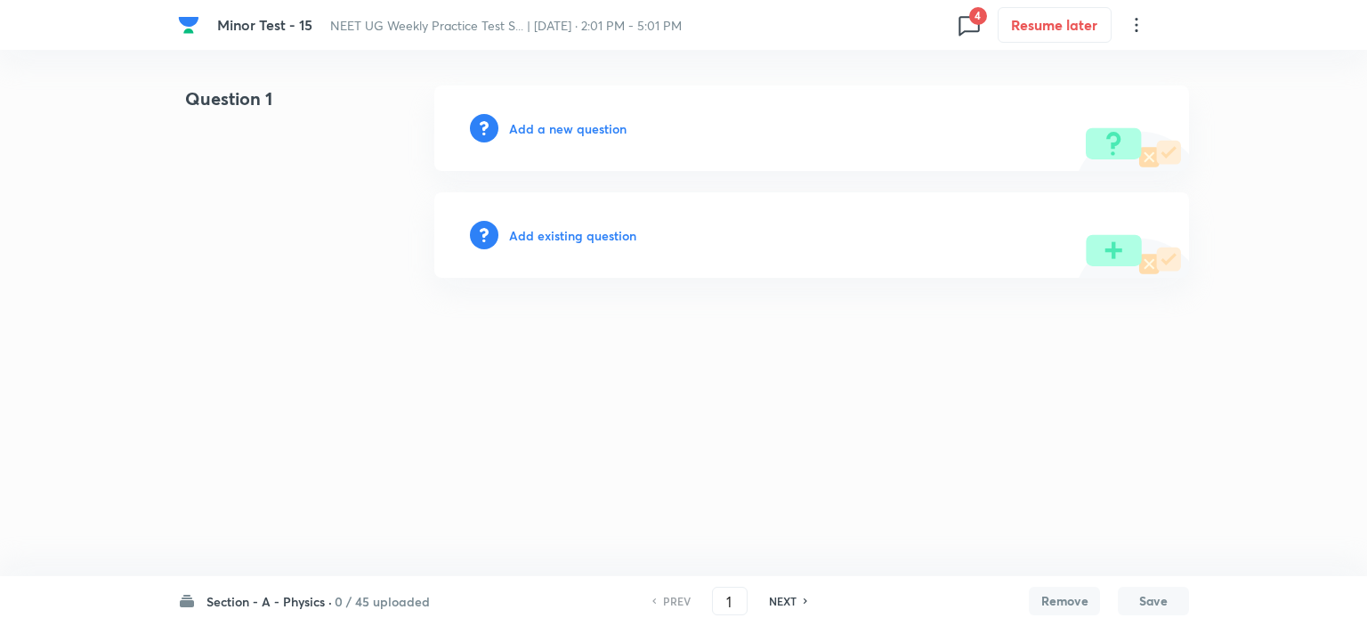
click at [305, 610] on h6 "Section - A - Physics ·" at bounding box center [270, 601] width 126 height 19
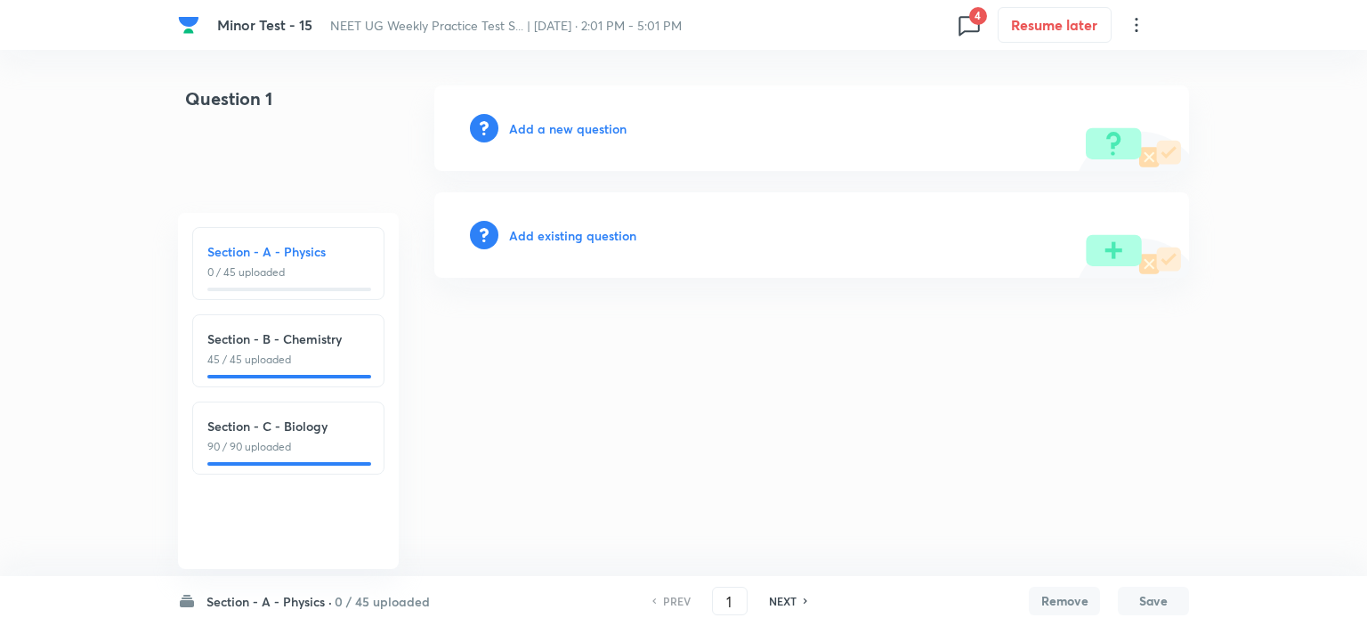
click at [256, 427] on h6 "Section - C - Biology" at bounding box center [288, 426] width 162 height 19
type input "91"
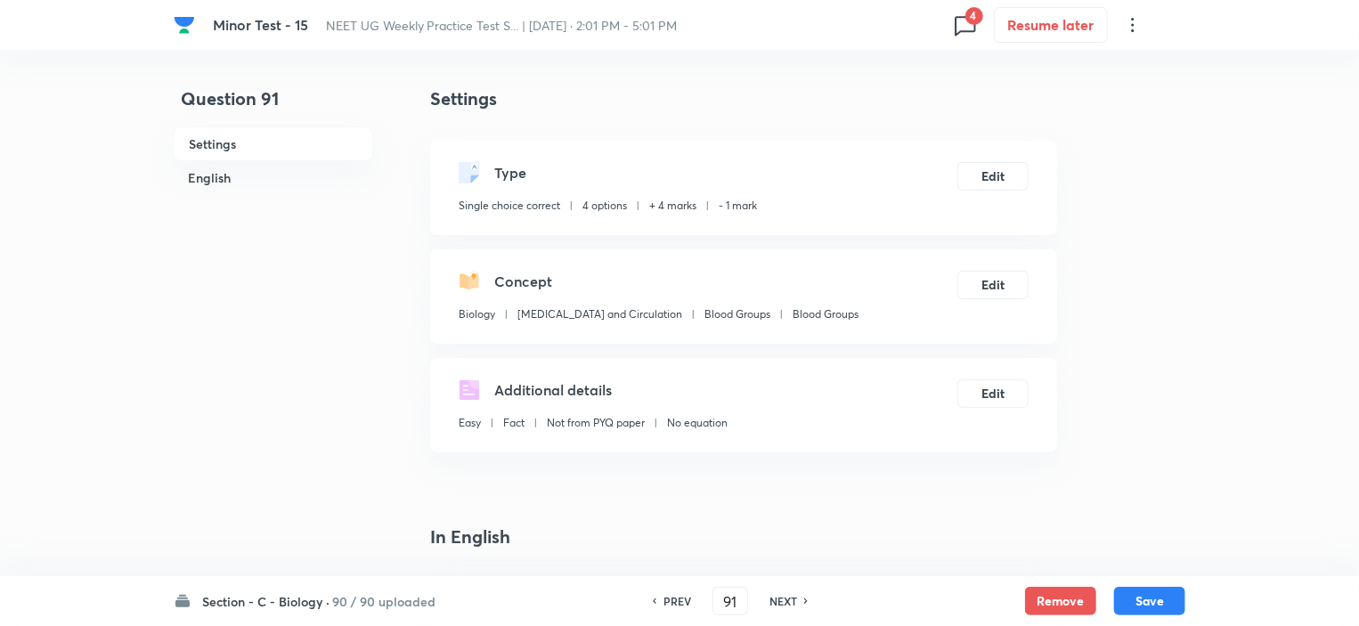
checkbox input "true"
click at [958, 19] on icon at bounding box center [965, 25] width 28 height 28
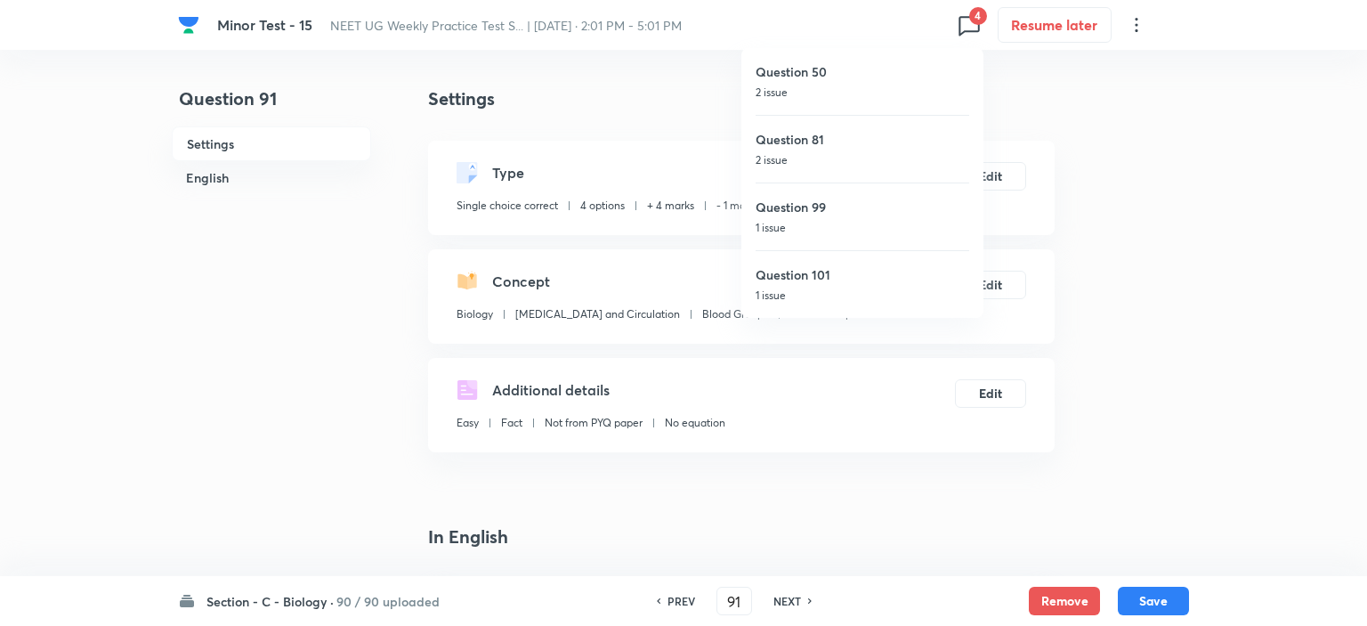
click at [815, 206] on h6 "Question 99" at bounding box center [863, 207] width 214 height 19
type input "99"
checkbox input "true"
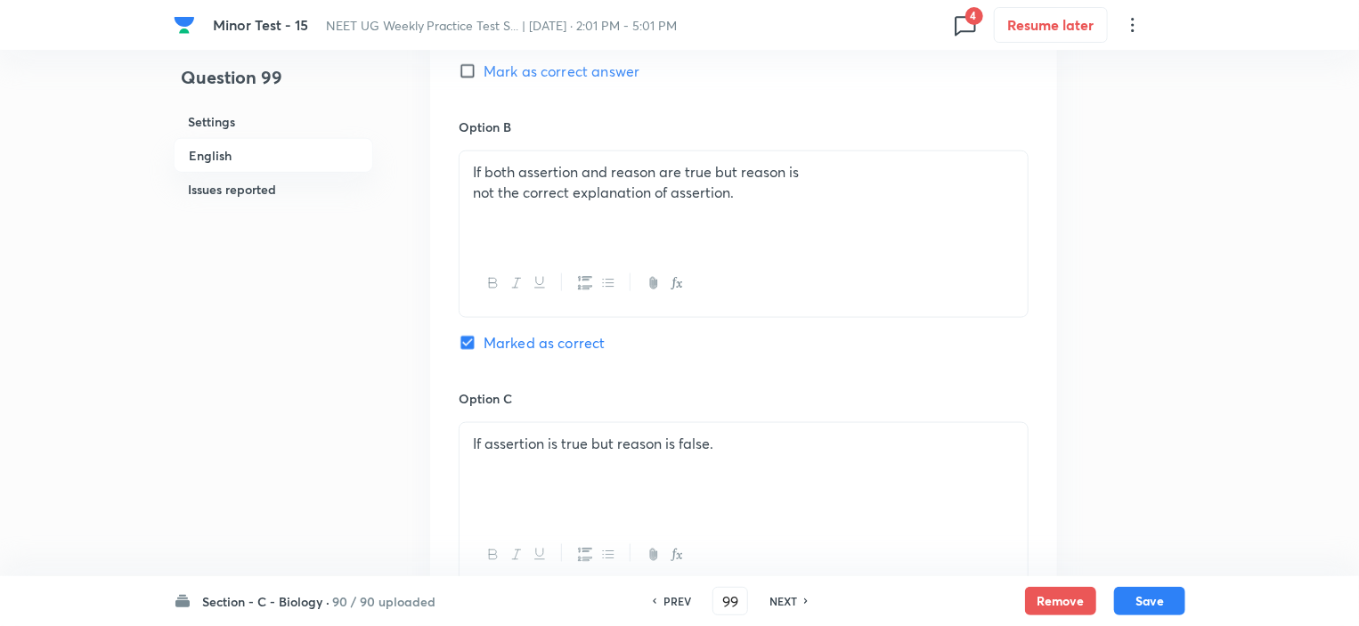
scroll to position [356, 0]
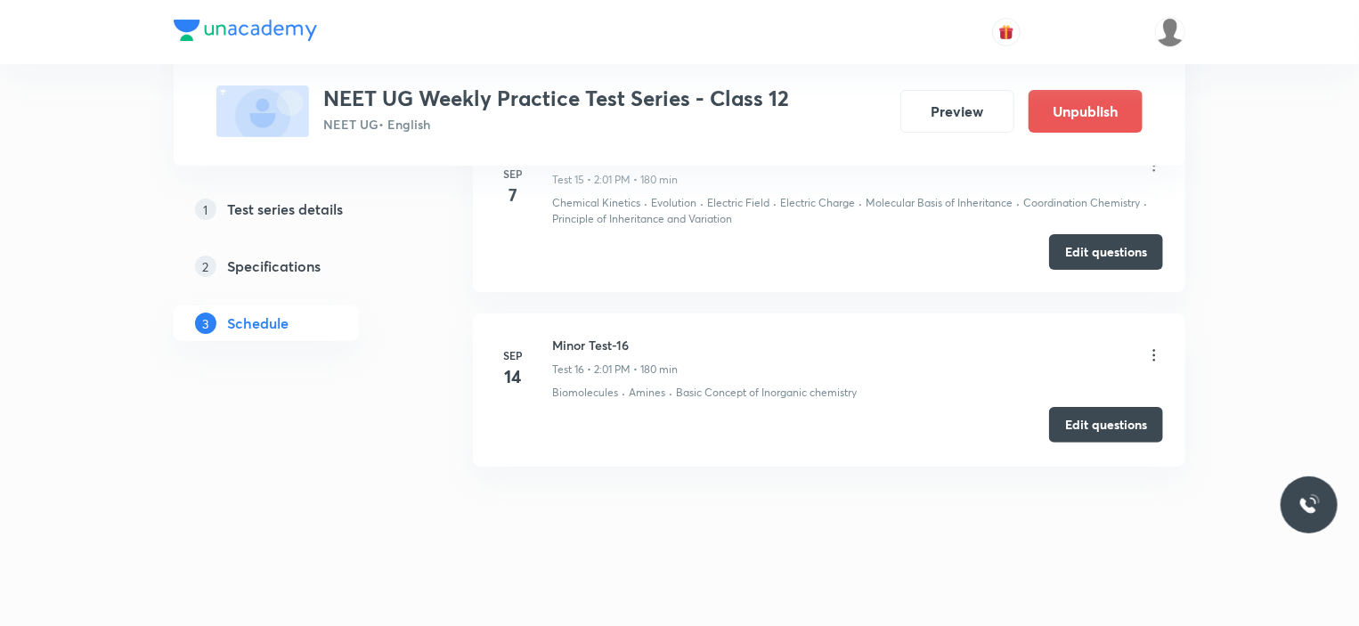
click at [1087, 420] on button "Edit questions" at bounding box center [1106, 425] width 114 height 36
click at [1083, 241] on button "Edit questions" at bounding box center [1106, 250] width 114 height 36
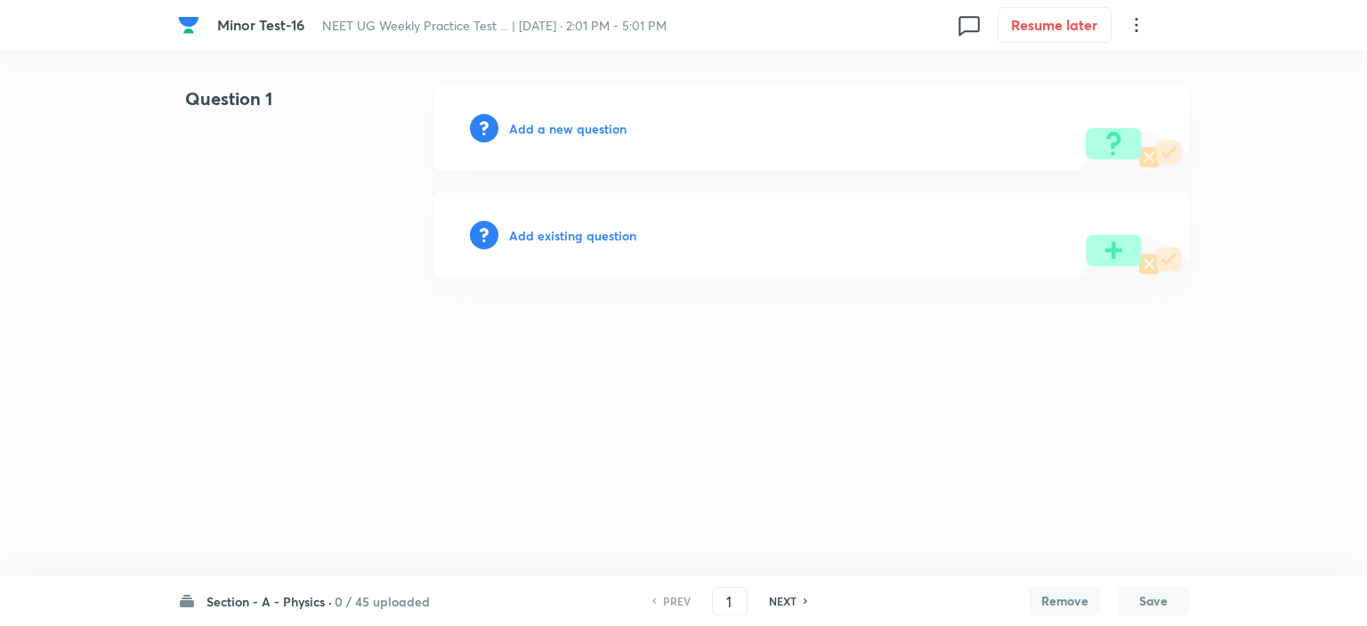
click at [352, 589] on div "Section - A - Physics · 0 / 45 uploaded PREV 1 ​ NEXT Remove Save" at bounding box center [683, 601] width 1011 height 50
click at [352, 597] on h6 "0 / 45 uploaded" at bounding box center [382, 601] width 95 height 19
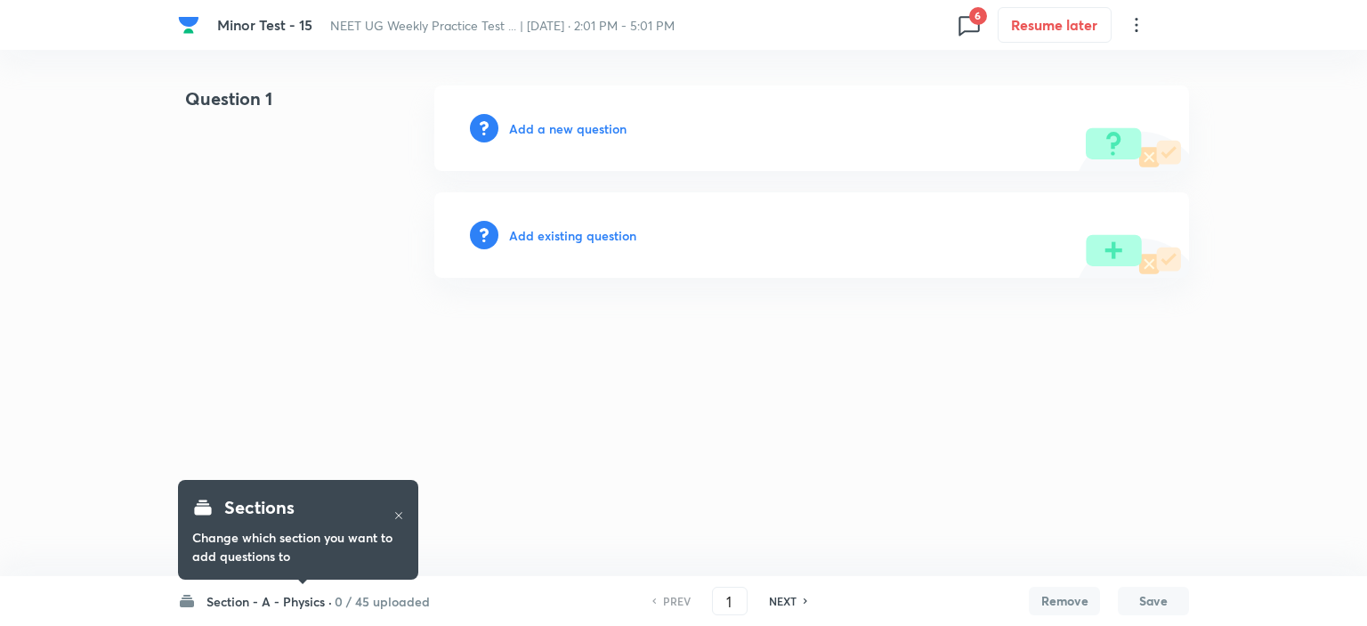
click at [338, 608] on h6 "0 / 45 uploaded" at bounding box center [382, 601] width 95 height 19
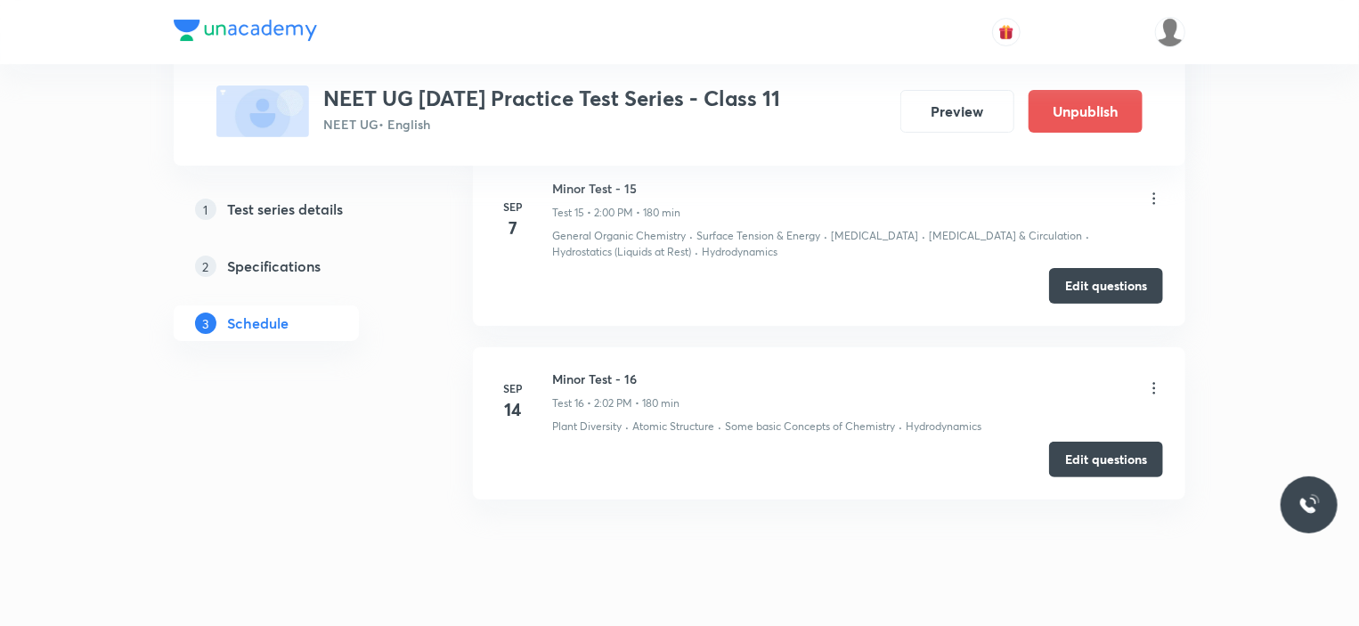
scroll to position [3460, 0]
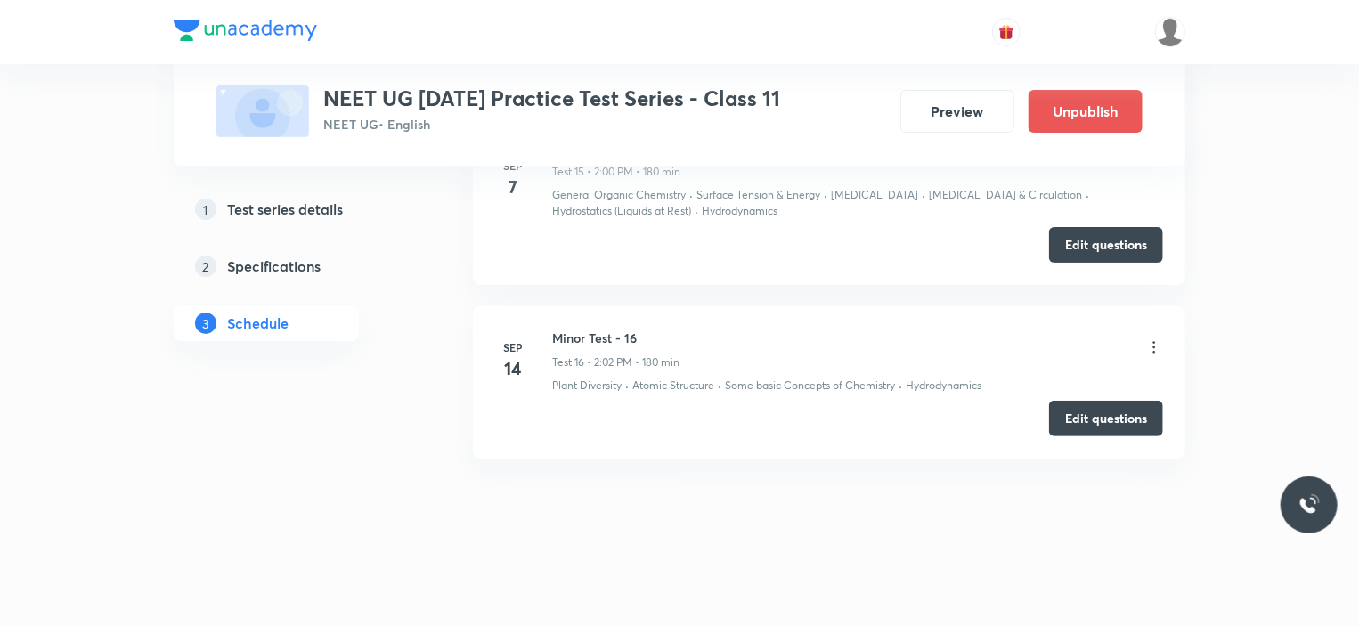
click at [1149, 343] on icon at bounding box center [1154, 347] width 18 height 18
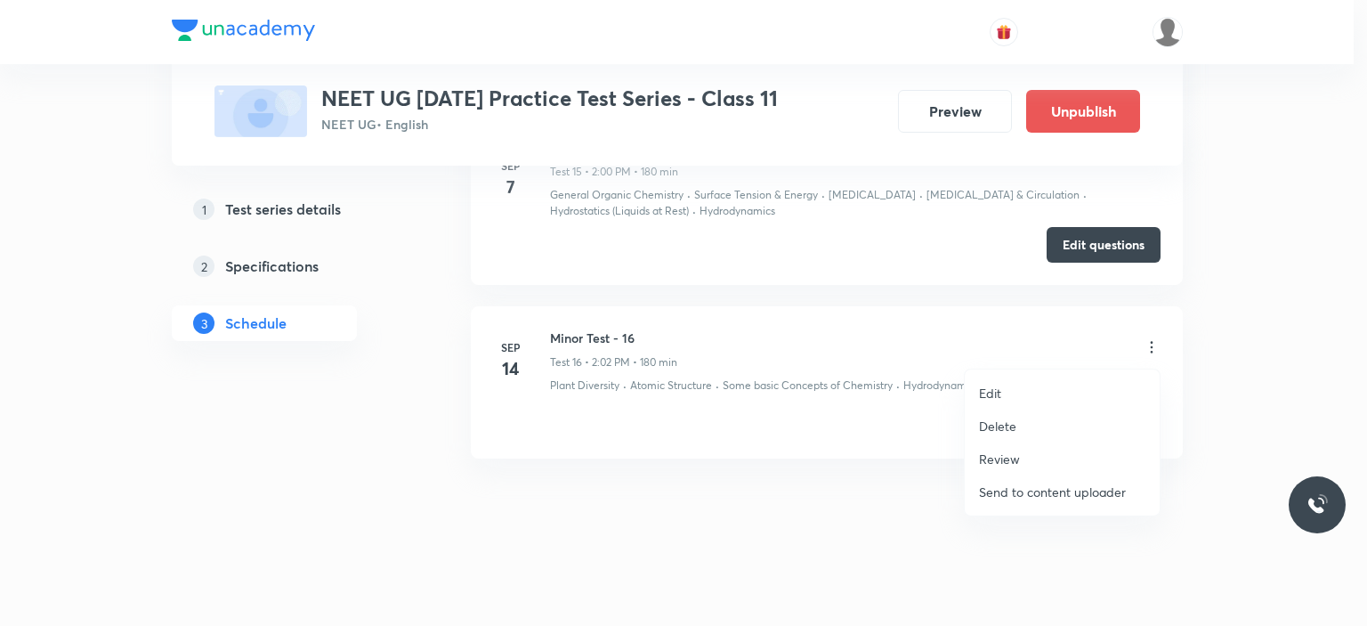
click at [984, 390] on p "Edit" at bounding box center [990, 393] width 22 height 19
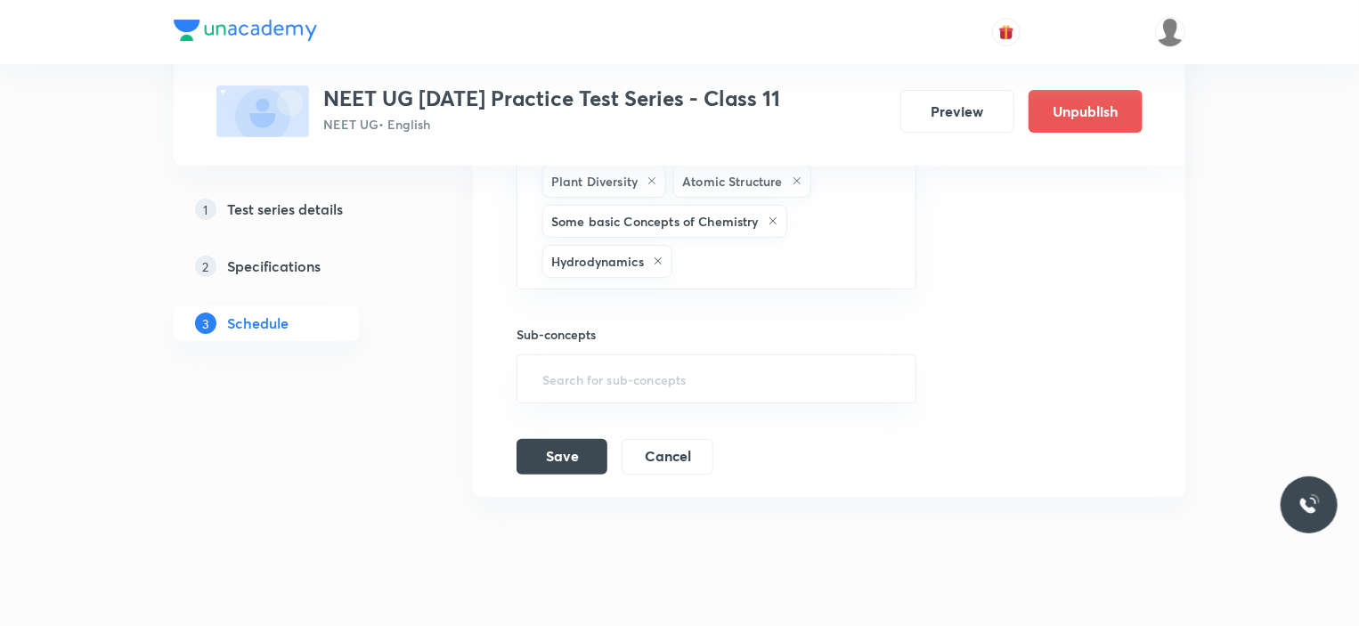
scroll to position [3104, 0]
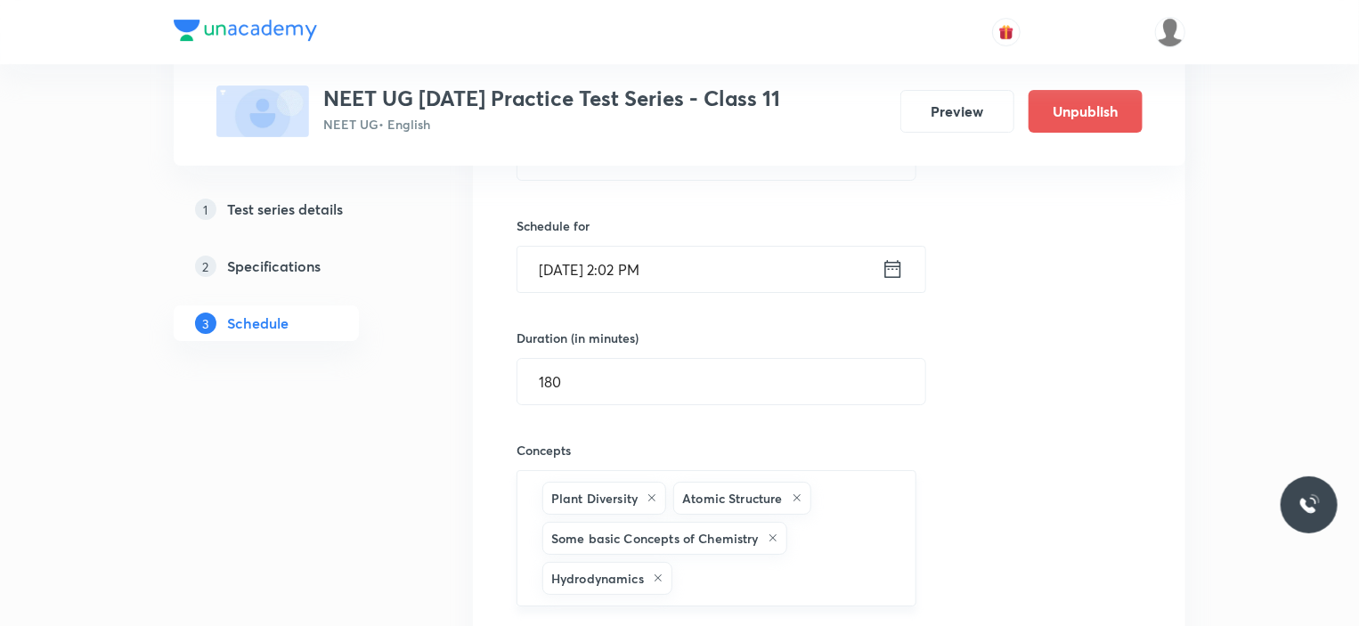
click at [650, 503] on icon at bounding box center [651, 497] width 11 height 11
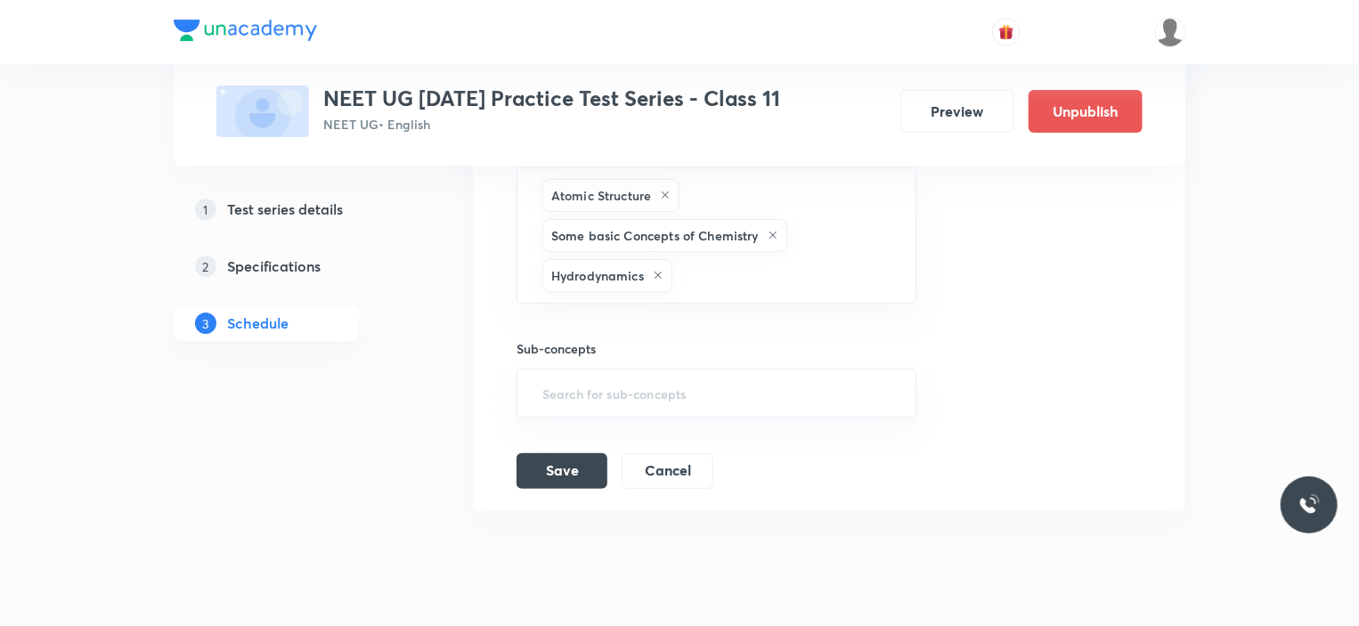
scroll to position [3460, 0]
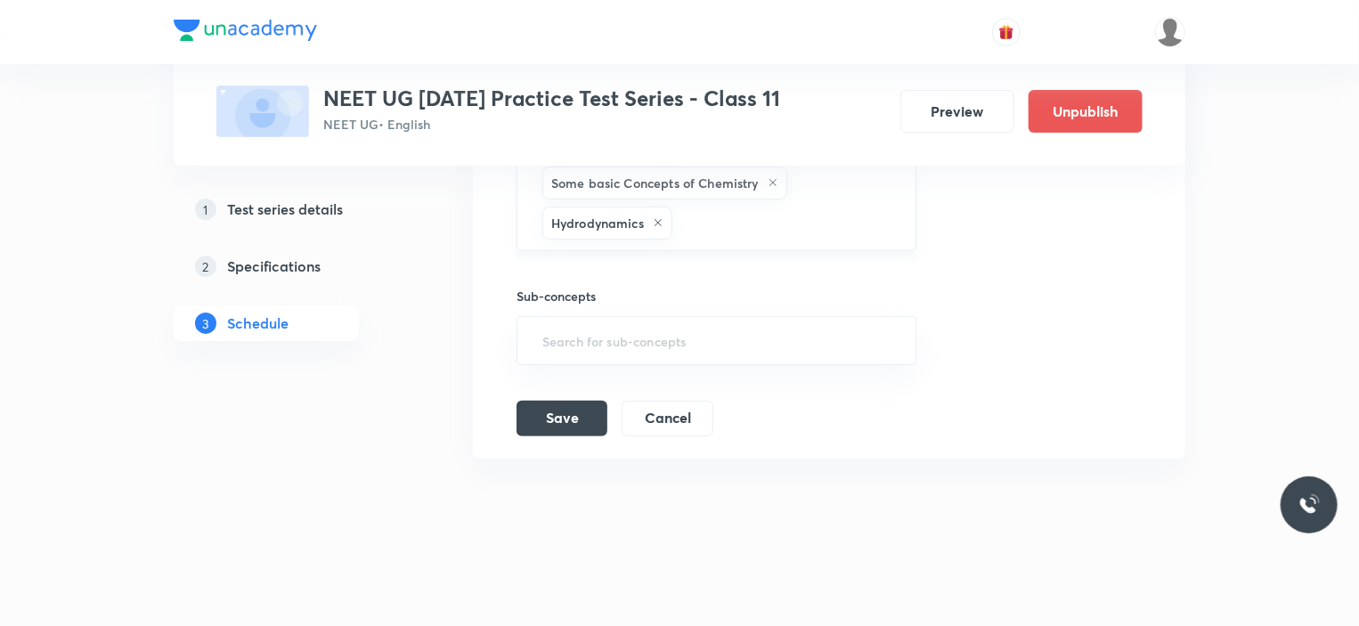
click at [733, 236] on input "text" at bounding box center [785, 223] width 218 height 33
type input "excre"
click at [621, 280] on li "Excretion" at bounding box center [715, 286] width 398 height 32
click at [593, 415] on button "Save" at bounding box center [561, 417] width 91 height 36
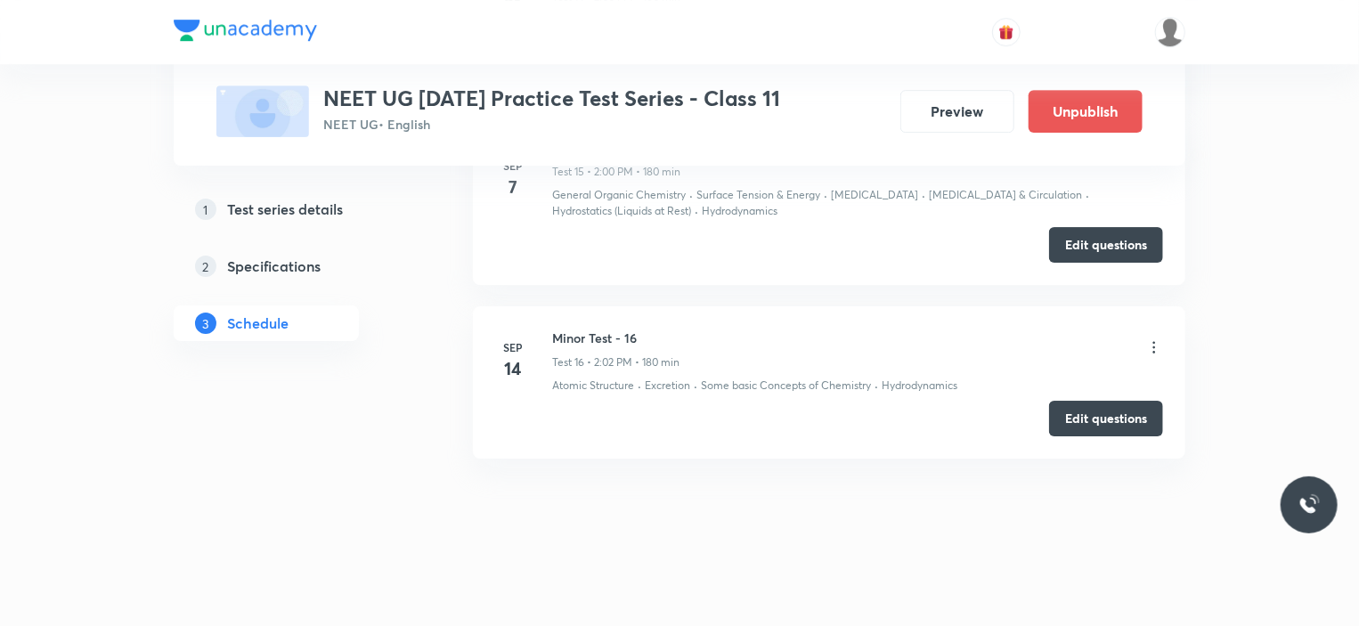
scroll to position [2874, 0]
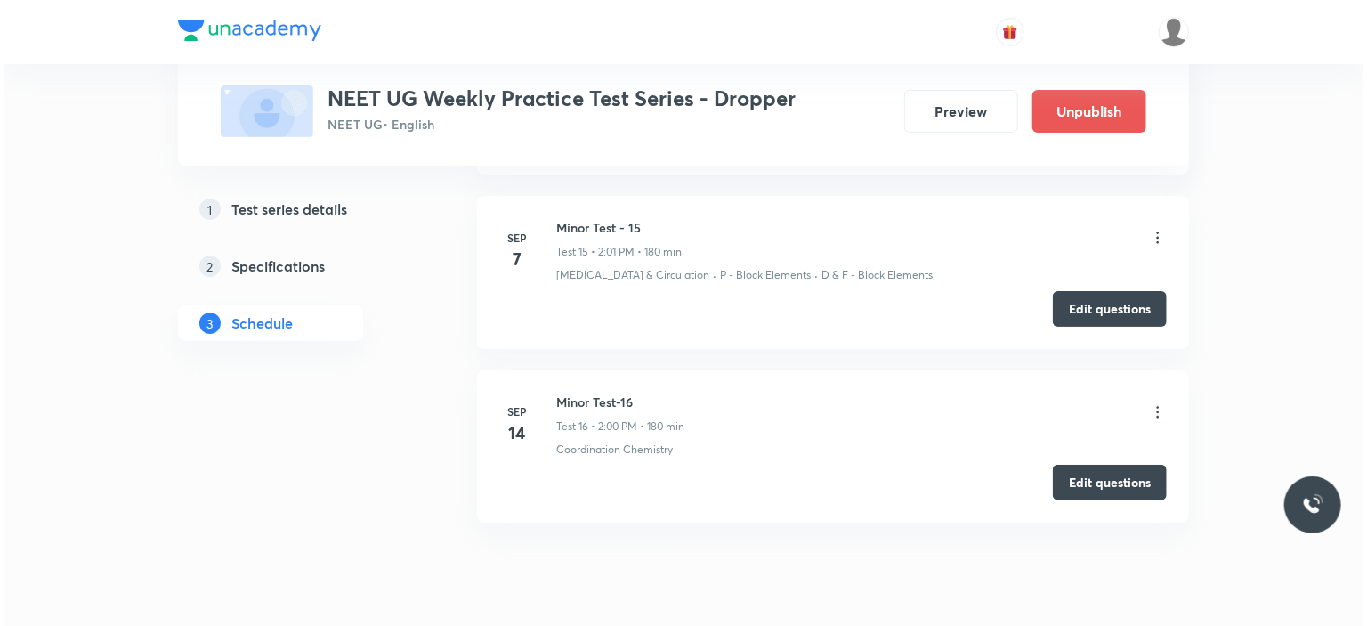
scroll to position [3493, 0]
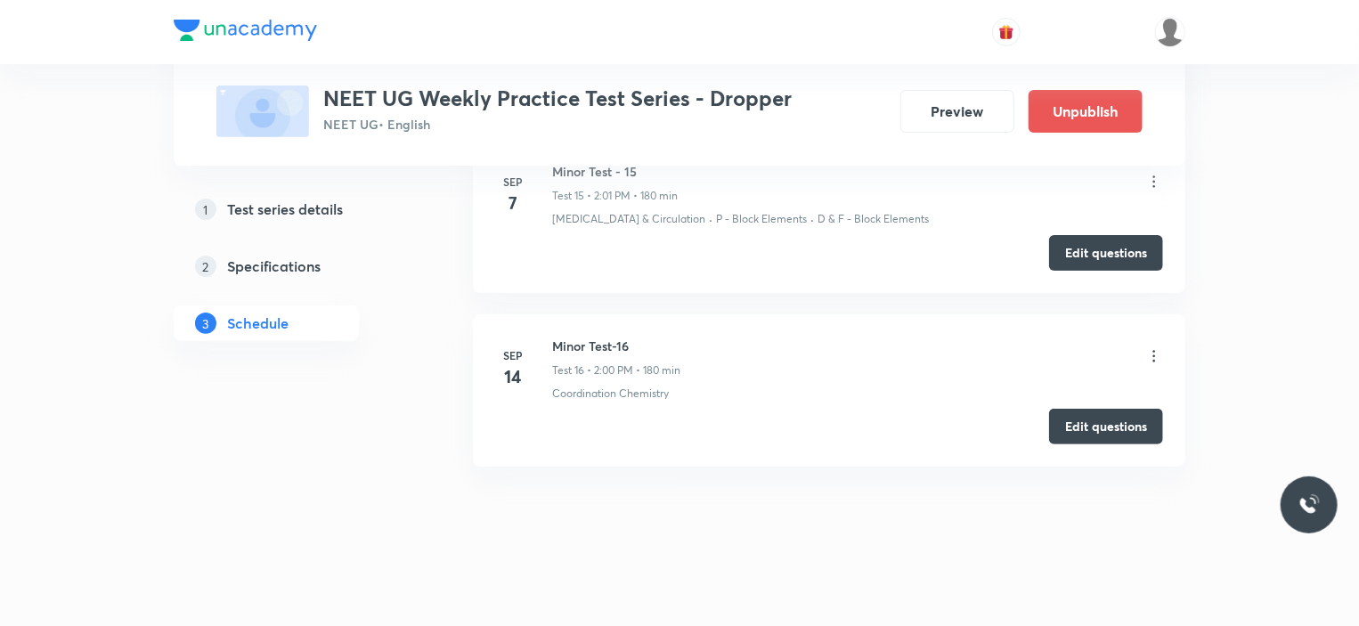
click at [1155, 350] on icon at bounding box center [1154, 356] width 3 height 12
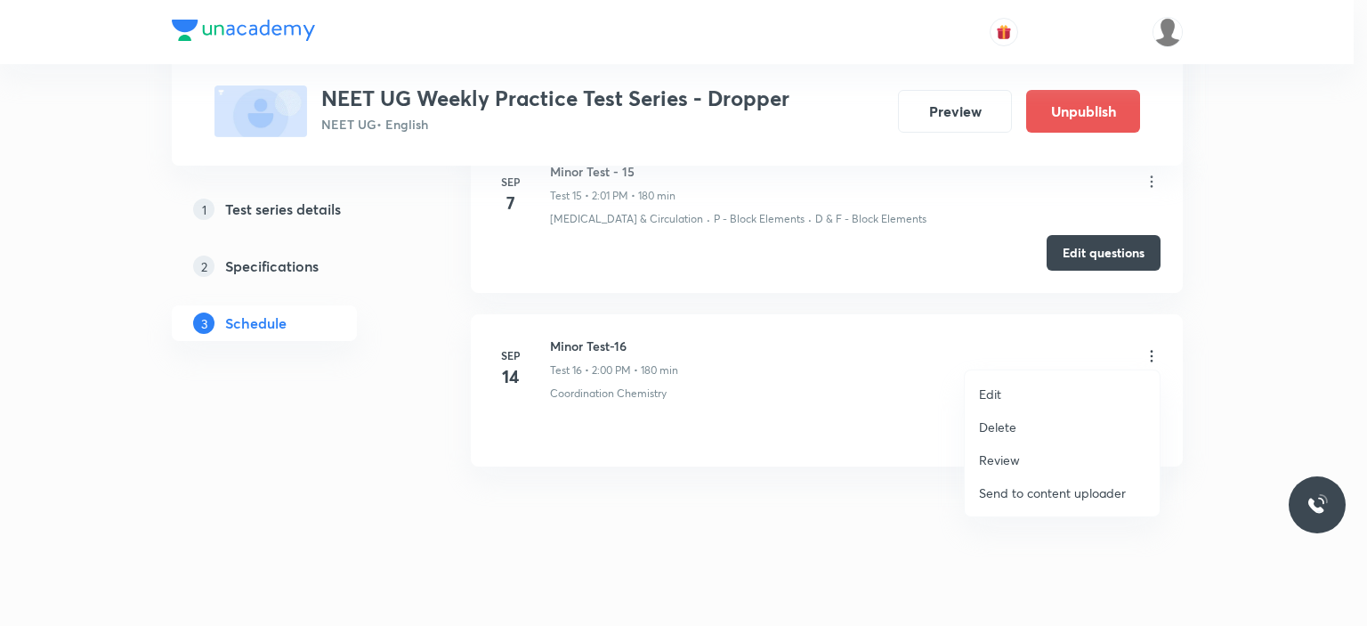
click at [994, 395] on p "Edit" at bounding box center [990, 394] width 22 height 19
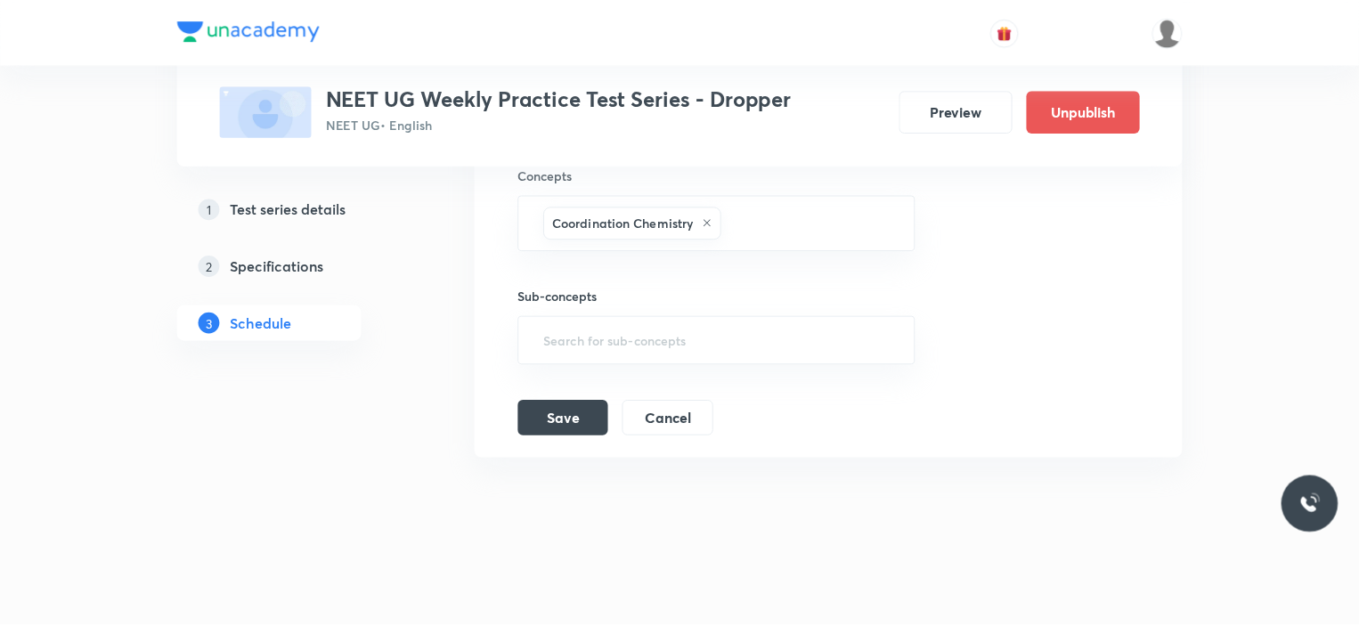
scroll to position [3420, 0]
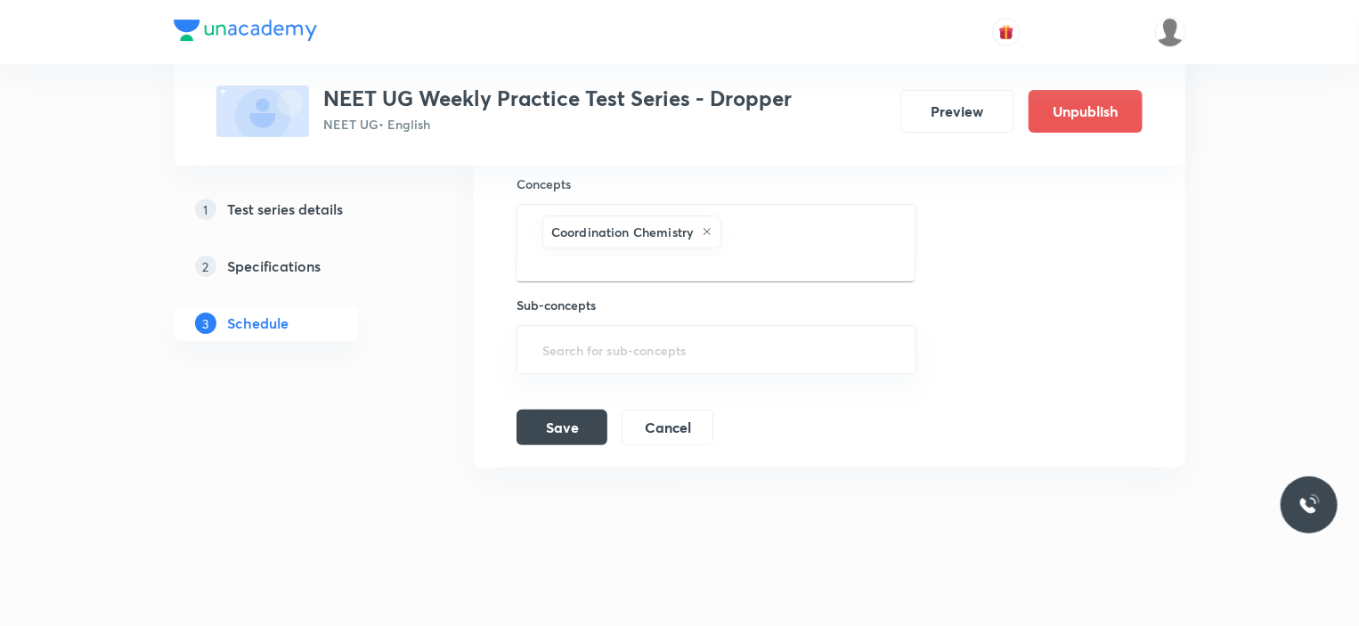
click at [759, 235] on input "text" at bounding box center [809, 231] width 168 height 33
type input "excre"
click at [580, 283] on li "Excretion" at bounding box center [715, 280] width 398 height 32
click at [591, 419] on button "Save" at bounding box center [561, 426] width 91 height 36
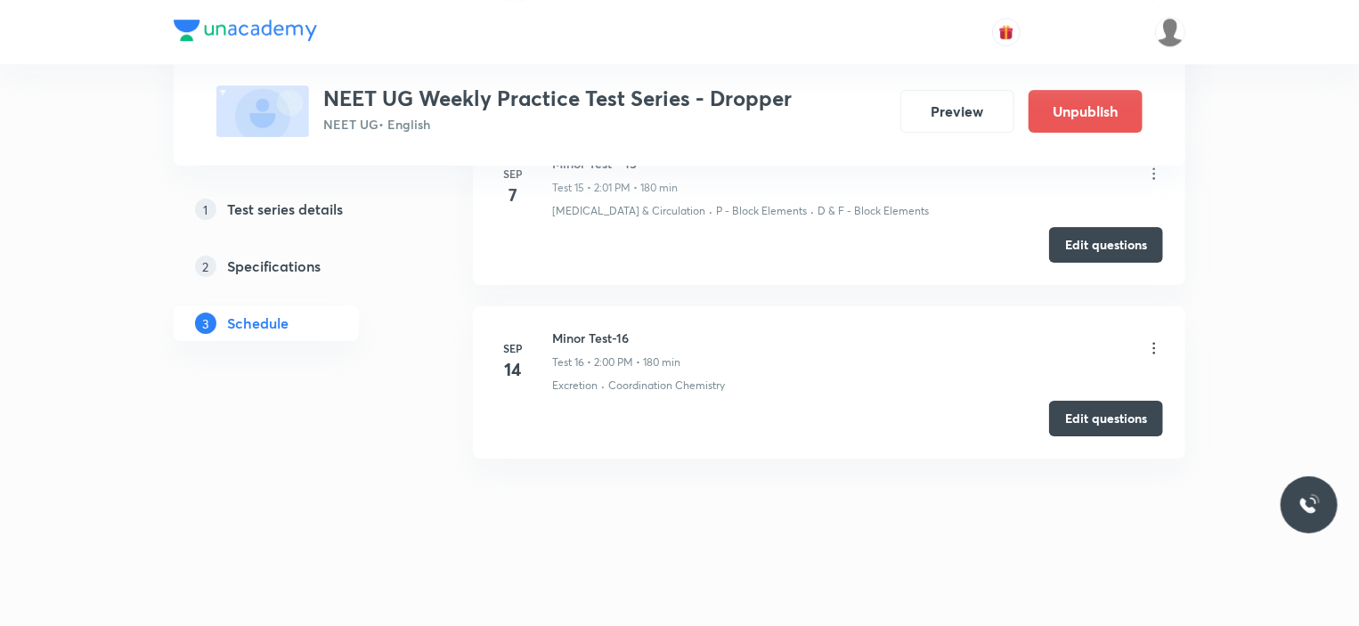
scroll to position [2906, 0]
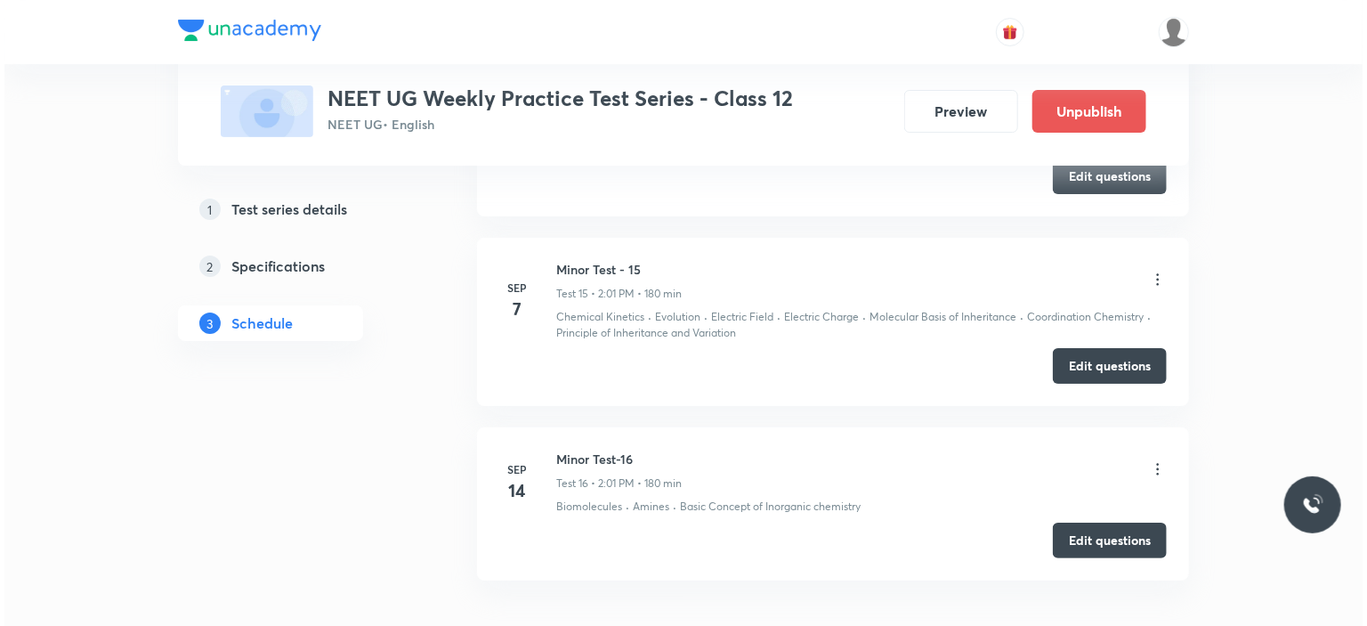
scroll to position [3395, 0]
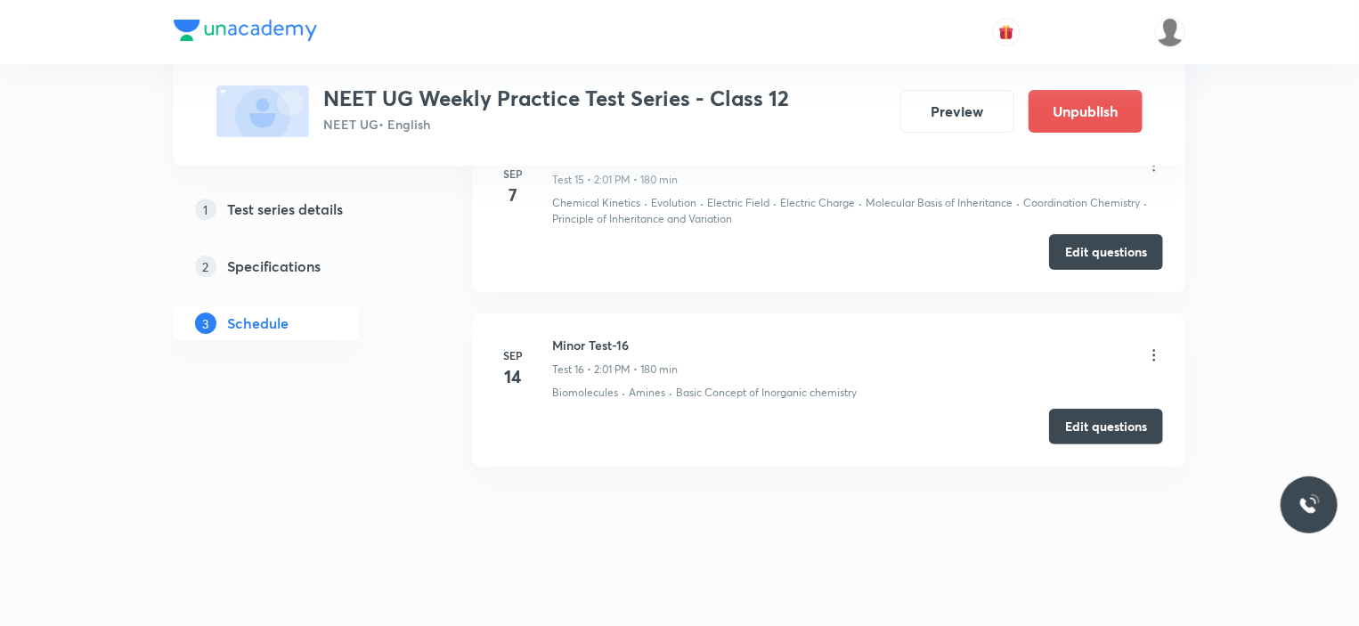
click at [1165, 342] on li "[DATE] [MEDICAL_DATA]-16 Test 16 • 2:01 PM • 180 min Biomolecules · Amines · Ba…" at bounding box center [829, 389] width 712 height 152
click at [1161, 346] on icon at bounding box center [1154, 355] width 18 height 18
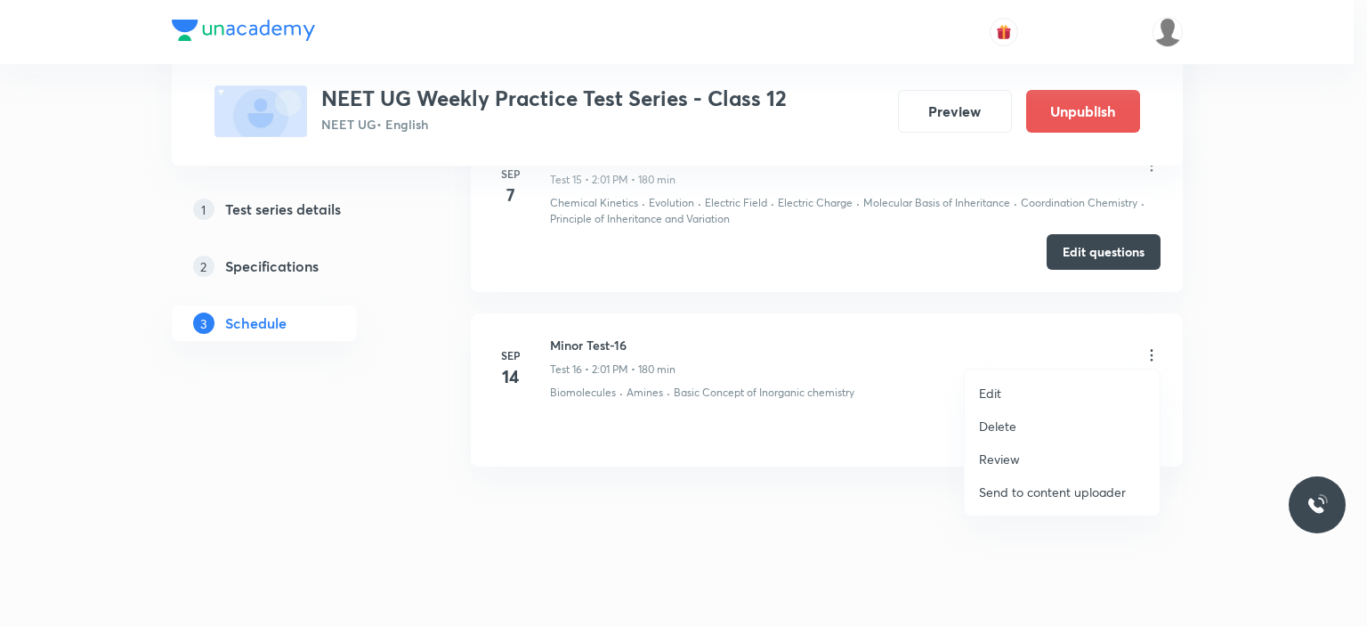
click at [1007, 382] on li "Edit" at bounding box center [1062, 393] width 195 height 33
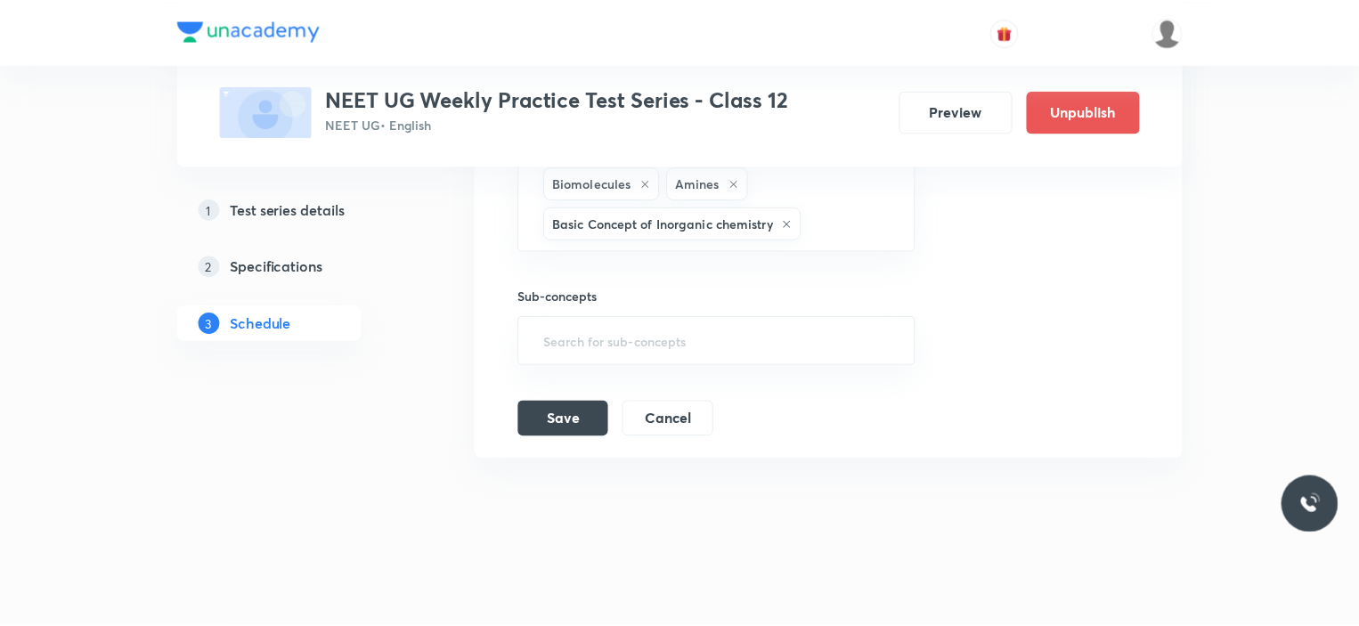
scroll to position [3362, 0]
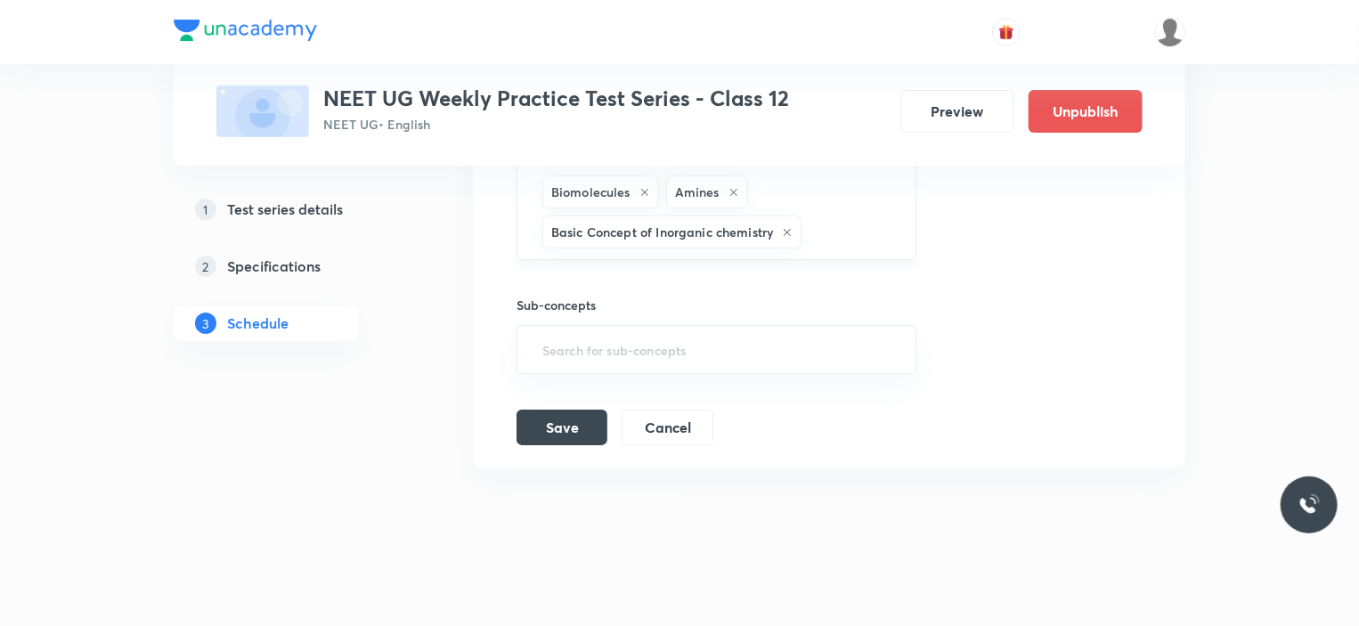
click at [855, 215] on input "text" at bounding box center [849, 231] width 88 height 33
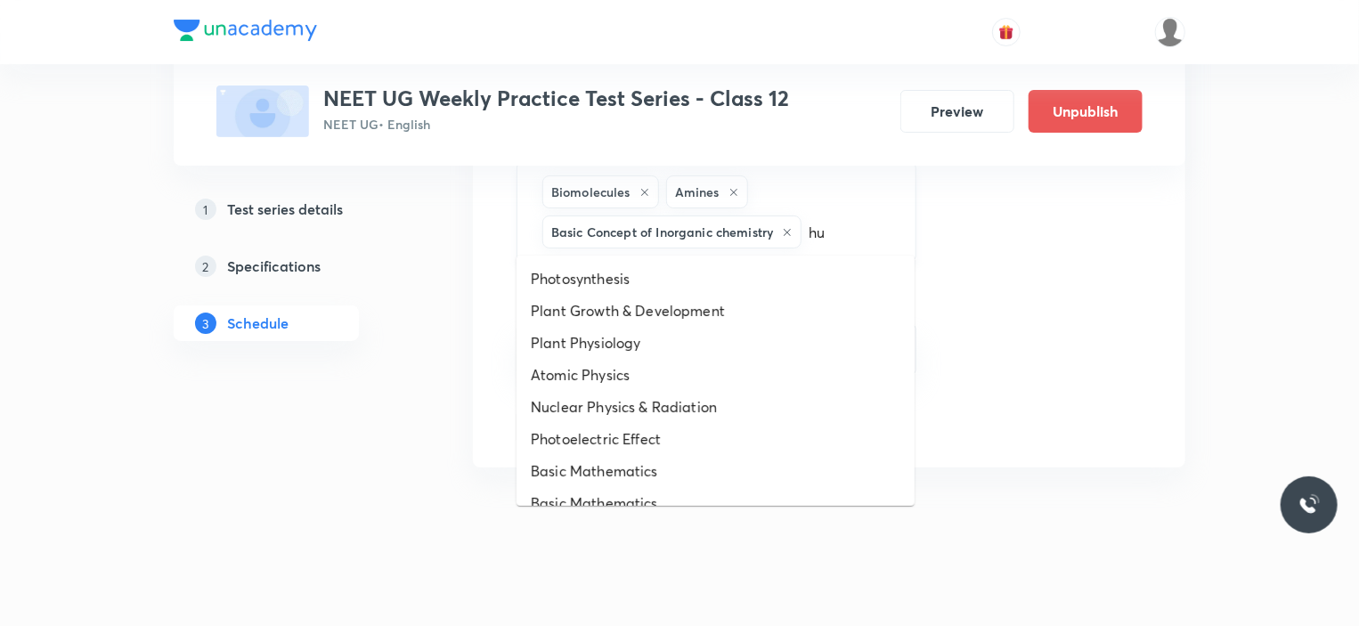
type input "hum"
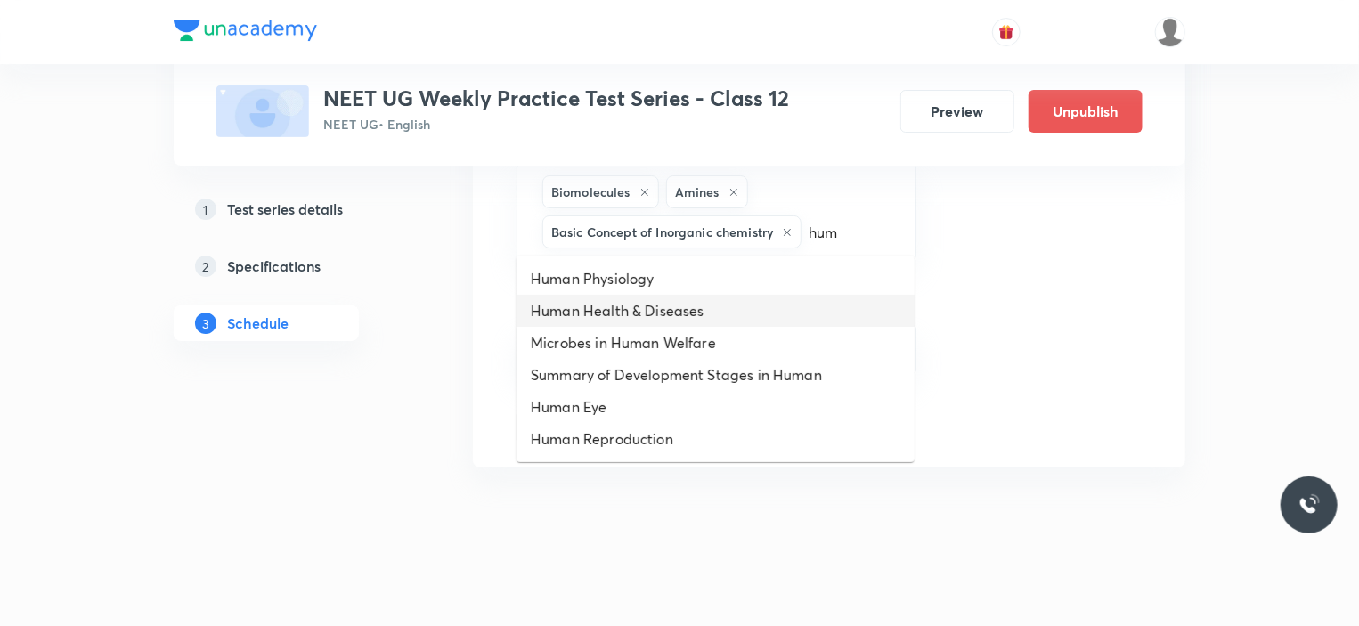
click at [588, 308] on li "Human Health & Diseases" at bounding box center [715, 311] width 398 height 32
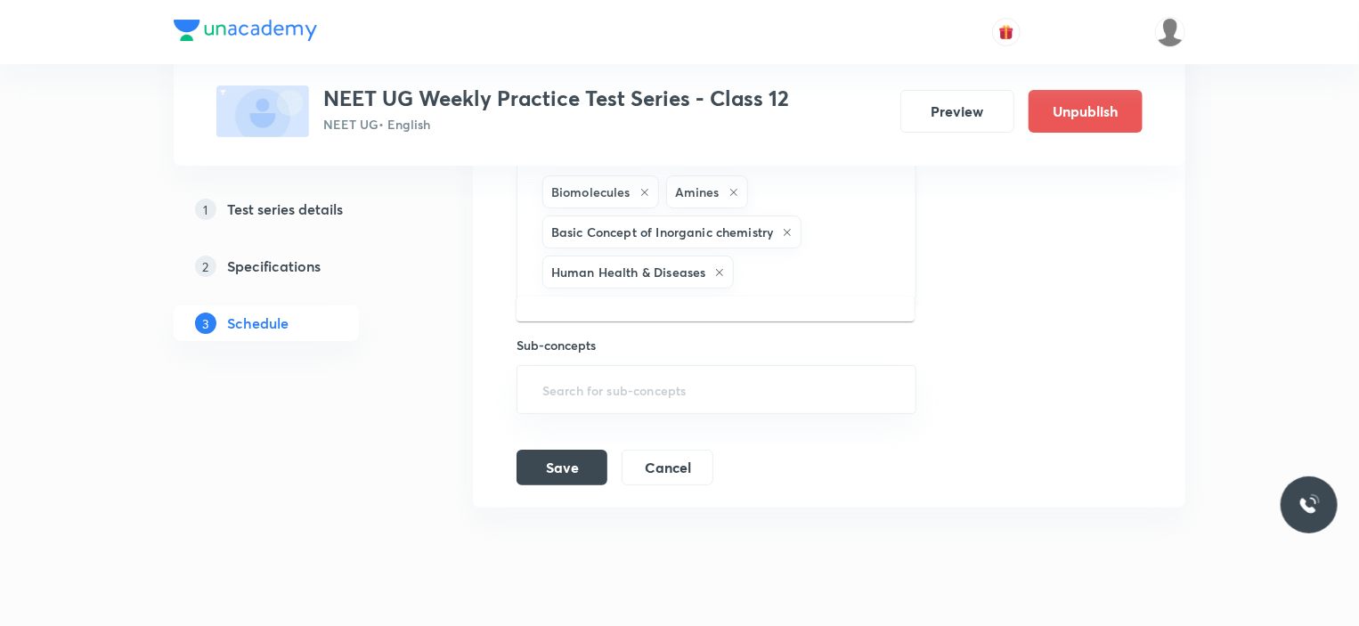
click at [759, 272] on input "text" at bounding box center [815, 272] width 156 height 33
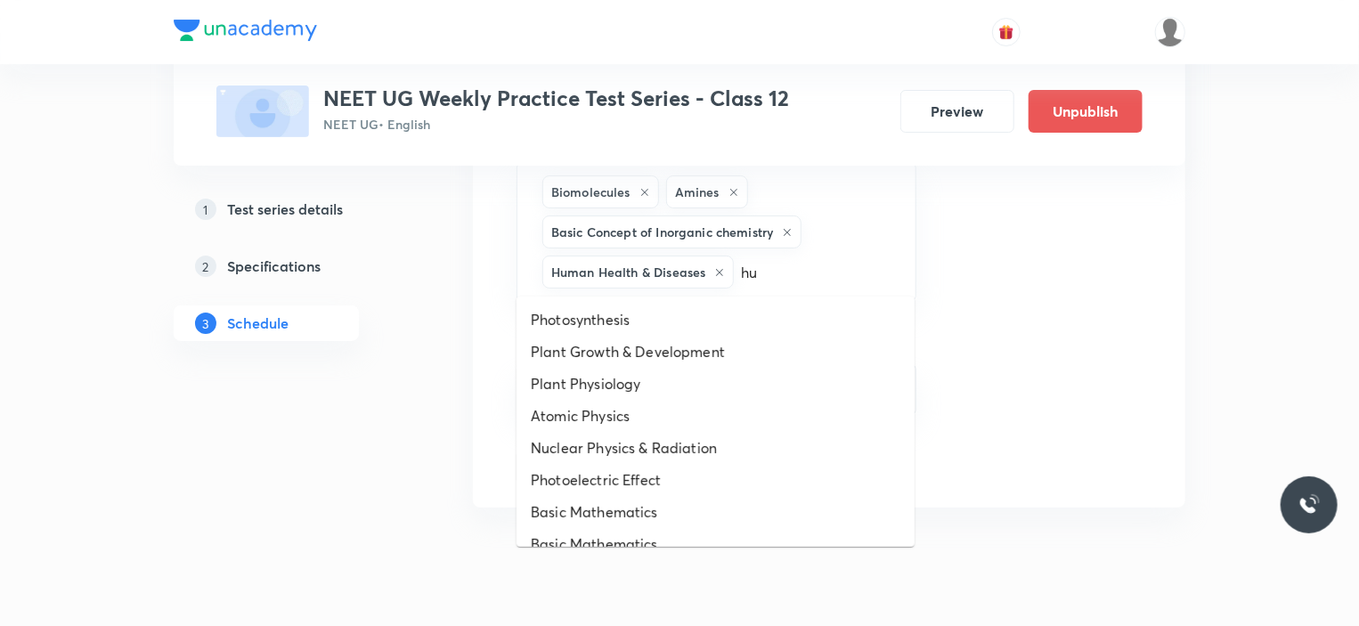
type input "hum"
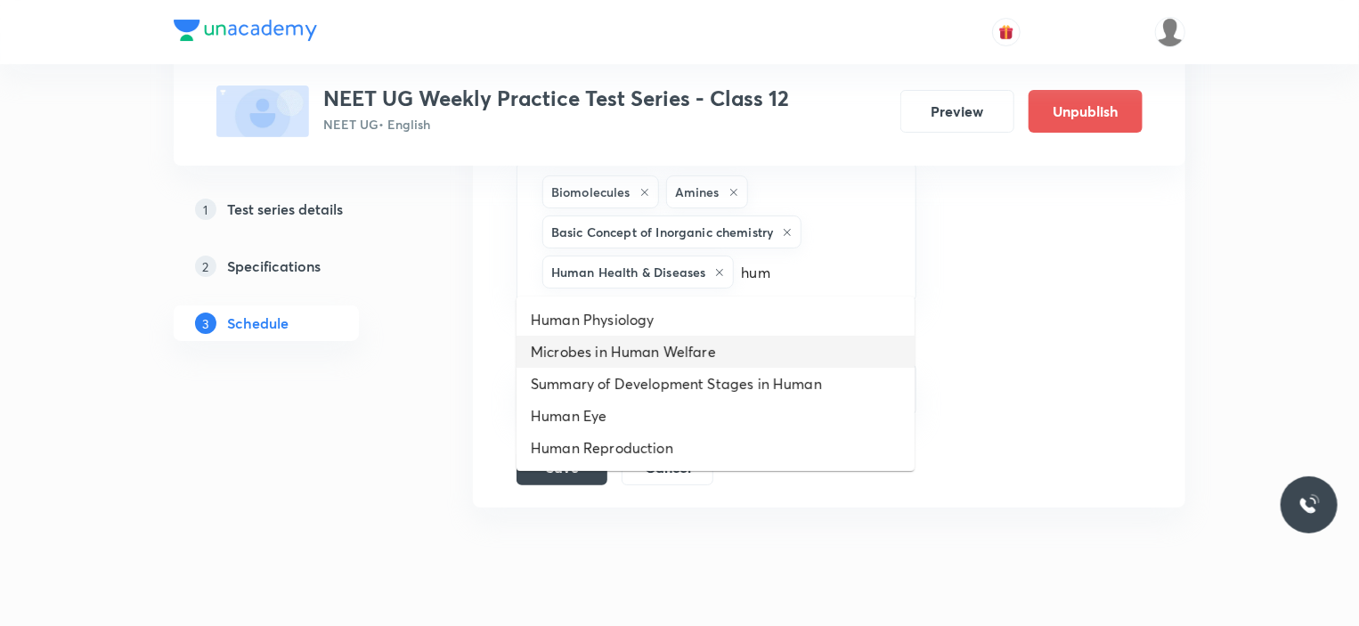
click at [621, 344] on li "Microbes in Human Welfare" at bounding box center [715, 352] width 398 height 32
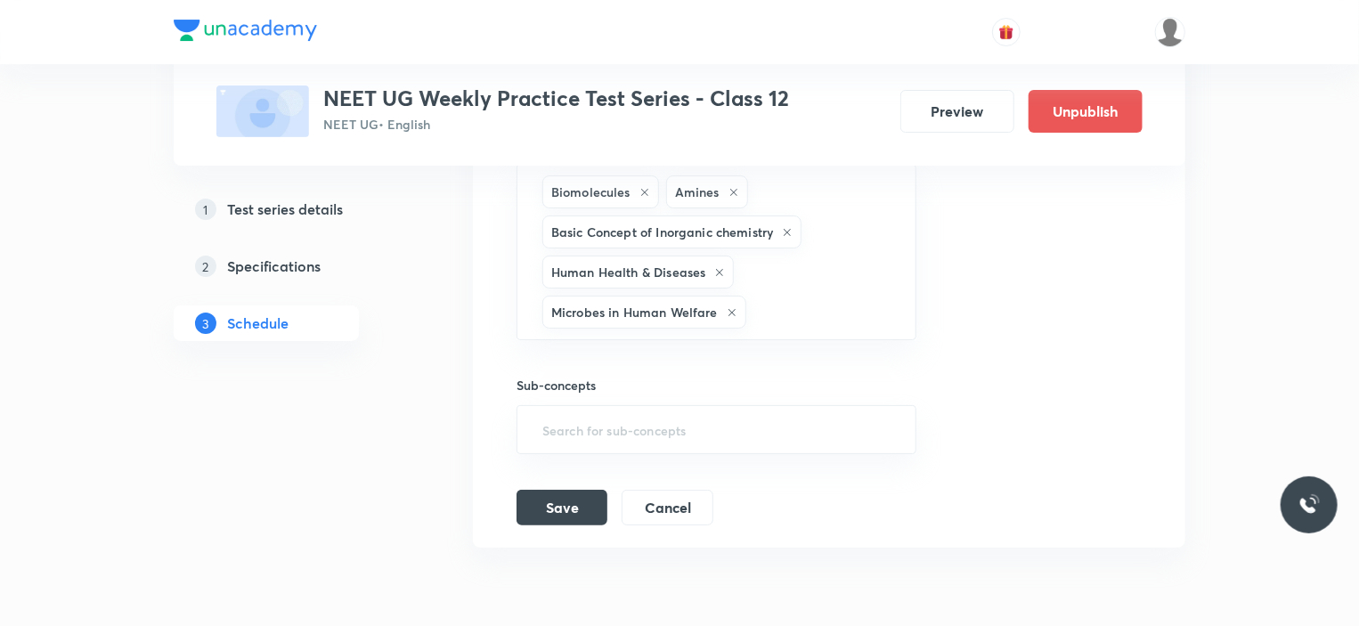
click at [573, 477] on div "Session title 13/99 [MEDICAL_DATA]-16 ​ Schedule for [DATE] 2:01 PM ​ Duration …" at bounding box center [828, 143] width 625 height 763
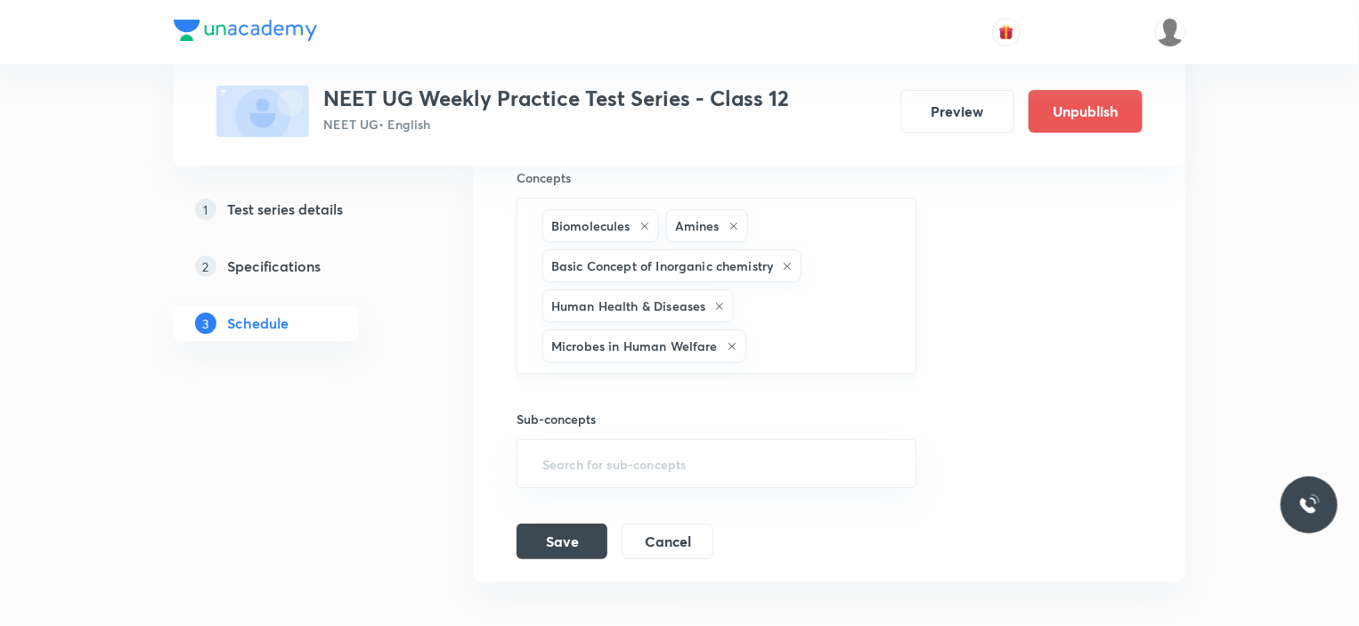
scroll to position [3184, 0]
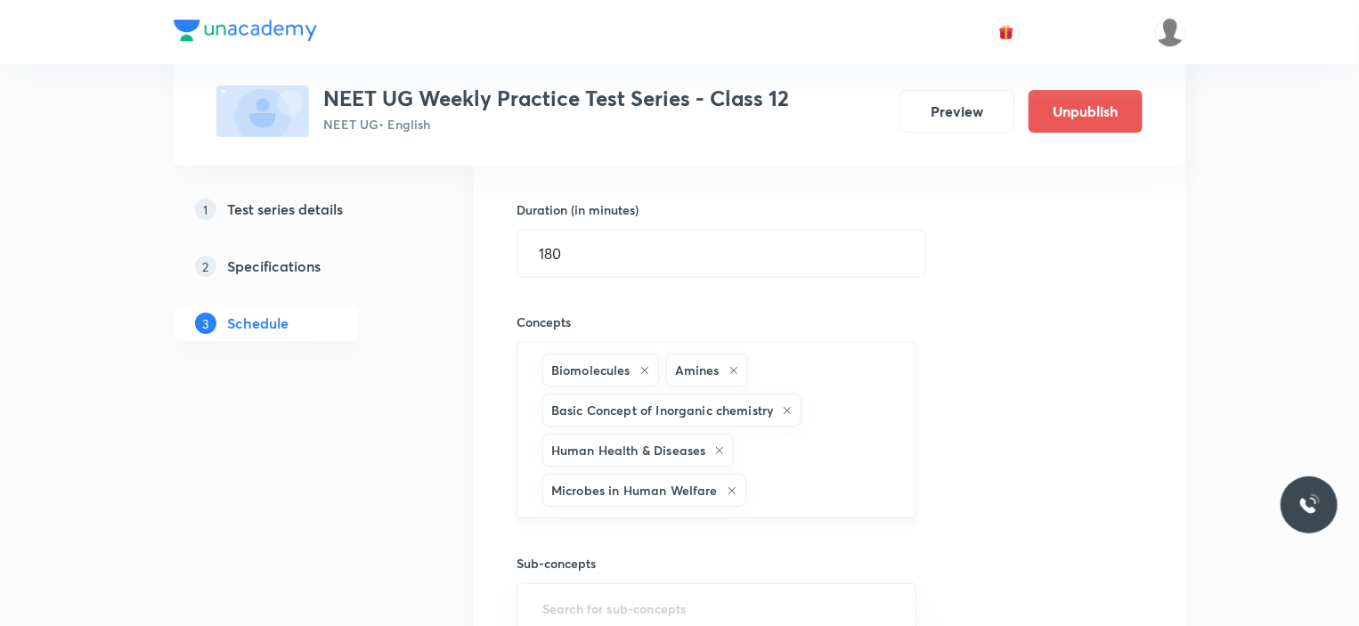
click at [643, 365] on icon at bounding box center [644, 370] width 11 height 11
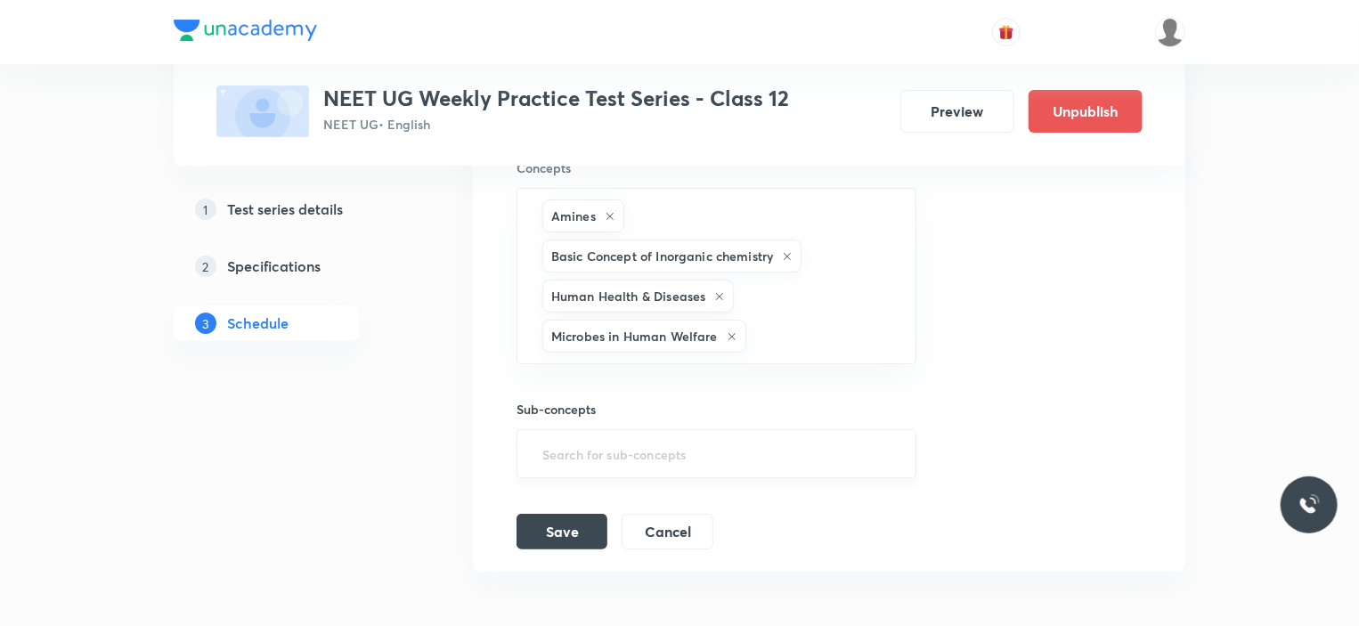
scroll to position [3442, 0]
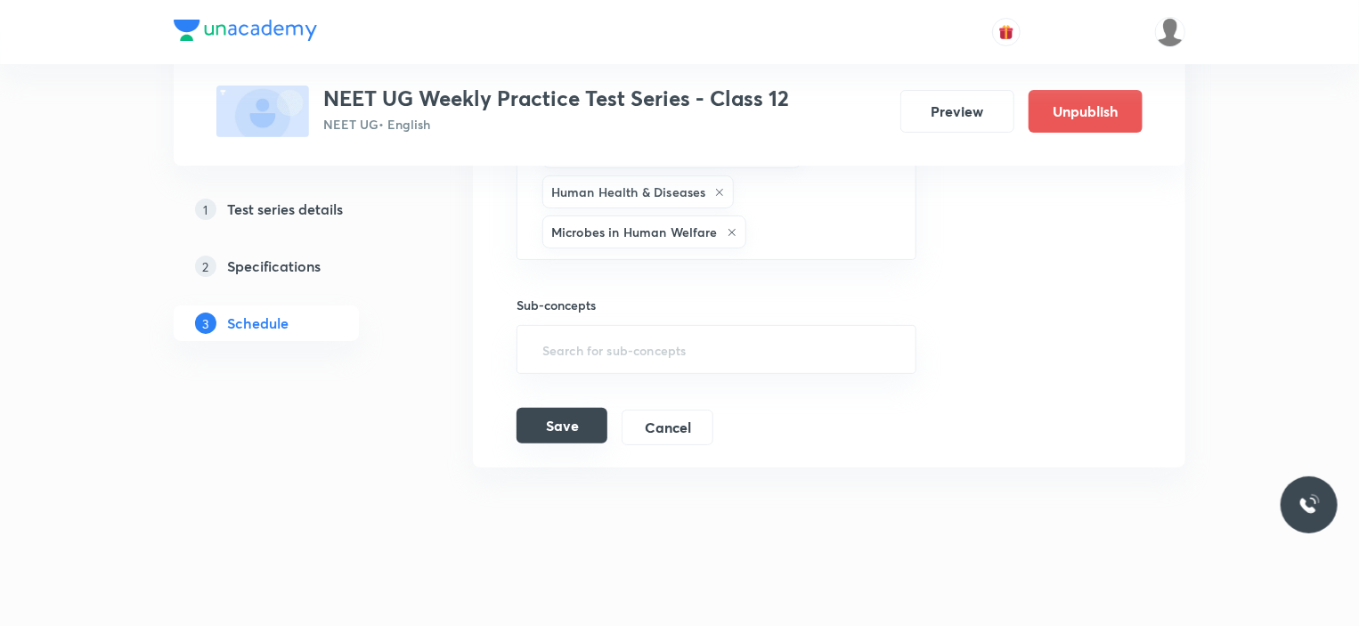
click at [557, 412] on button "Save" at bounding box center [561, 426] width 91 height 36
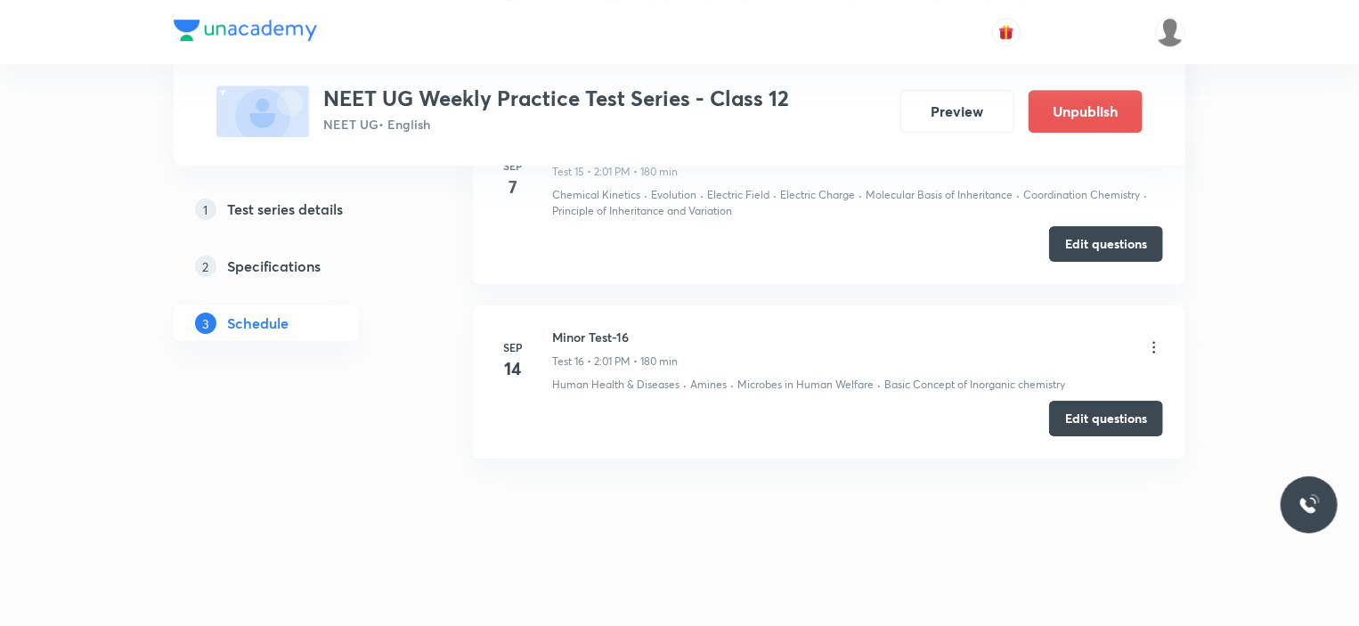
scroll to position [2809, 0]
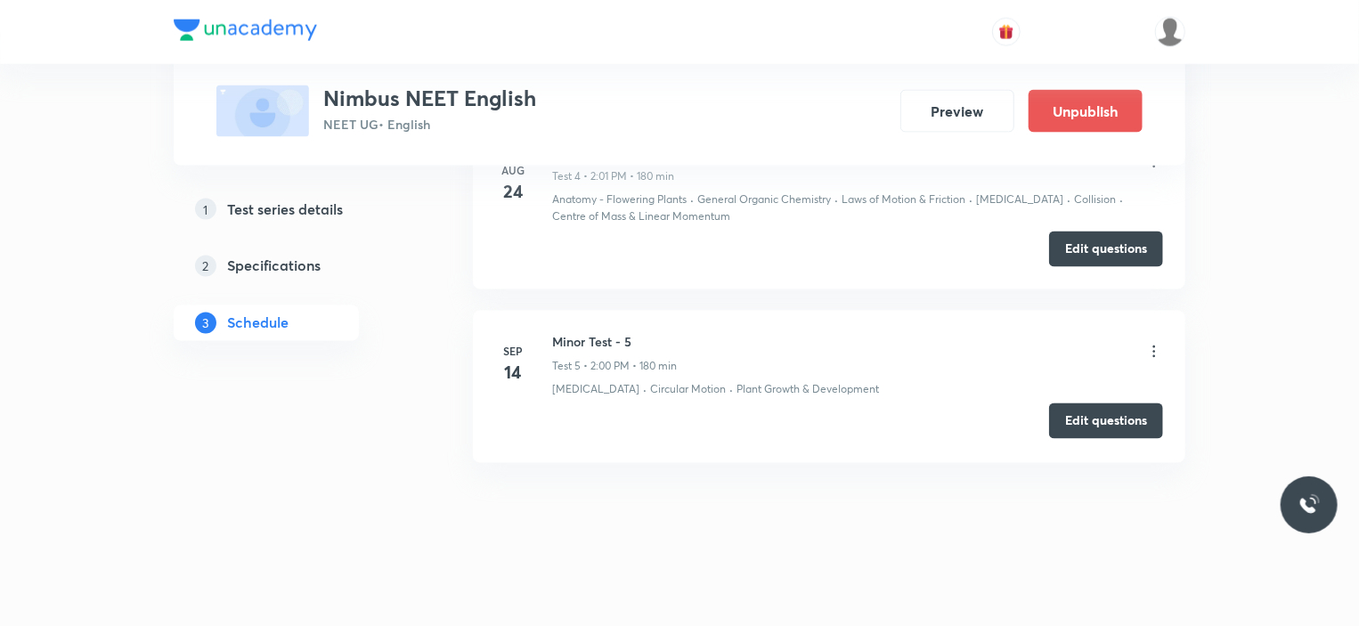
click at [1116, 410] on button "Edit questions" at bounding box center [1106, 421] width 114 height 36
click at [1152, 343] on icon at bounding box center [1154, 352] width 18 height 18
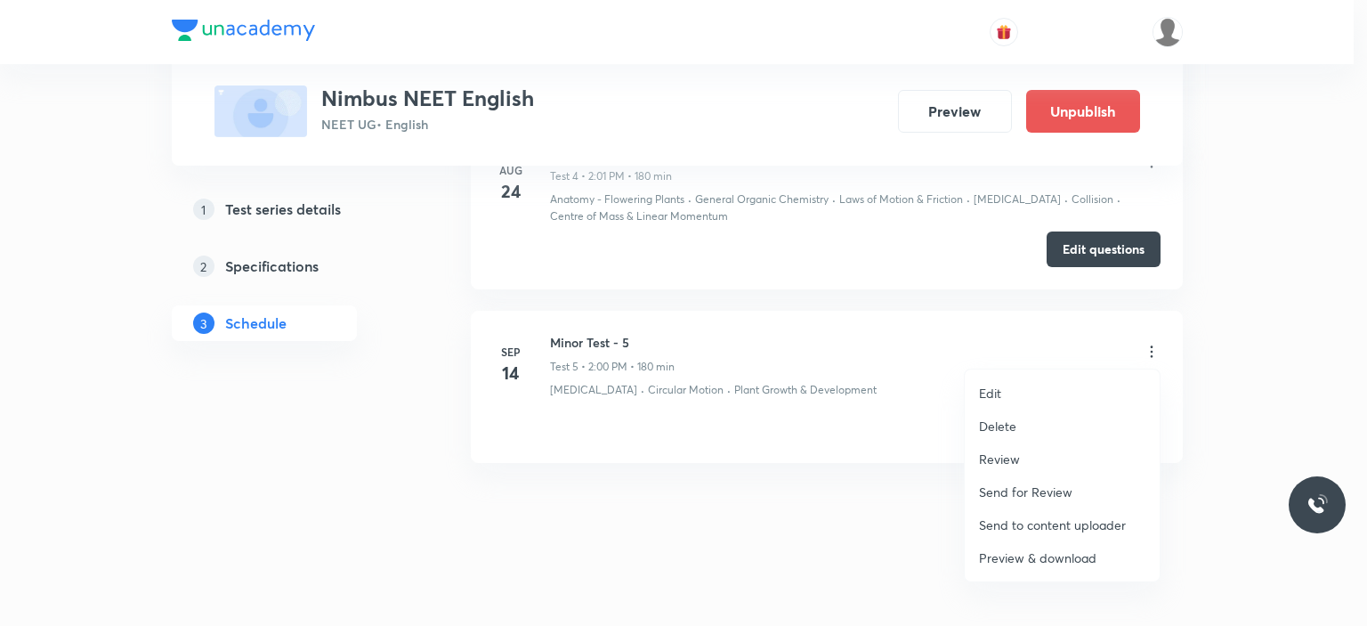
click at [993, 546] on li "Preview & download" at bounding box center [1062, 557] width 195 height 33
click at [1286, 441] on div at bounding box center [683, 313] width 1367 height 626
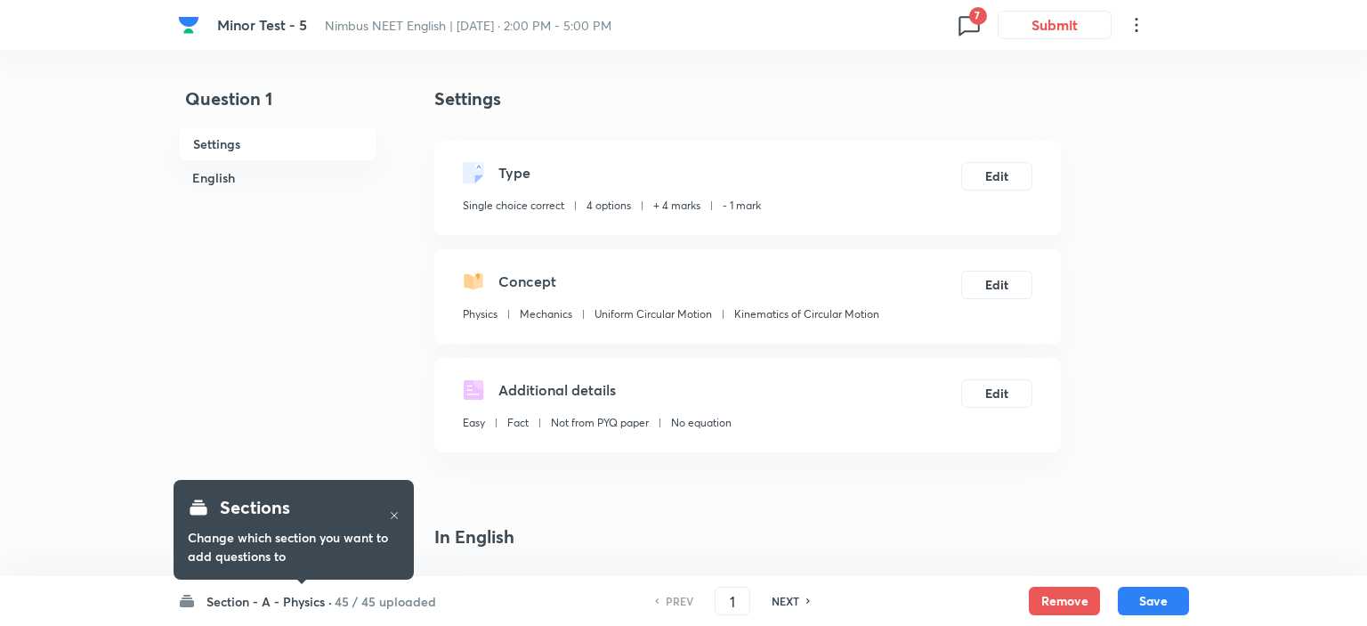
checkbox input "true"
click at [277, 600] on h6 "Section - A - Physics ·" at bounding box center [265, 601] width 126 height 19
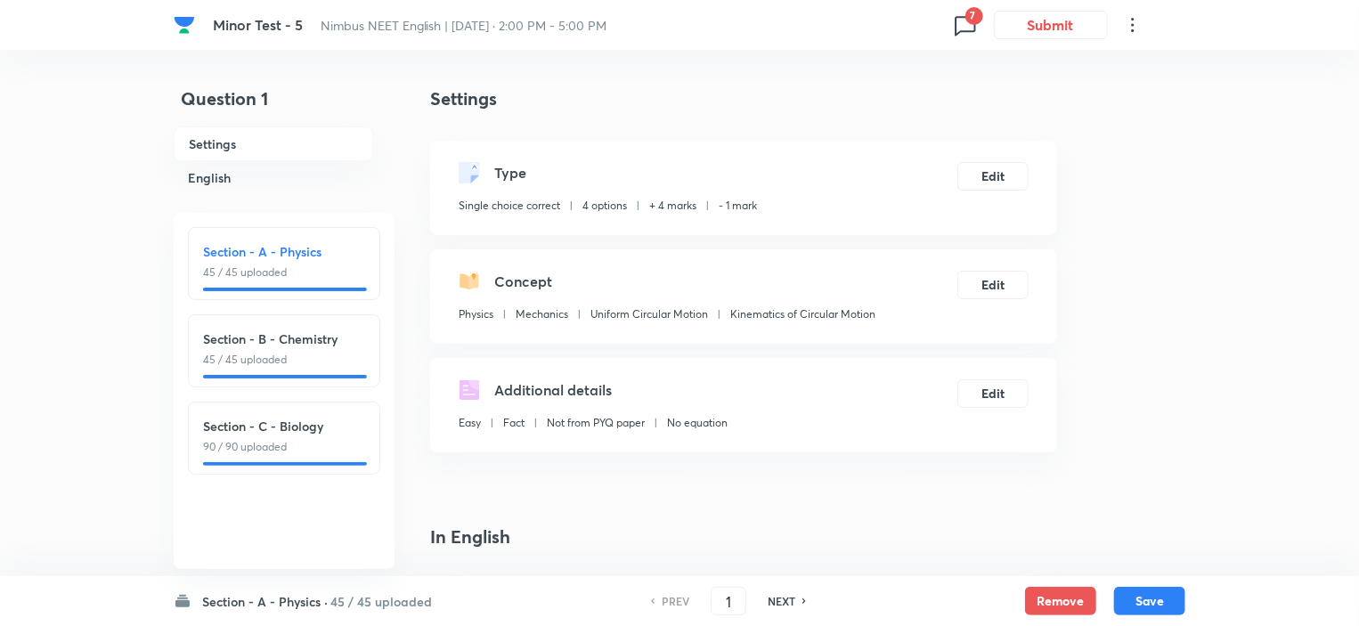
click at [954, 13] on icon at bounding box center [965, 25] width 28 height 28
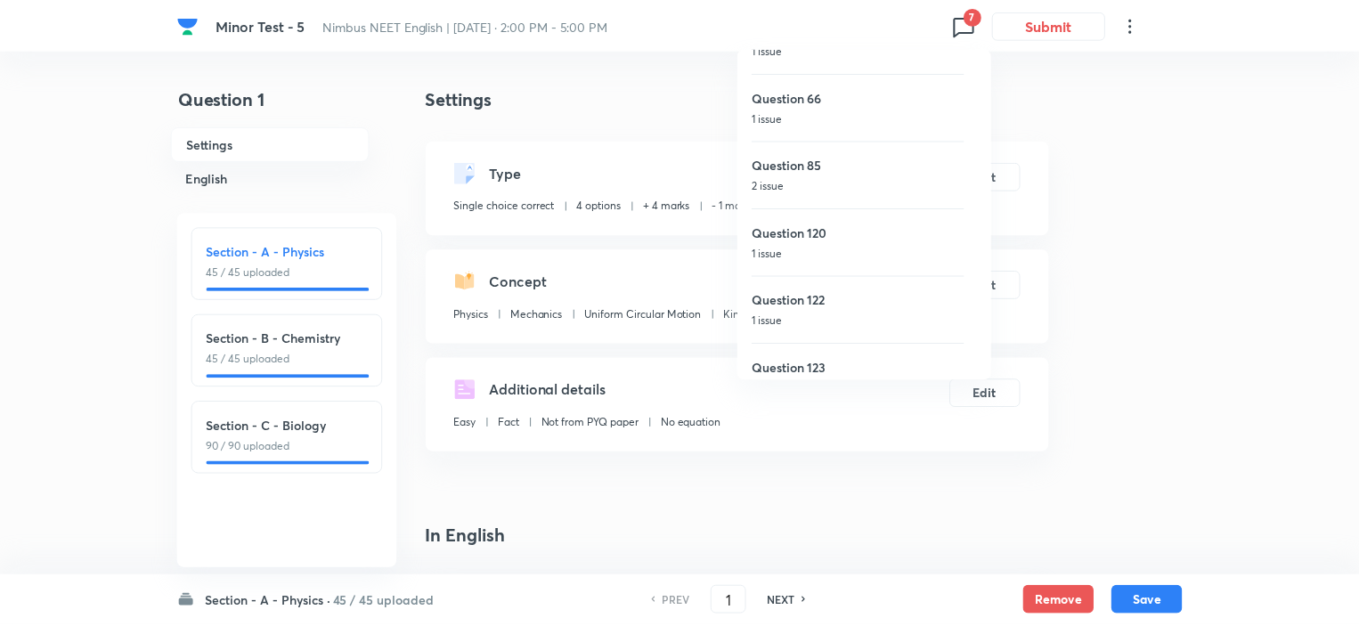
scroll to position [139, 0]
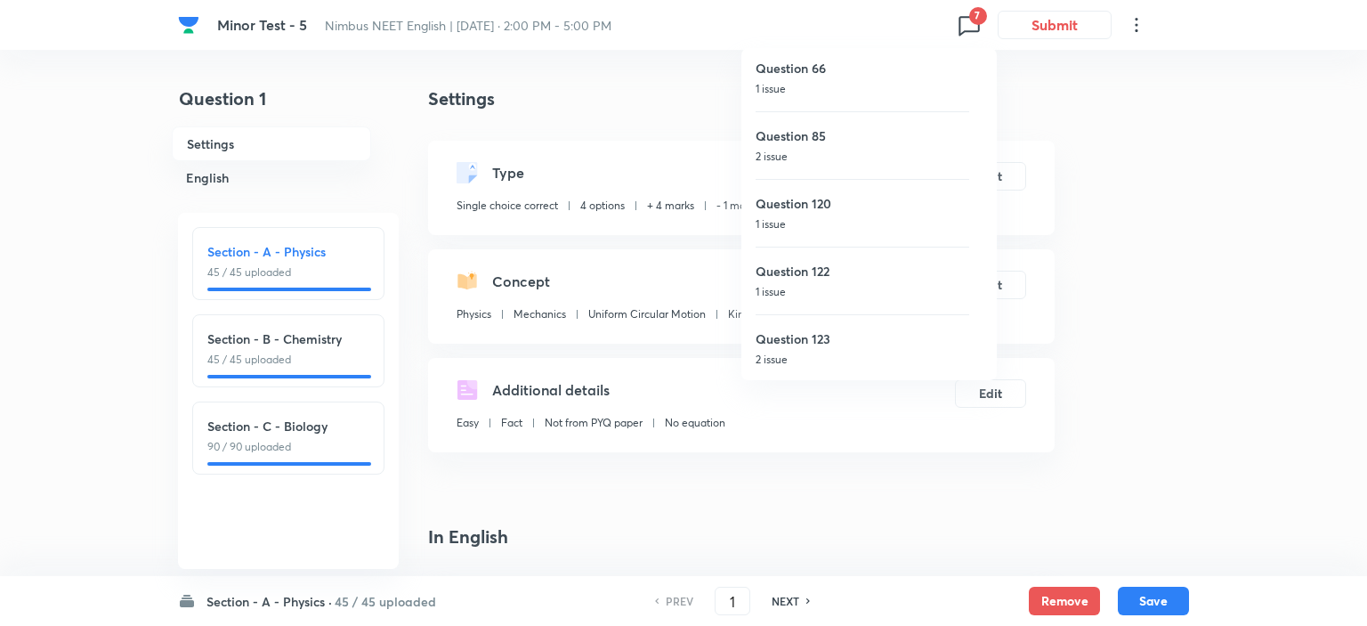
click at [808, 202] on h6 "Question 120" at bounding box center [863, 203] width 214 height 19
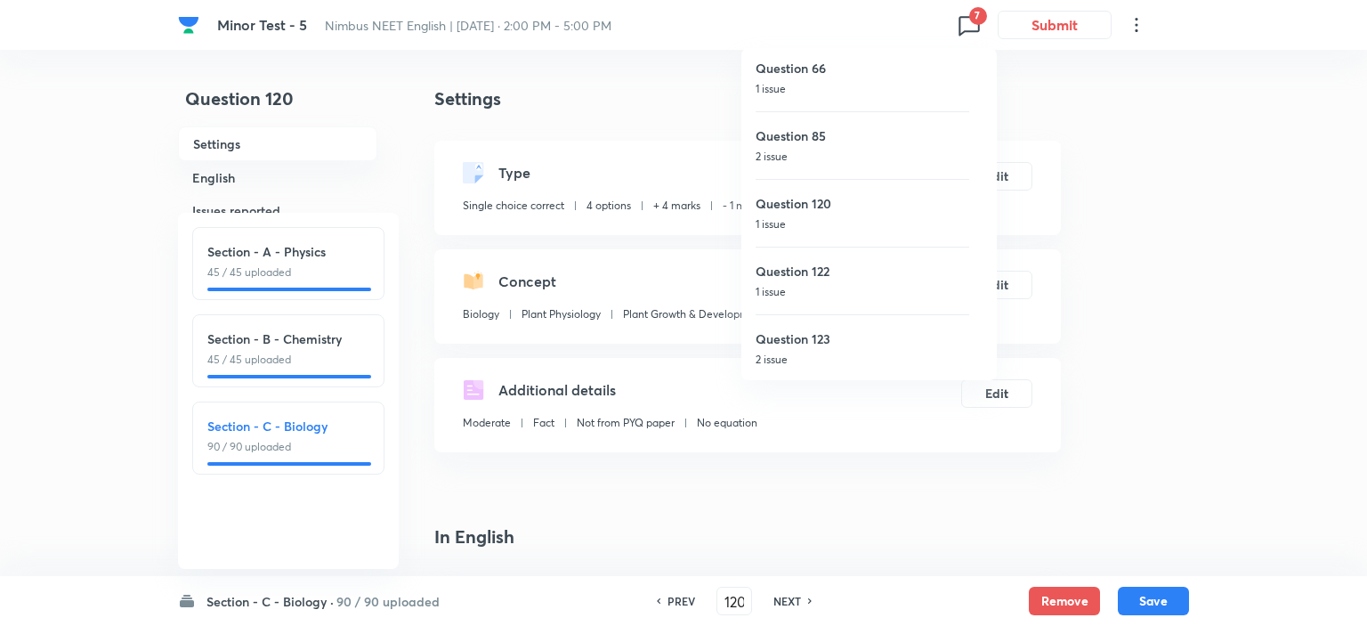
type input "120"
checkbox input "false"
checkbox input "true"
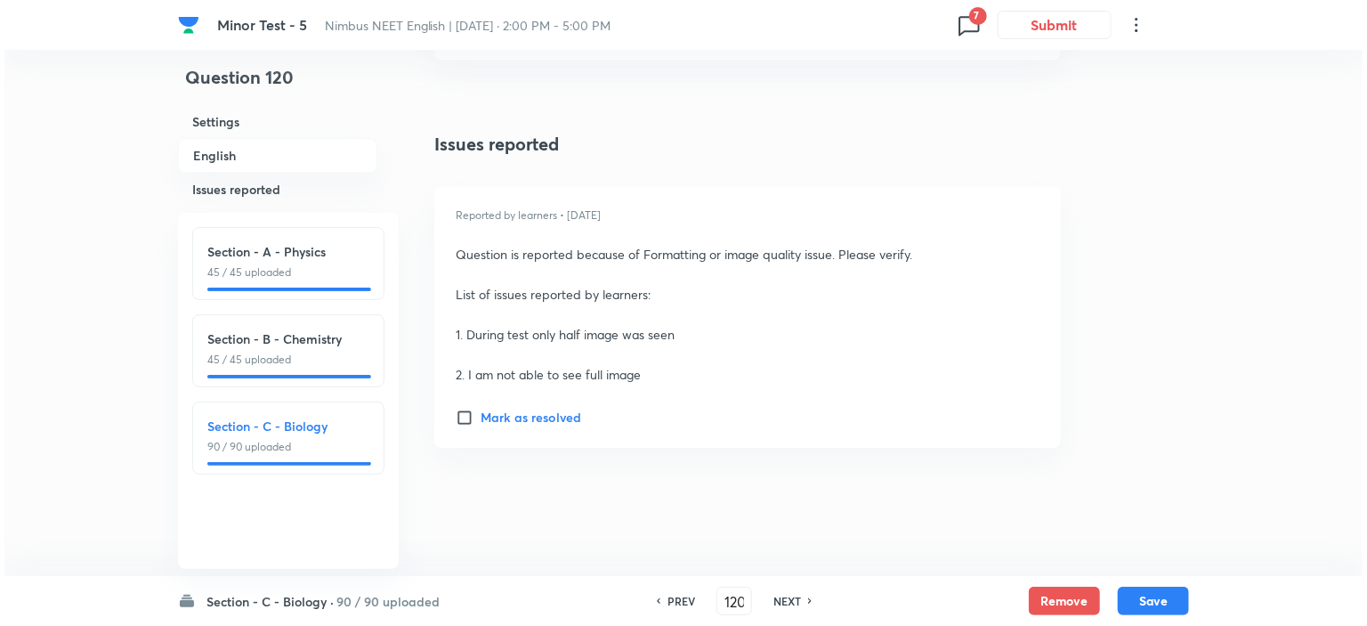
scroll to position [2775, 0]
click at [961, 19] on icon at bounding box center [965, 25] width 28 height 28
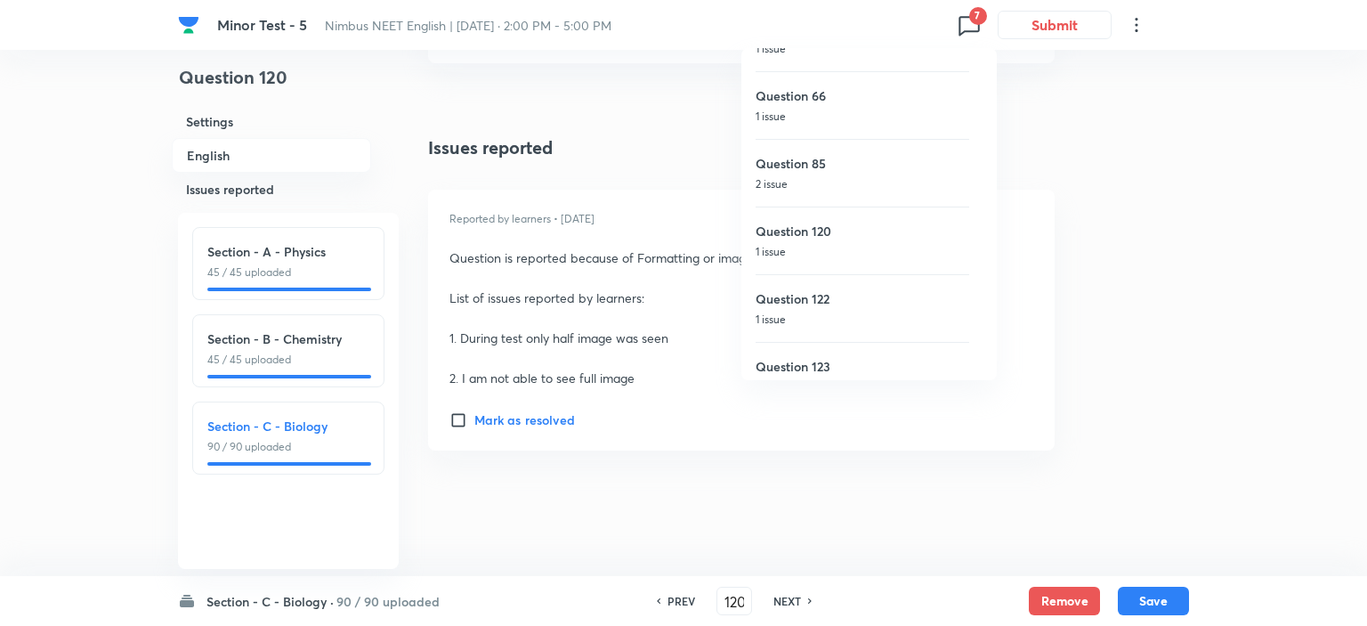
scroll to position [139, 0]
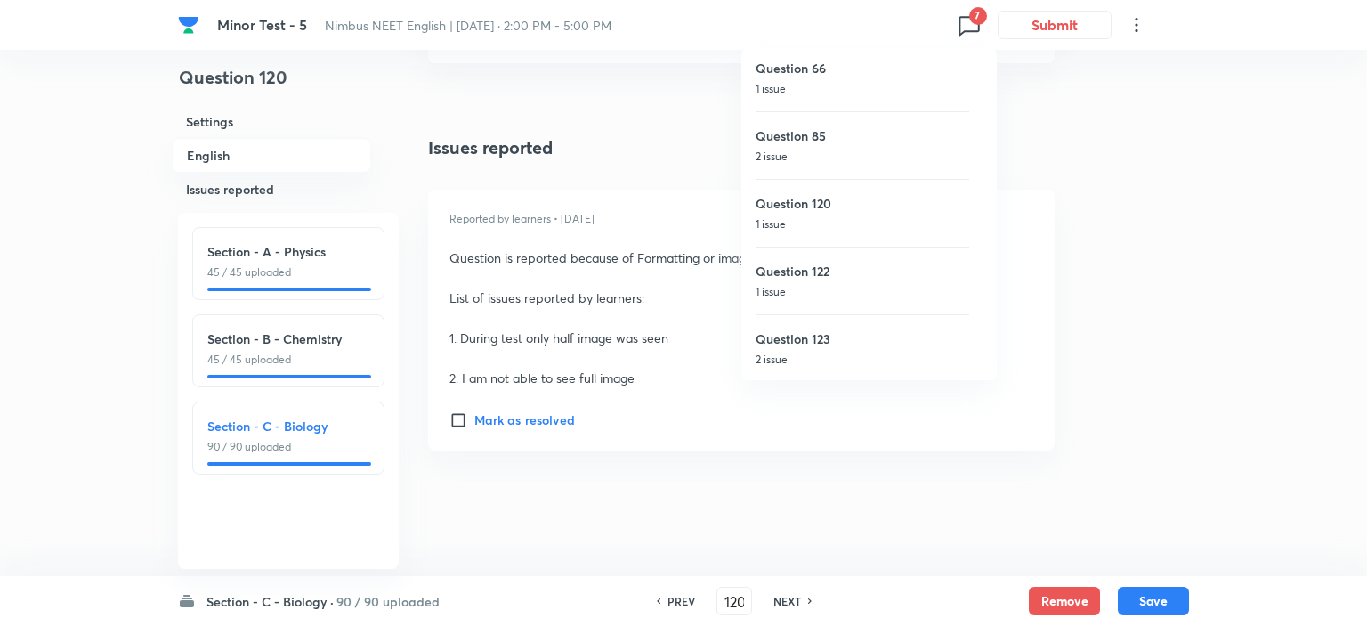
click at [817, 284] on p "1 issue" at bounding box center [863, 292] width 214 height 16
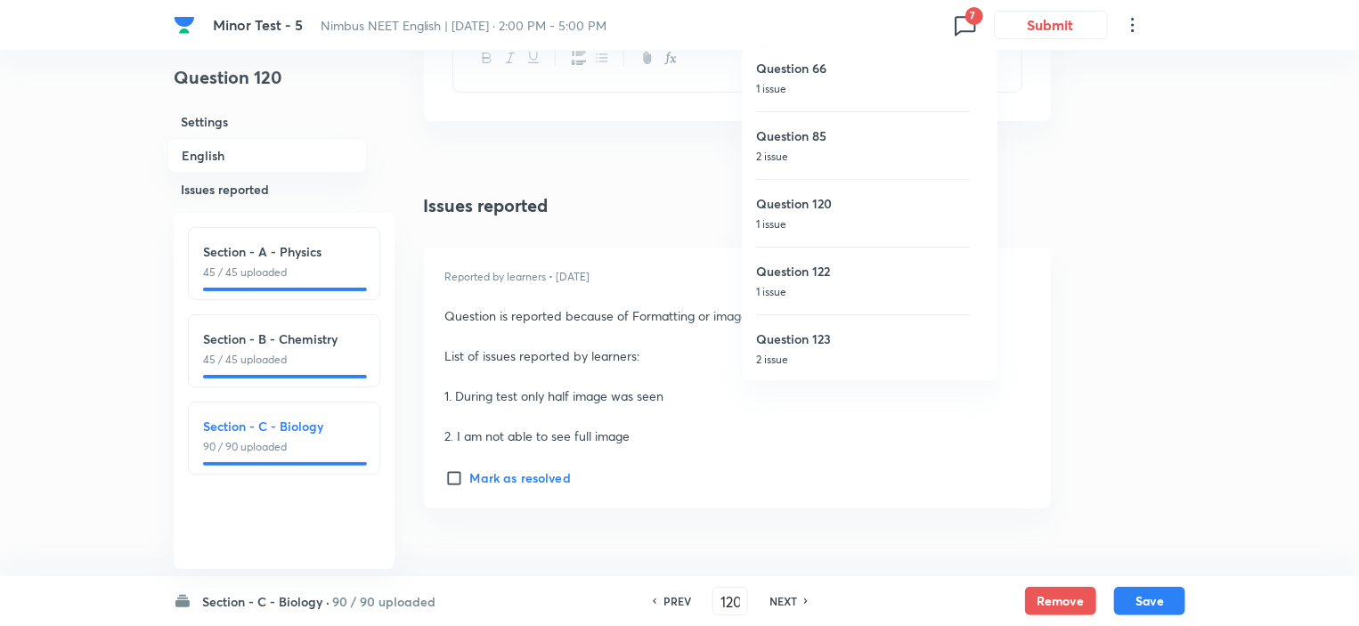
type input "122"
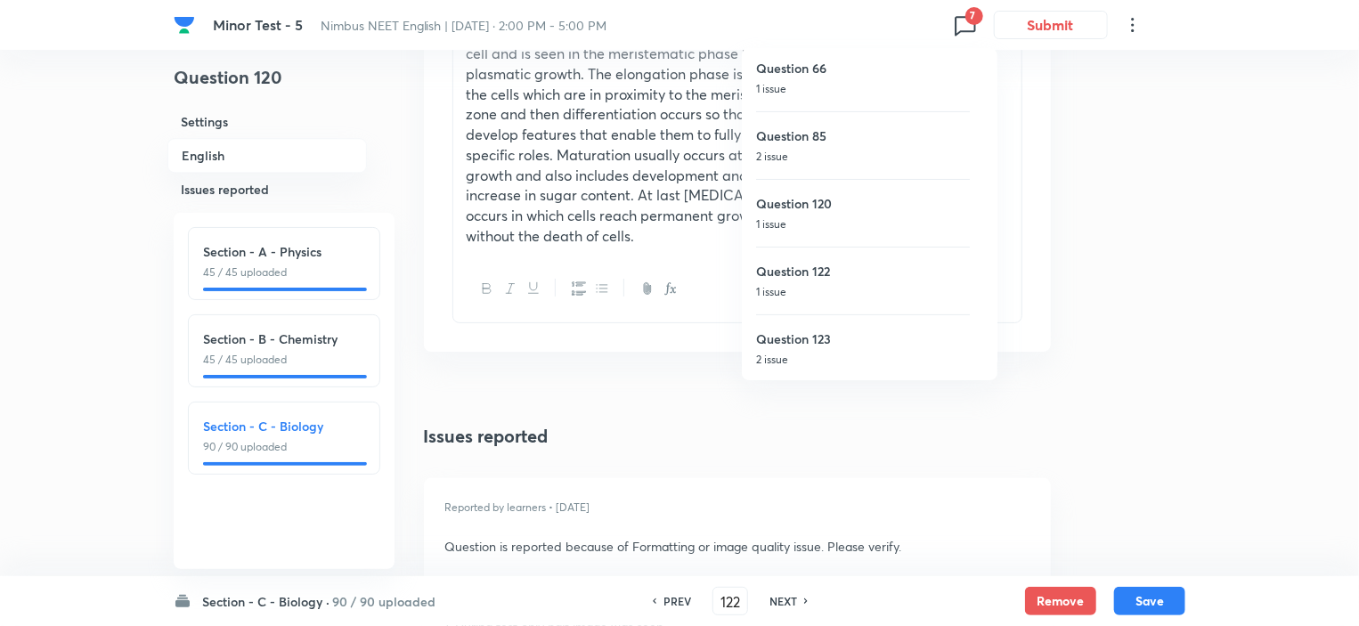
checkbox input "false"
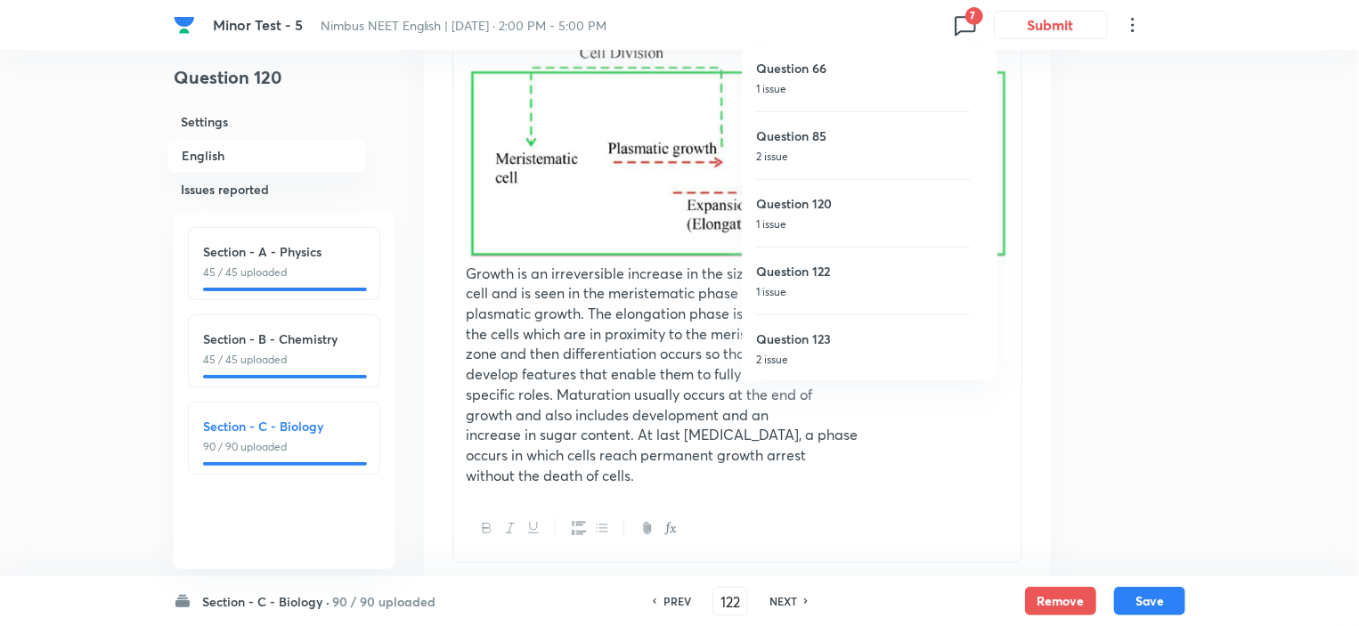
checkbox input "true"
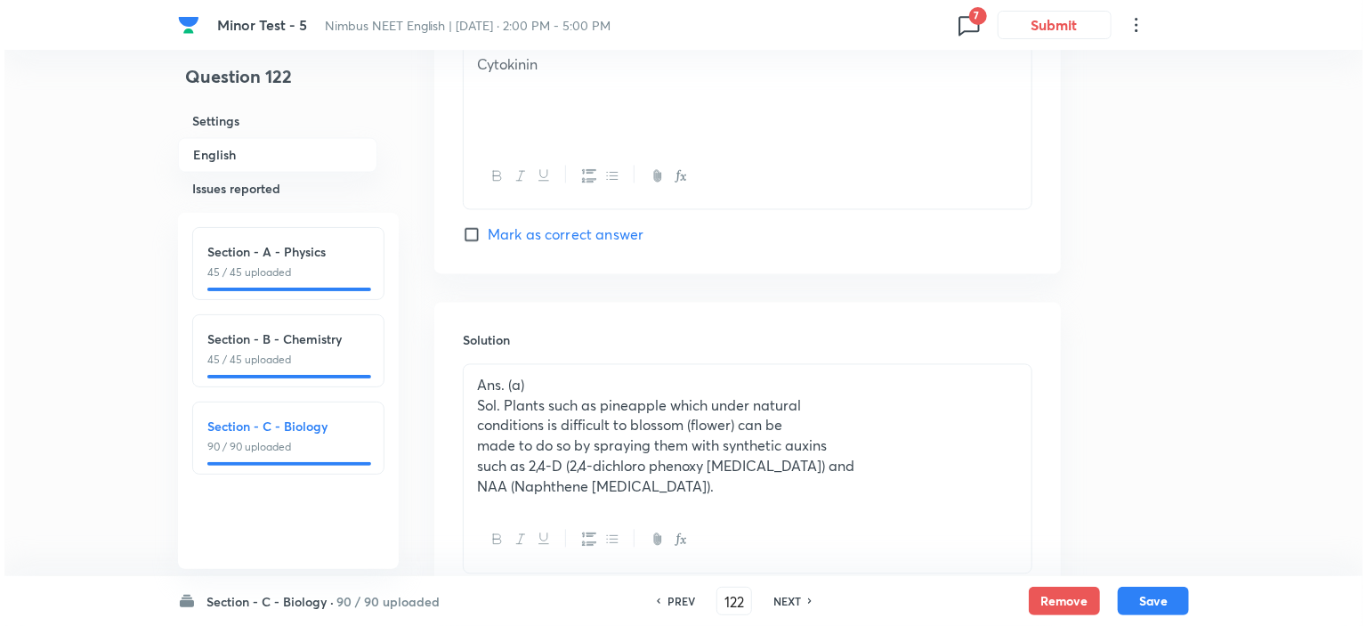
scroll to position [1838, 0]
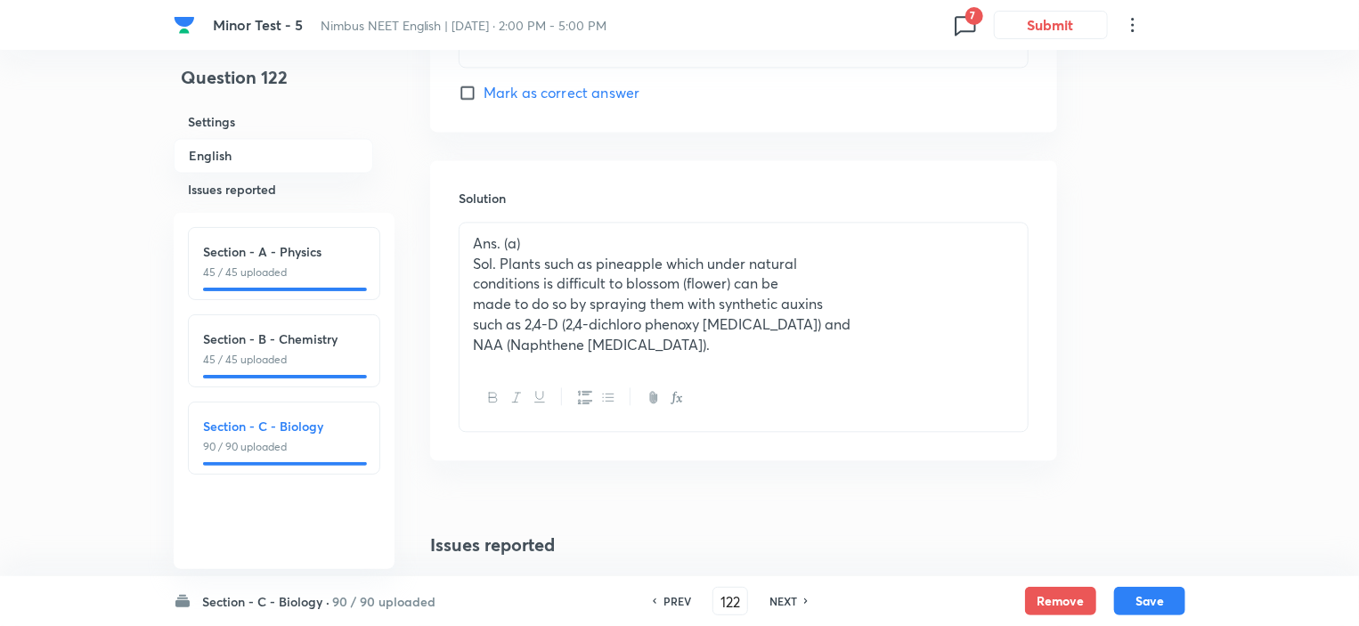
click at [977, 28] on icon at bounding box center [965, 25] width 28 height 28
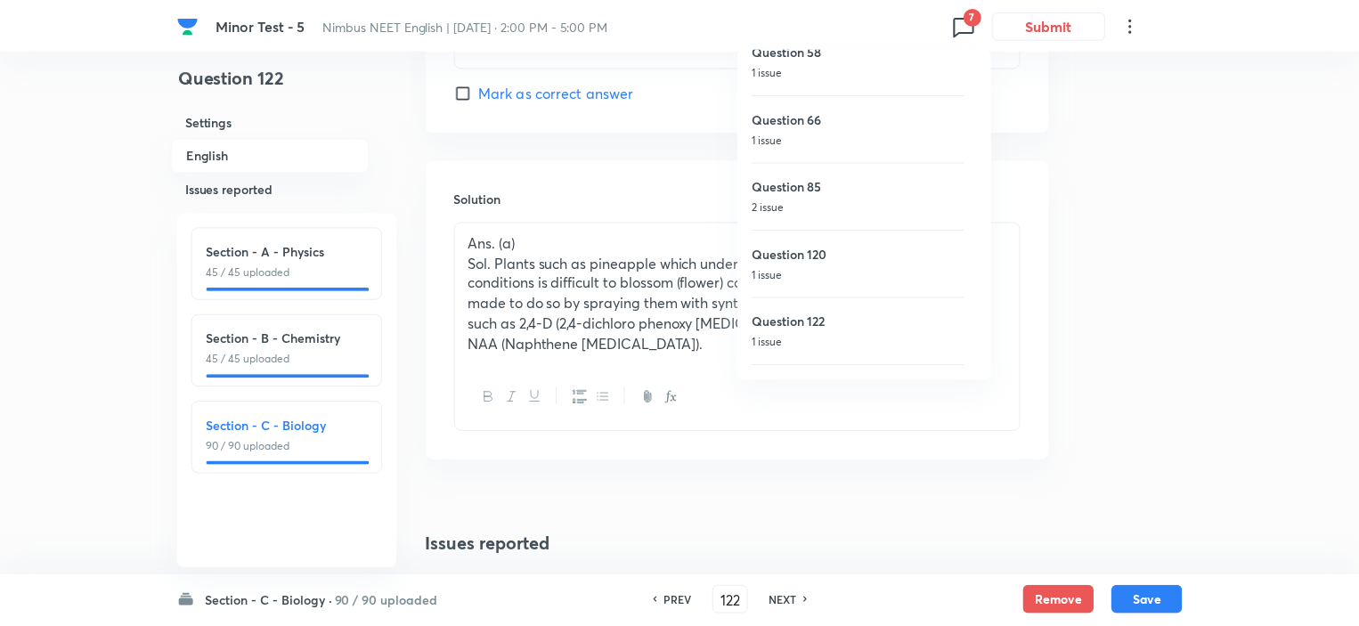
scroll to position [139, 0]
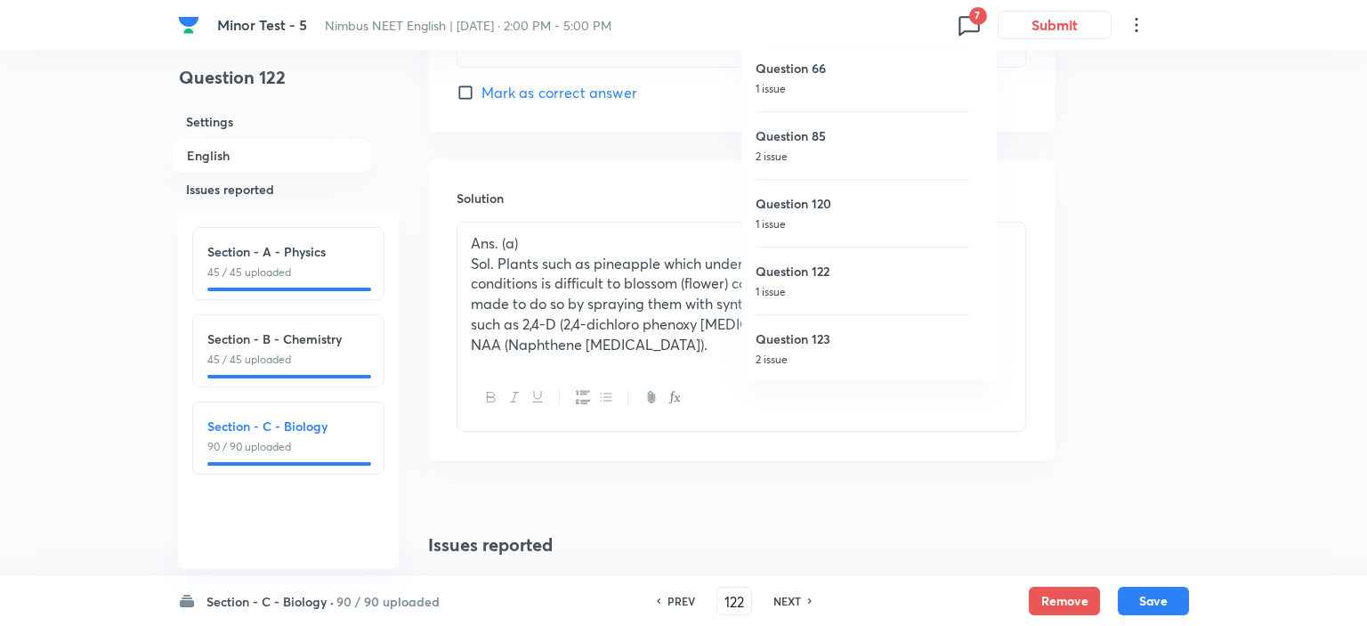
click at [820, 360] on p "2 issue" at bounding box center [863, 360] width 214 height 16
type input "123"
checkbox input "false"
checkbox input "true"
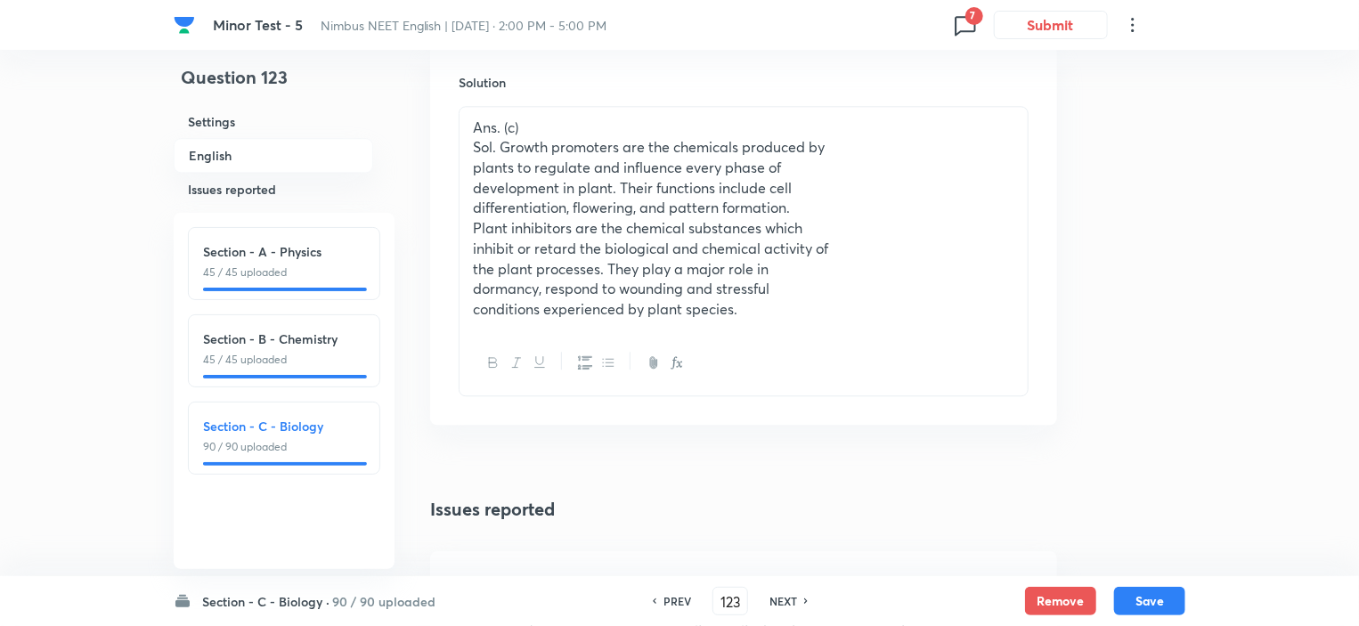
scroll to position [2581, 0]
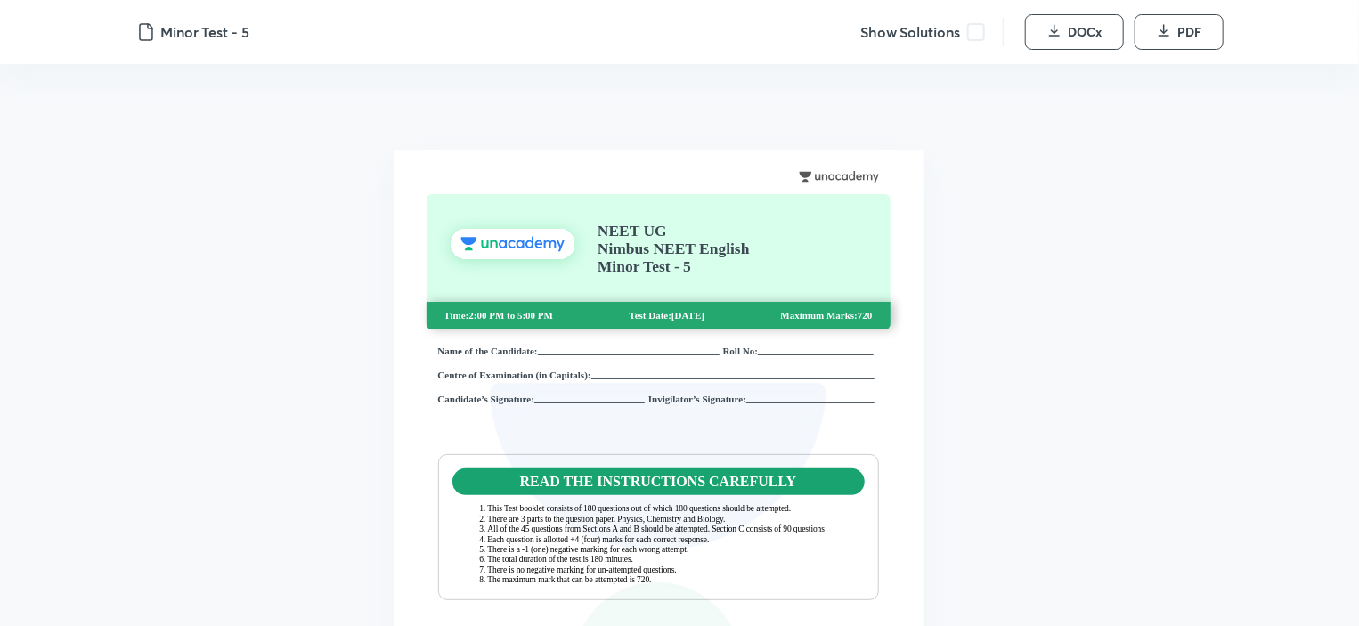
click at [983, 35] on span at bounding box center [976, 32] width 18 height 18
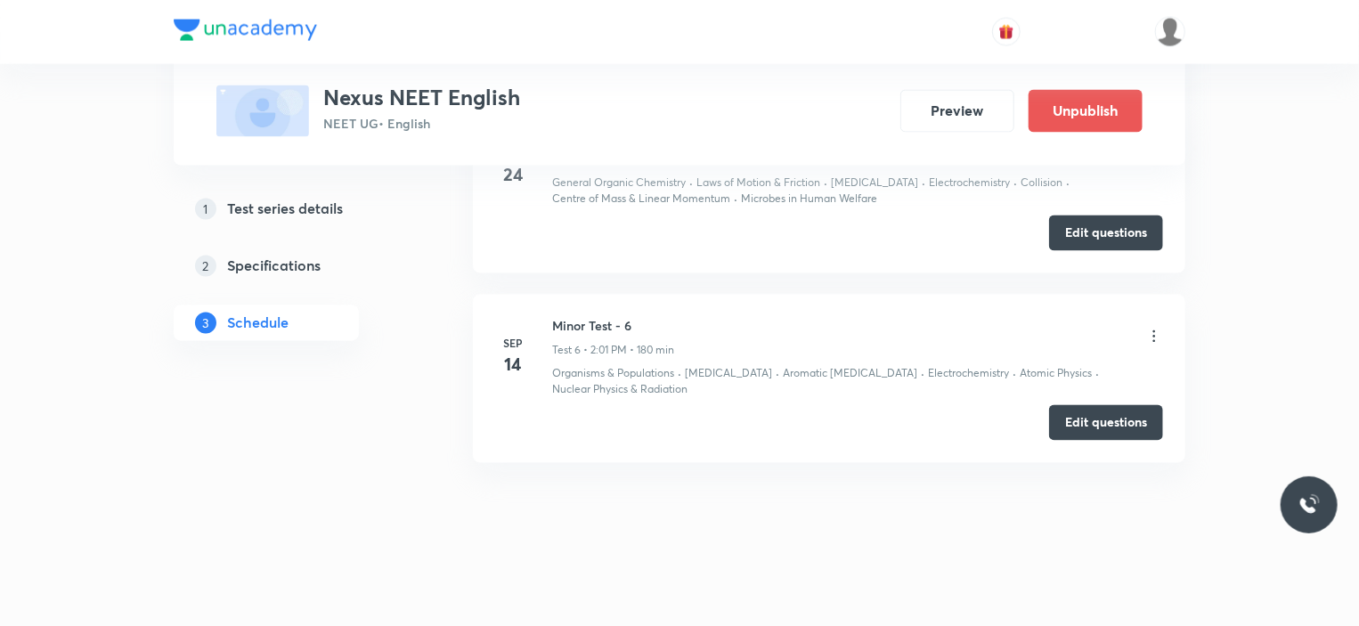
click at [1154, 331] on icon at bounding box center [1154, 336] width 3 height 12
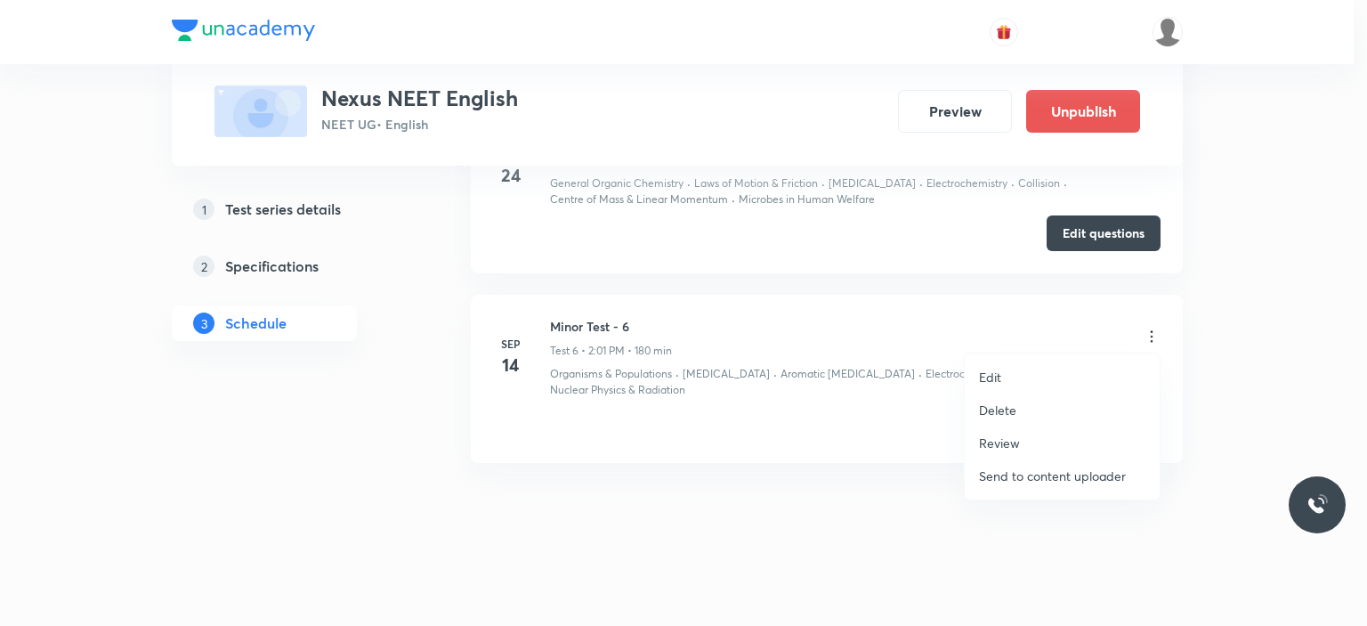
click at [1216, 398] on div at bounding box center [683, 313] width 1367 height 626
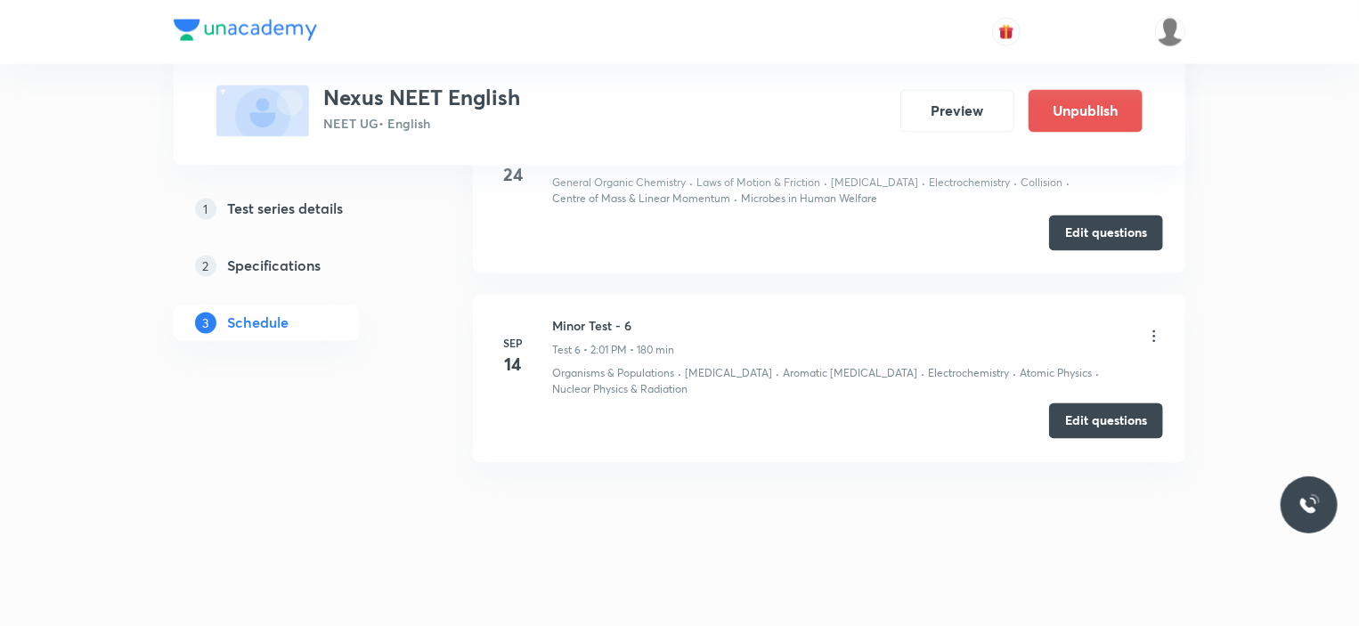
click at [1123, 409] on button "Edit questions" at bounding box center [1106, 421] width 114 height 36
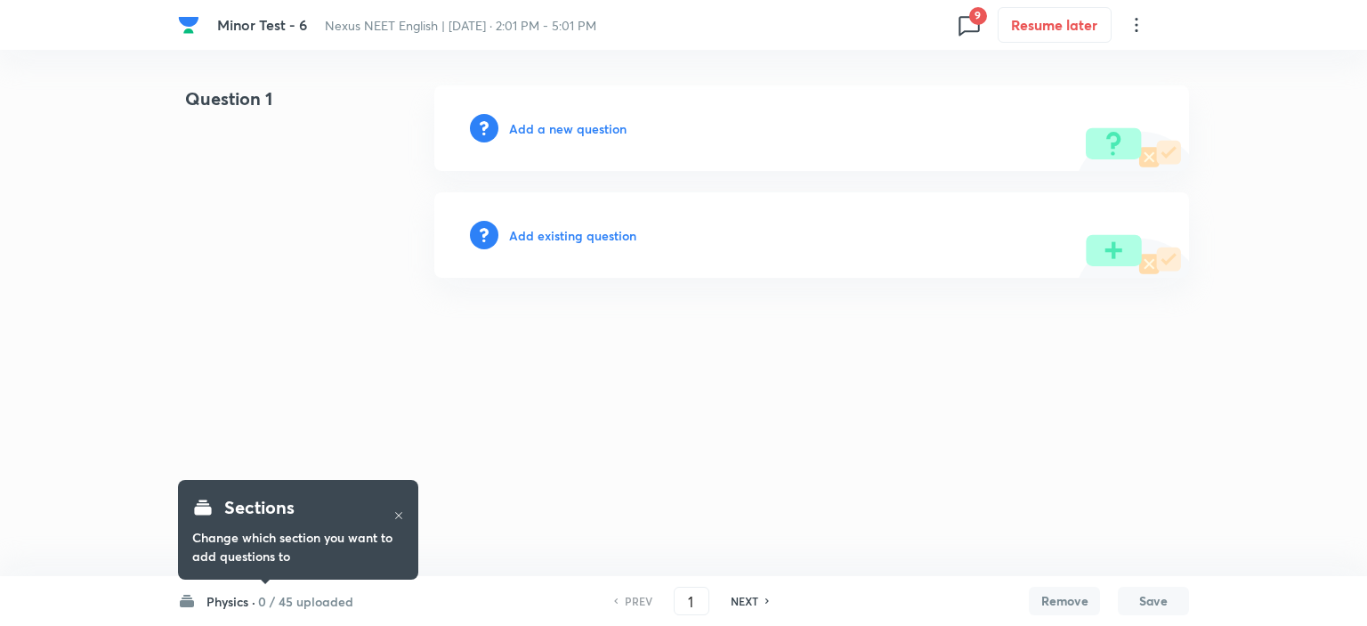
click at [292, 603] on h6 "0 / 45 uploaded" at bounding box center [305, 601] width 95 height 19
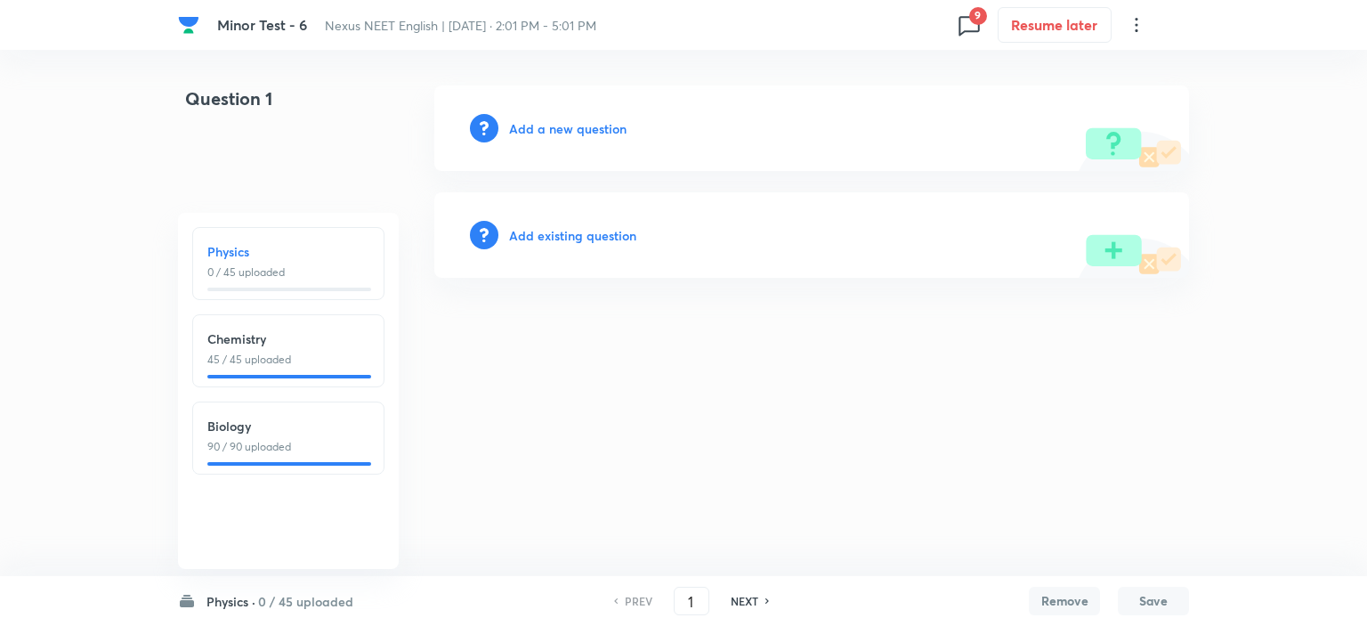
click at [296, 458] on div "Biology 90 / 90 uploaded" at bounding box center [288, 438] width 192 height 73
type input "91"
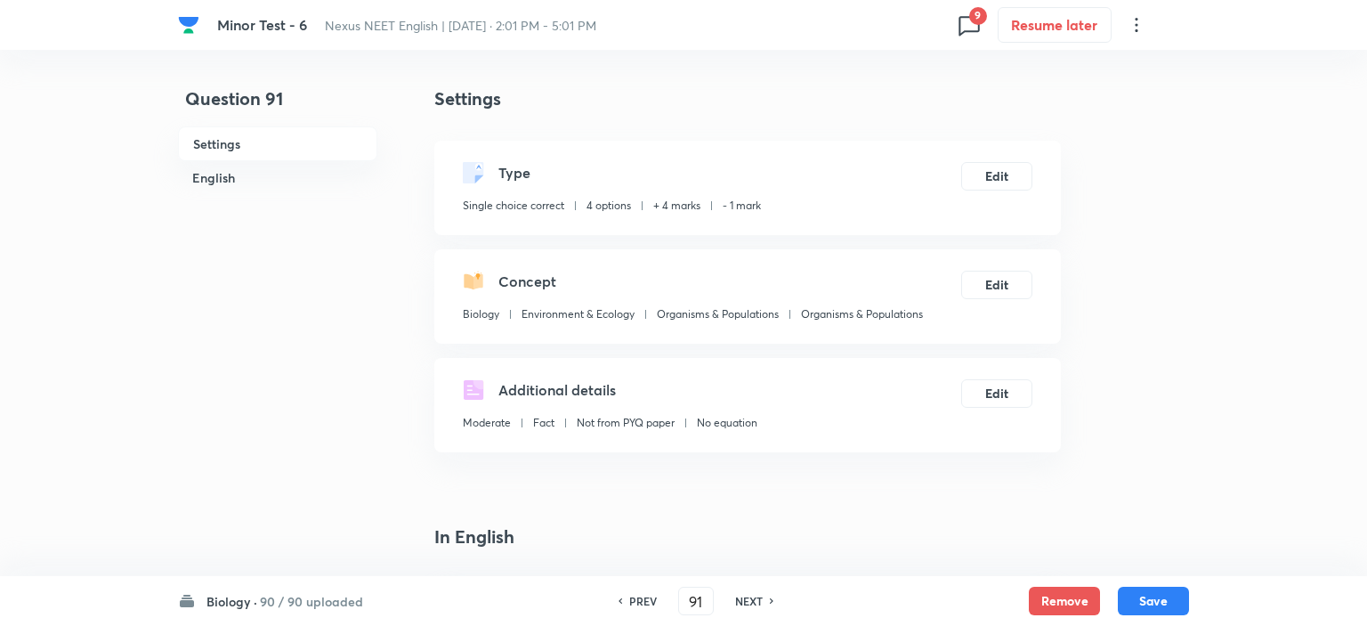
checkbox input "true"
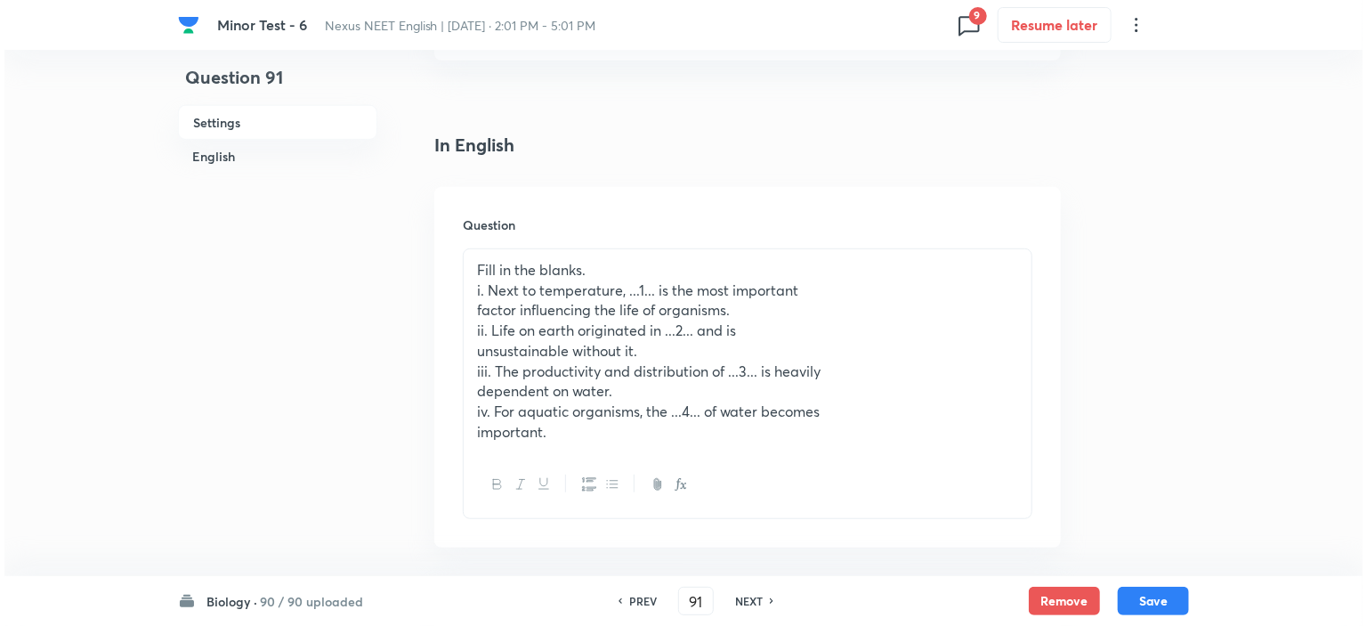
scroll to position [712, 0]
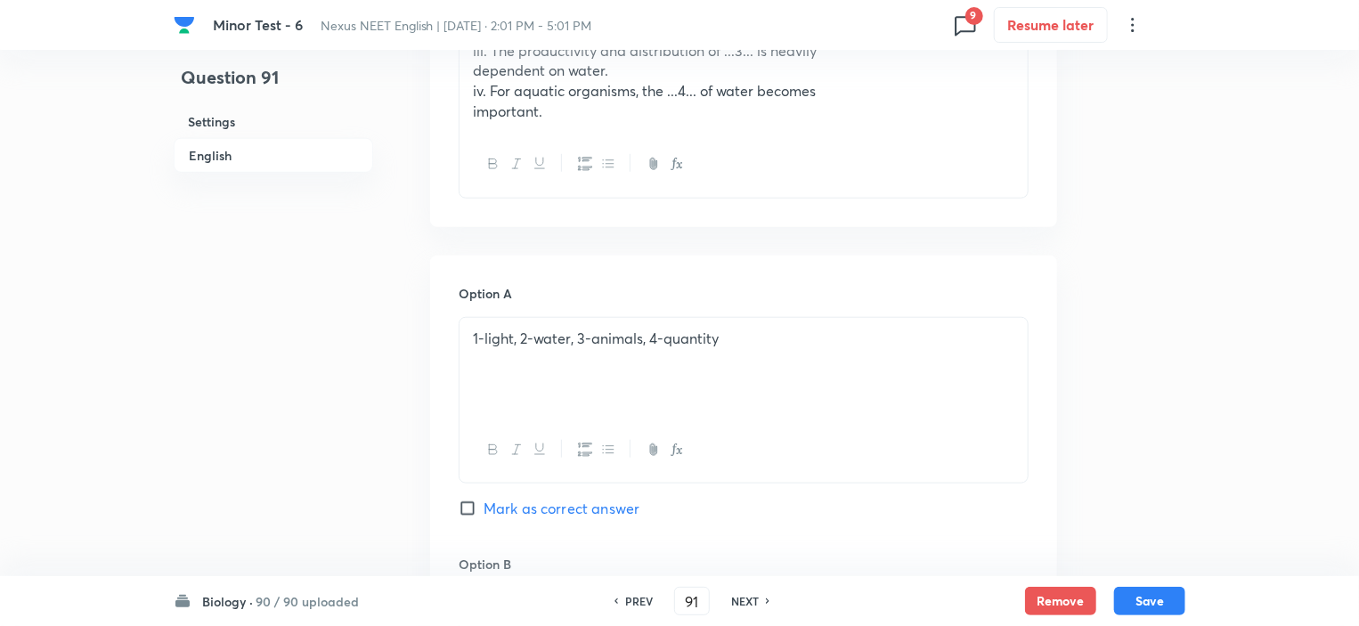
click at [965, 35] on icon at bounding box center [965, 25] width 28 height 28
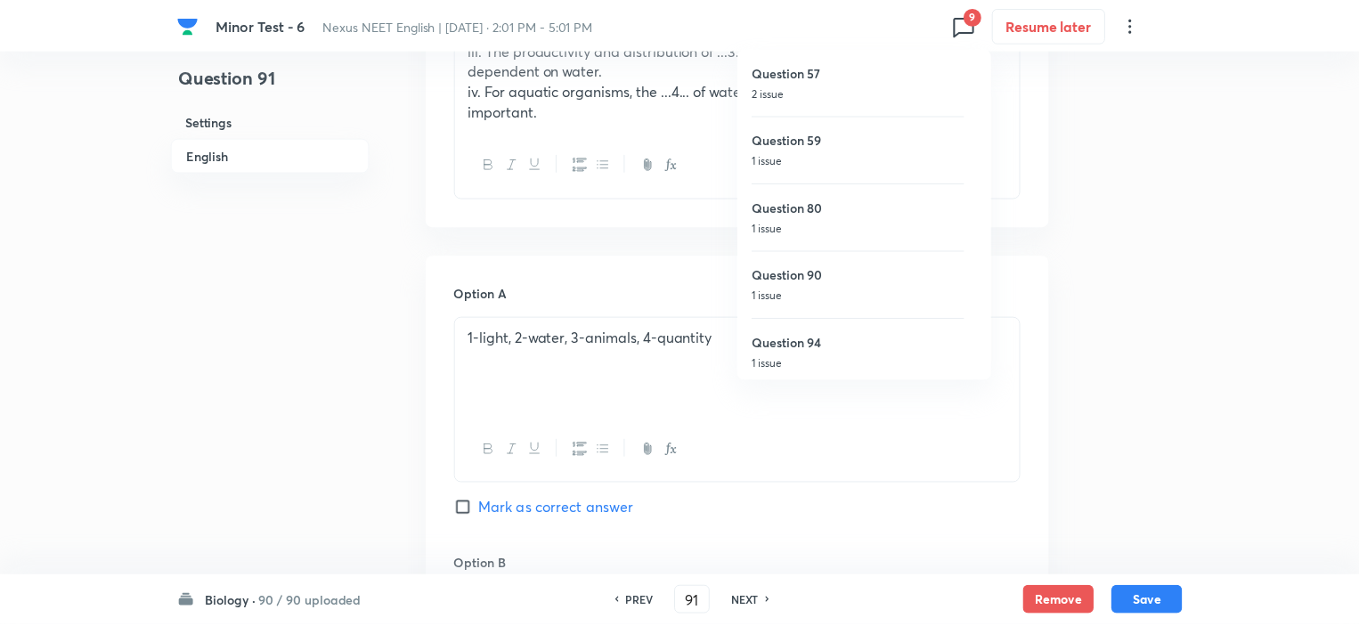
scroll to position [274, 0]
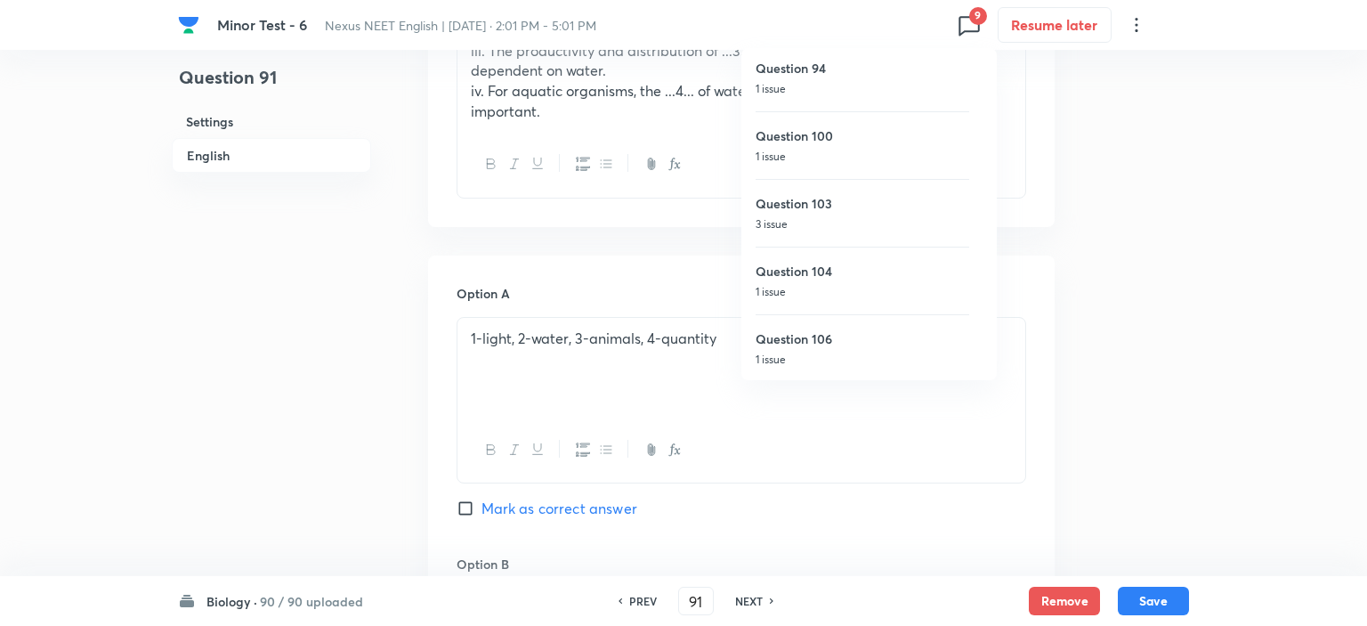
click at [815, 149] on p "1 issue" at bounding box center [863, 157] width 214 height 16
type input "100"
checkbox input "false"
checkbox input "true"
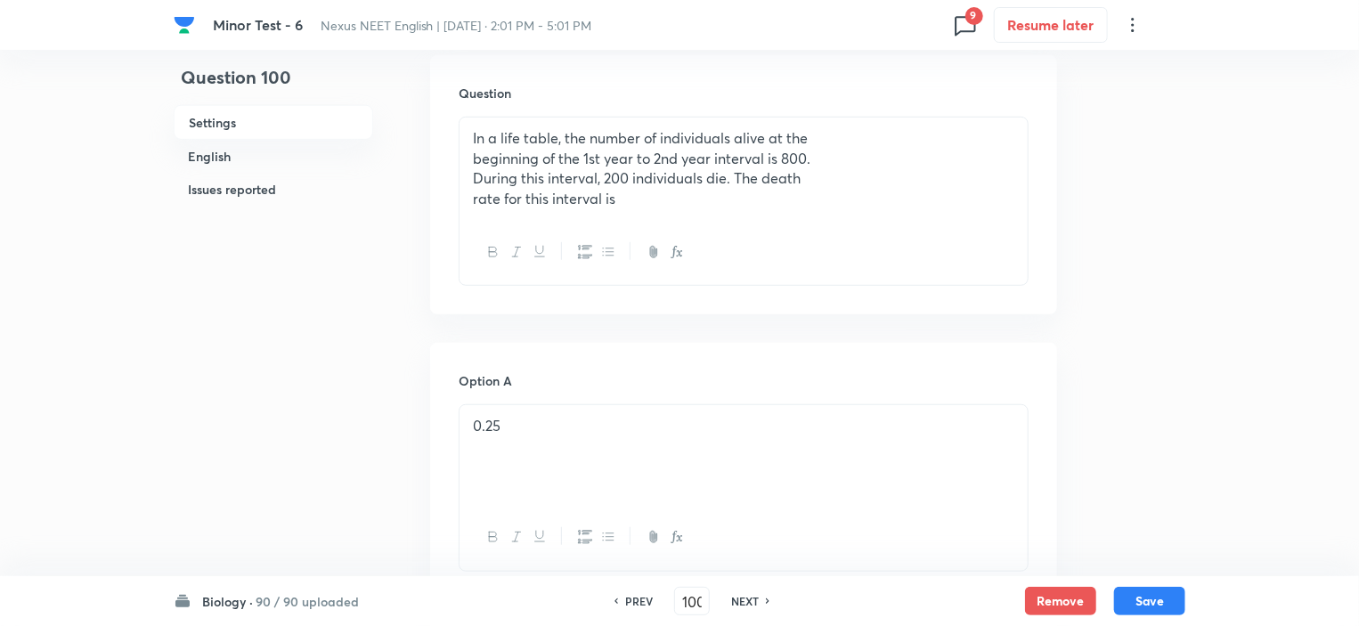
scroll to position [338, 0]
